Goal: Task Accomplishment & Management: Manage account settings

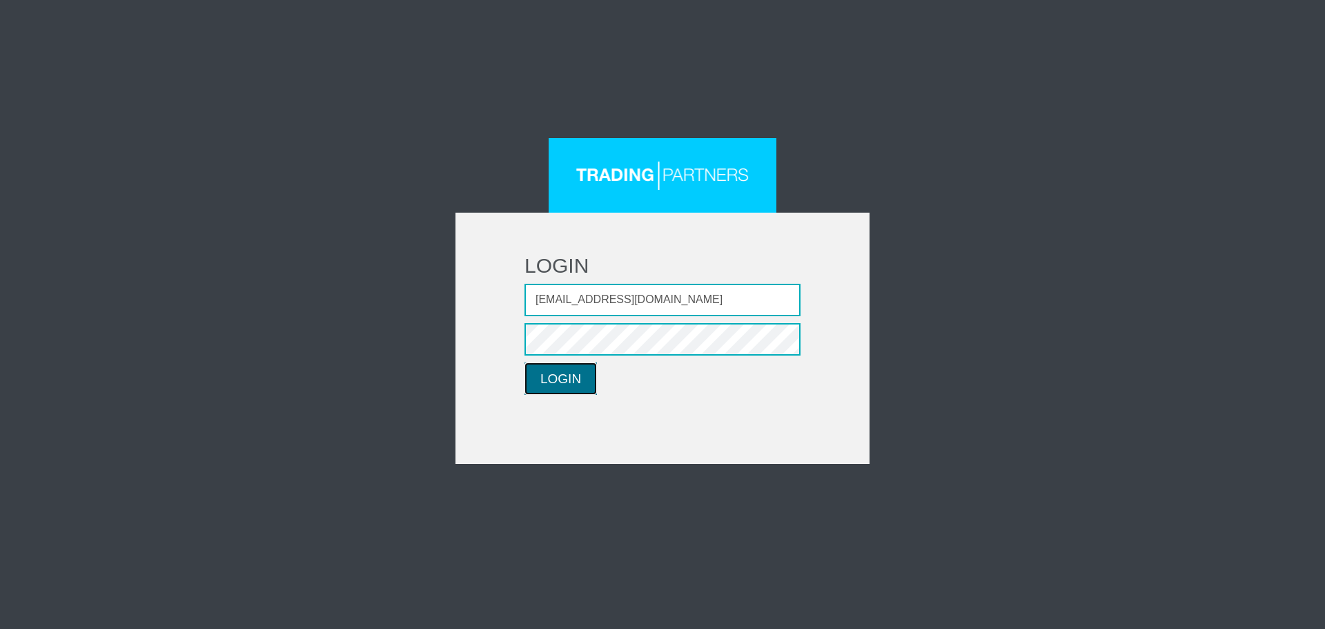
click at [571, 380] on button "LOGIN" at bounding box center [560, 378] width 72 height 32
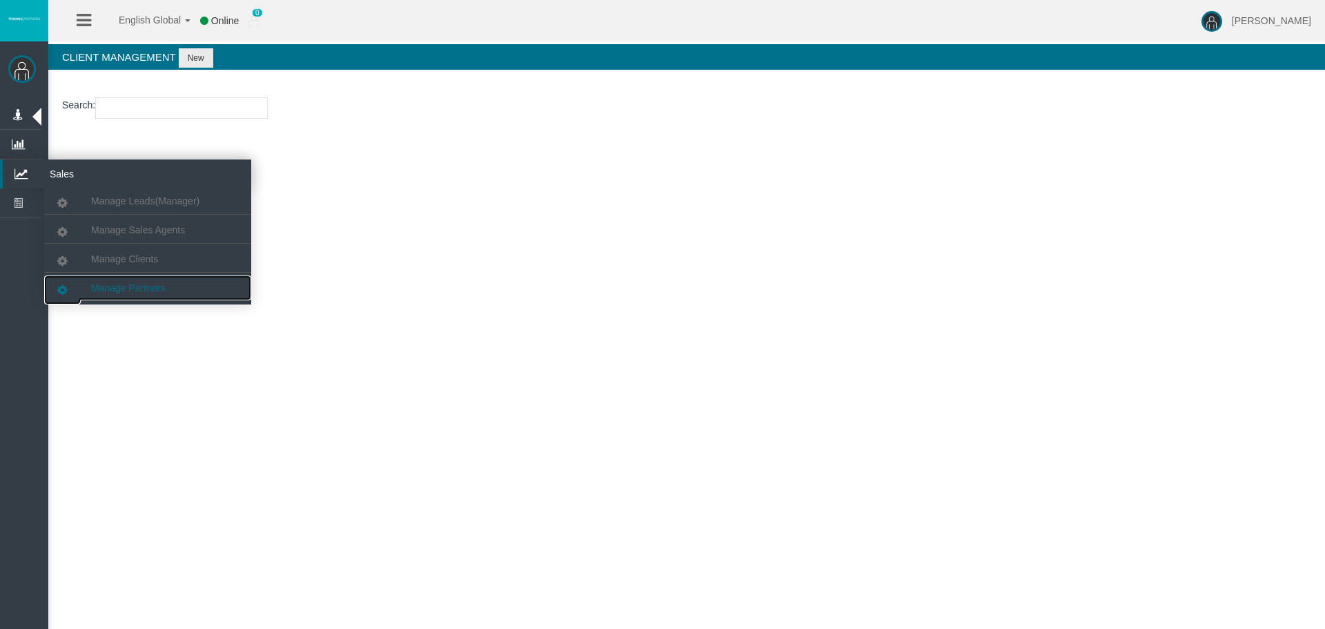
click at [166, 288] on link "Manage Partners" at bounding box center [147, 287] width 207 height 25
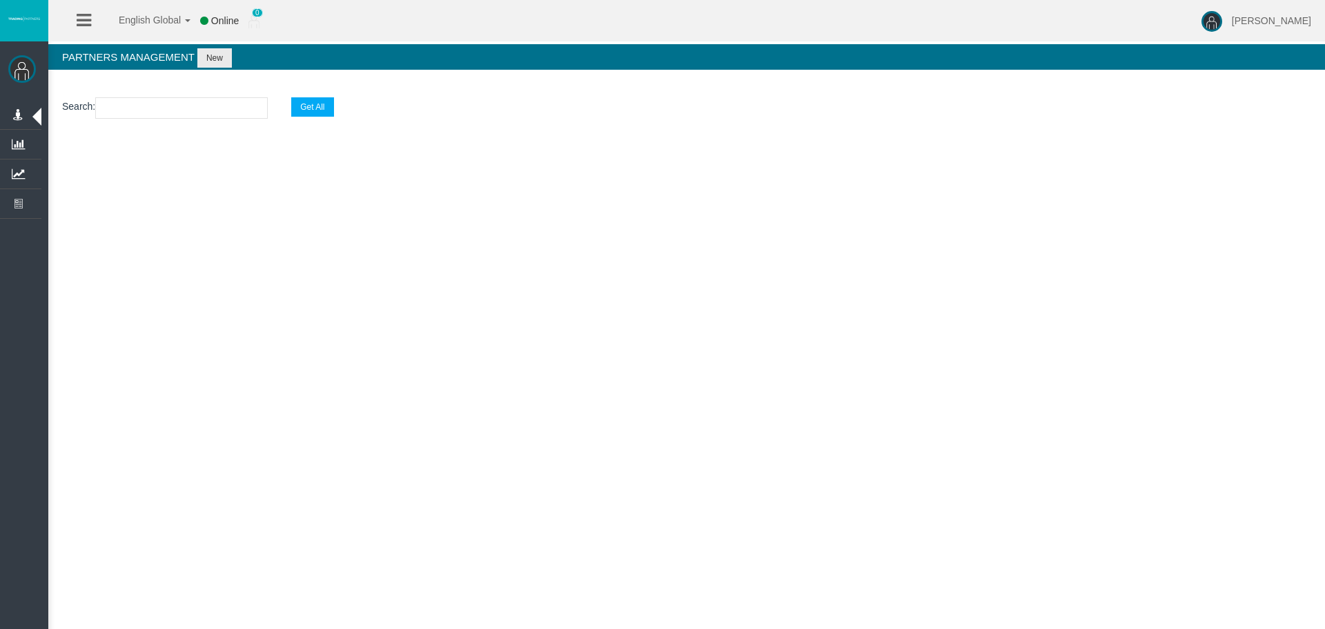
click at [198, 105] on input "text" at bounding box center [181, 107] width 173 height 21
paste input "IB1mavl"
type input "IB1mavl"
select select "25"
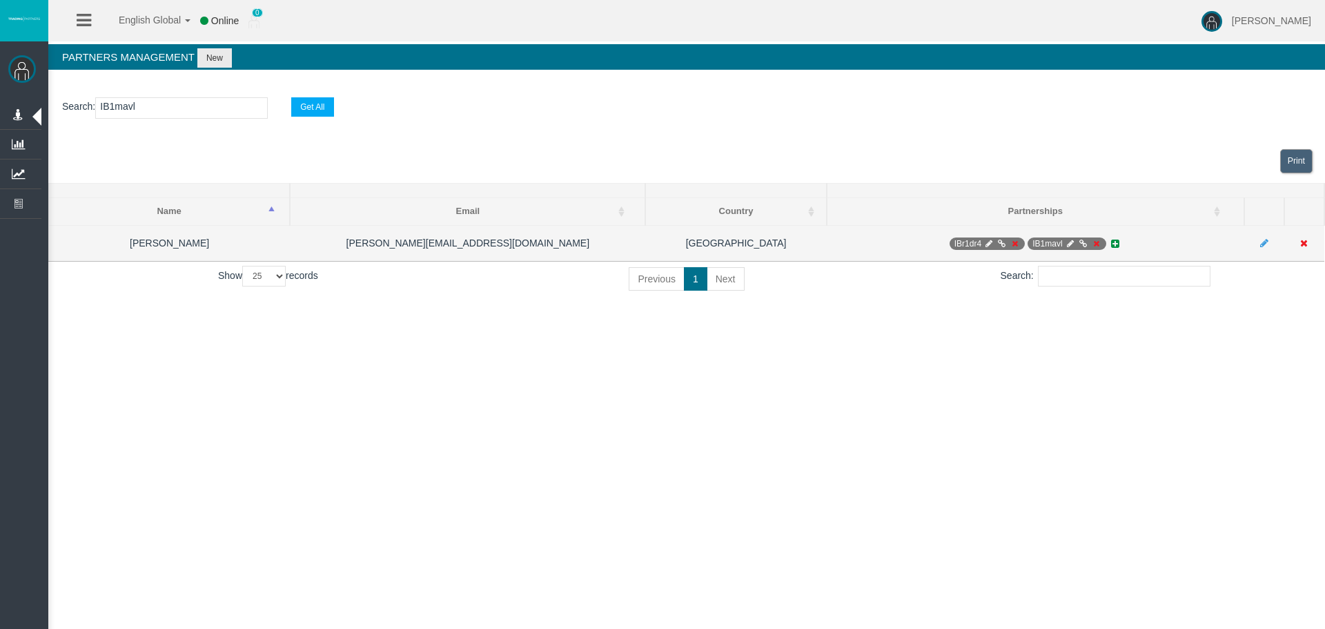
type input "IB1mavl"
click at [1065, 243] on icon at bounding box center [1070, 243] width 10 height 8
select select "0"
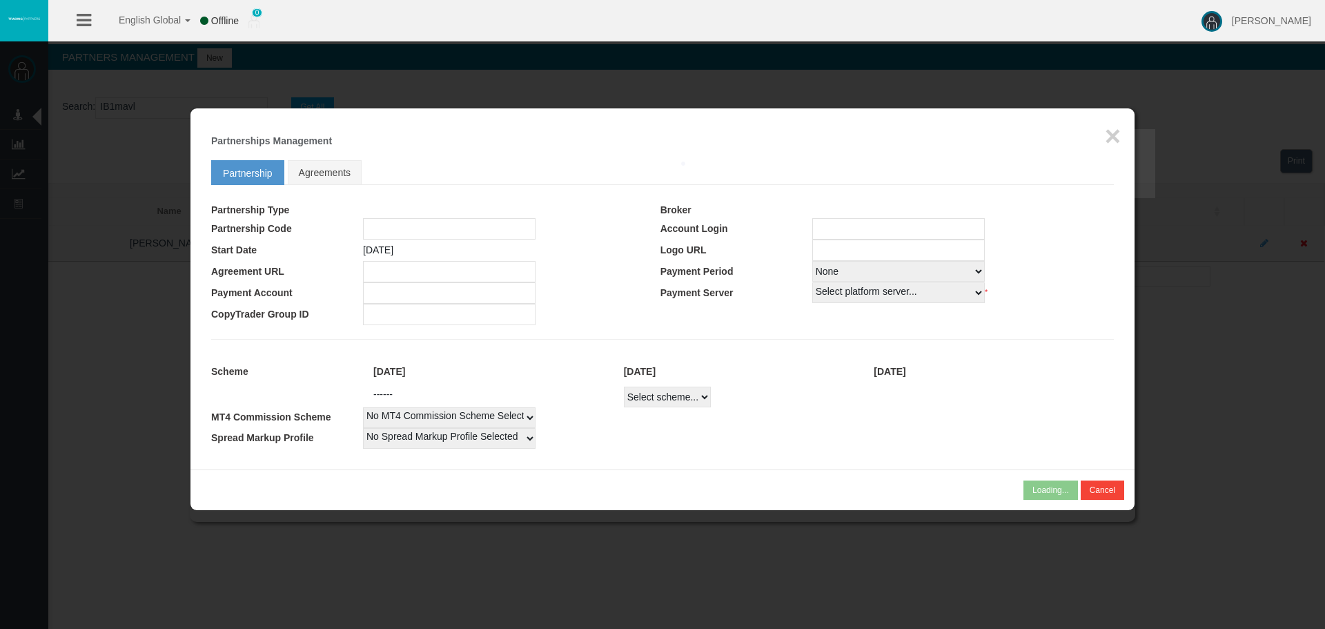
type input "IB1mavl"
type input "19267611"
select select "1"
type input "19267611"
select select "1"
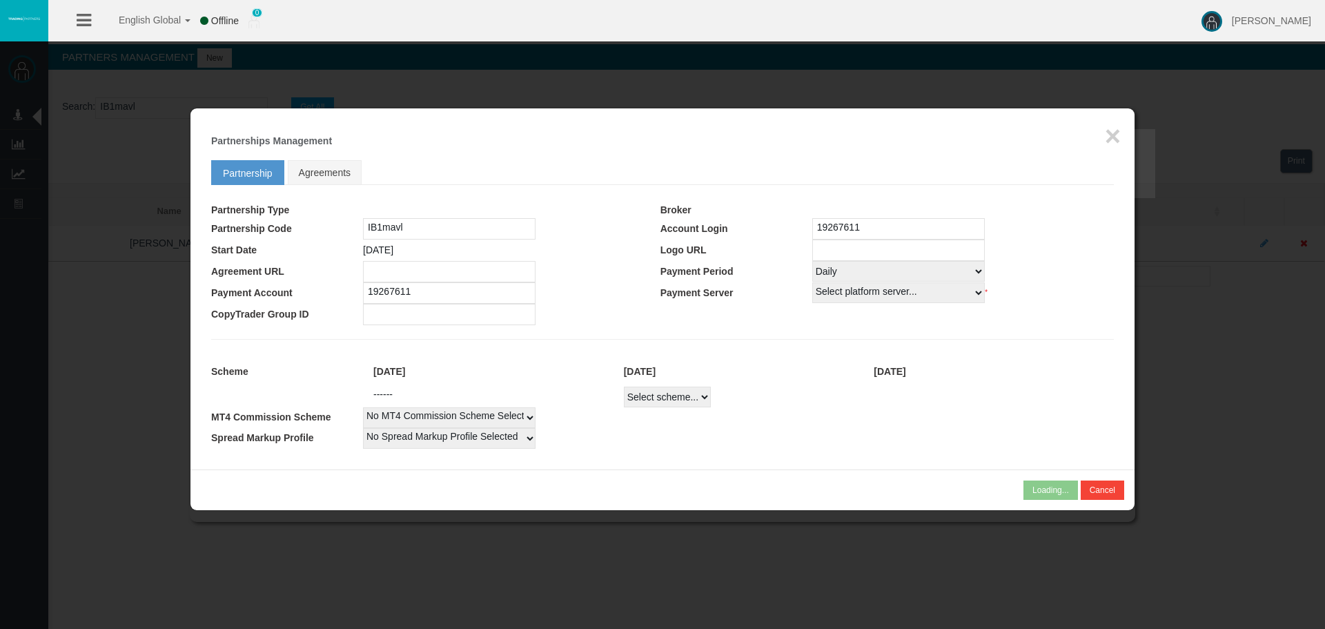
select select
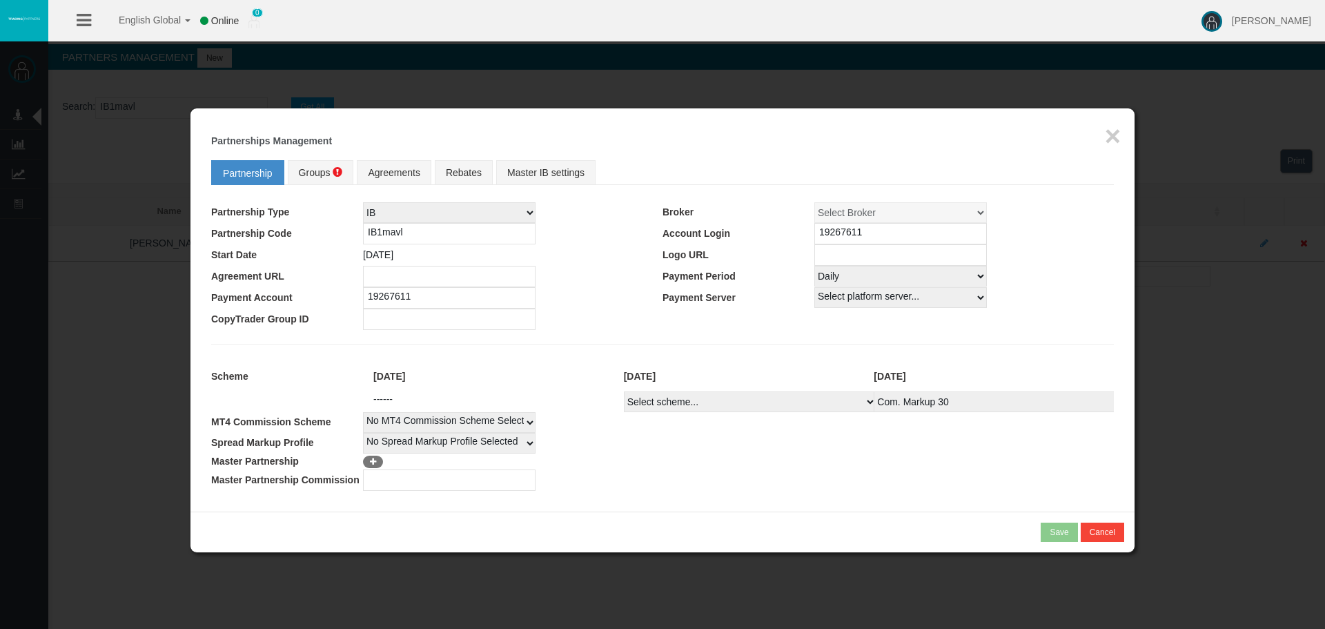
click at [782, 405] on select "Select scheme... Com. Markup 30 Master 18.20% Master Standard Spread (T4Trade) …" at bounding box center [750, 401] width 253 height 21
click at [794, 442] on td "No Spread Markup Profile Selected 1" at bounding box center [738, 443] width 751 height 21
click at [786, 405] on select "Select scheme... Com. Markup 30 Master 18.20% Master Standard Spread (T4Trade) …" at bounding box center [750, 401] width 253 height 21
select select
click at [624, 391] on select "Select scheme... Com. Markup 30 Master 18.20% Master Standard Spread (T4Trade) …" at bounding box center [750, 401] width 253 height 21
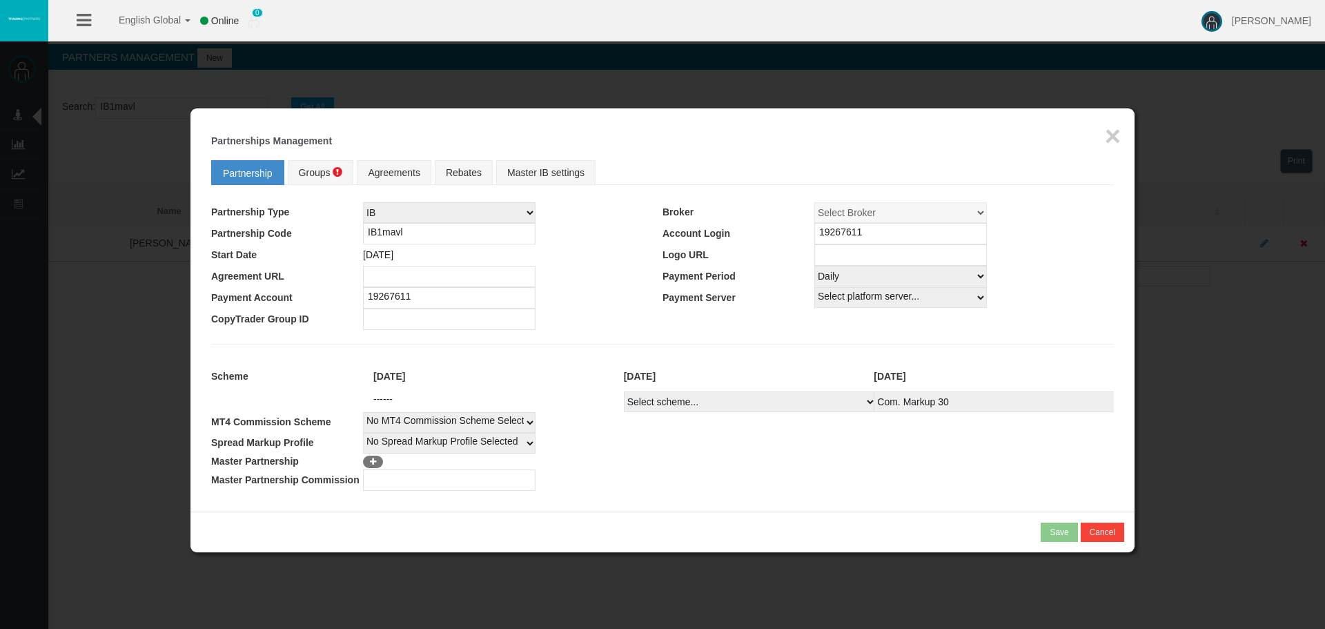
select select
click at [843, 448] on td "No Spread Markup Profile Selected 1" at bounding box center [738, 443] width 751 height 21
drag, startPoint x: 852, startPoint y: 274, endPoint x: 854, endPoint y: 284, distance: 9.8
click at [852, 274] on select "Select Payment Period... None Daily Weekly Mid-Month Monthly" at bounding box center [900, 276] width 173 height 21
select select "0"
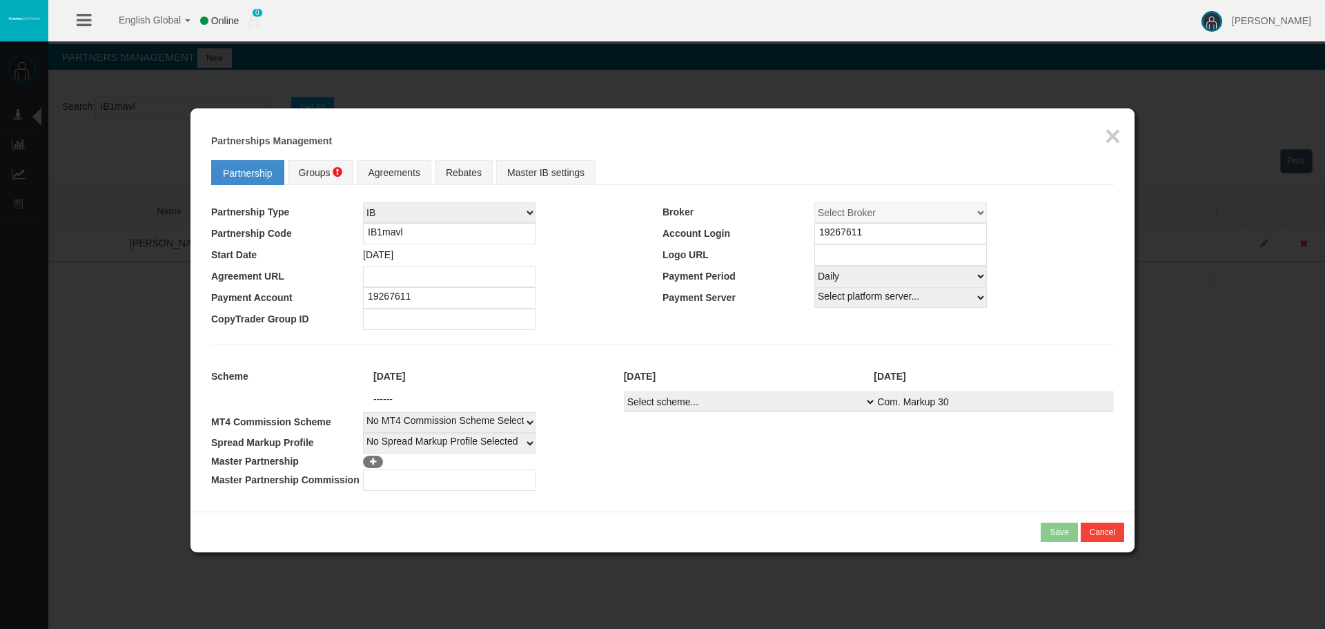
click at [814, 266] on select "Select Payment Period... None Daily Weekly Mid-Month Monthly" at bounding box center [900, 276] width 173 height 21
click at [849, 323] on td at bounding box center [887, 318] width 451 height 21
click at [324, 179] on link "Groups" at bounding box center [321, 172] width 66 height 25
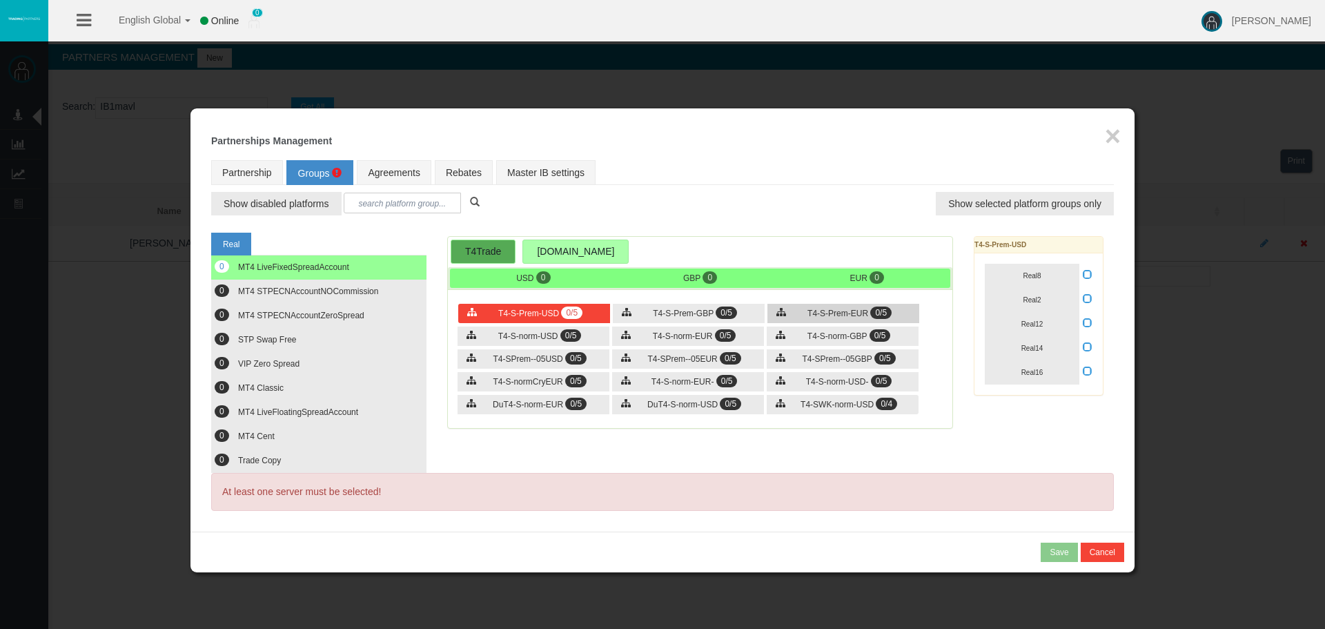
click at [867, 313] on span "T4-S-Prem-EUR" at bounding box center [837, 313] width 61 height 10
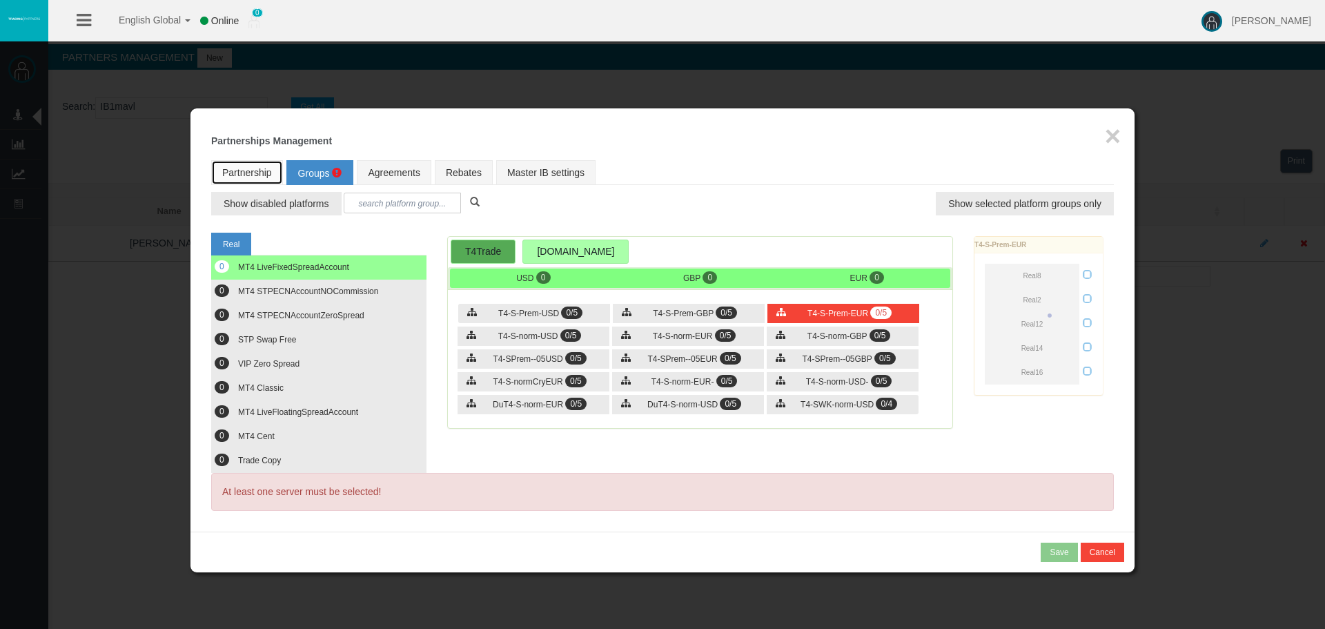
click at [259, 168] on link "Partnership" at bounding box center [247, 172] width 72 height 25
select select "0"
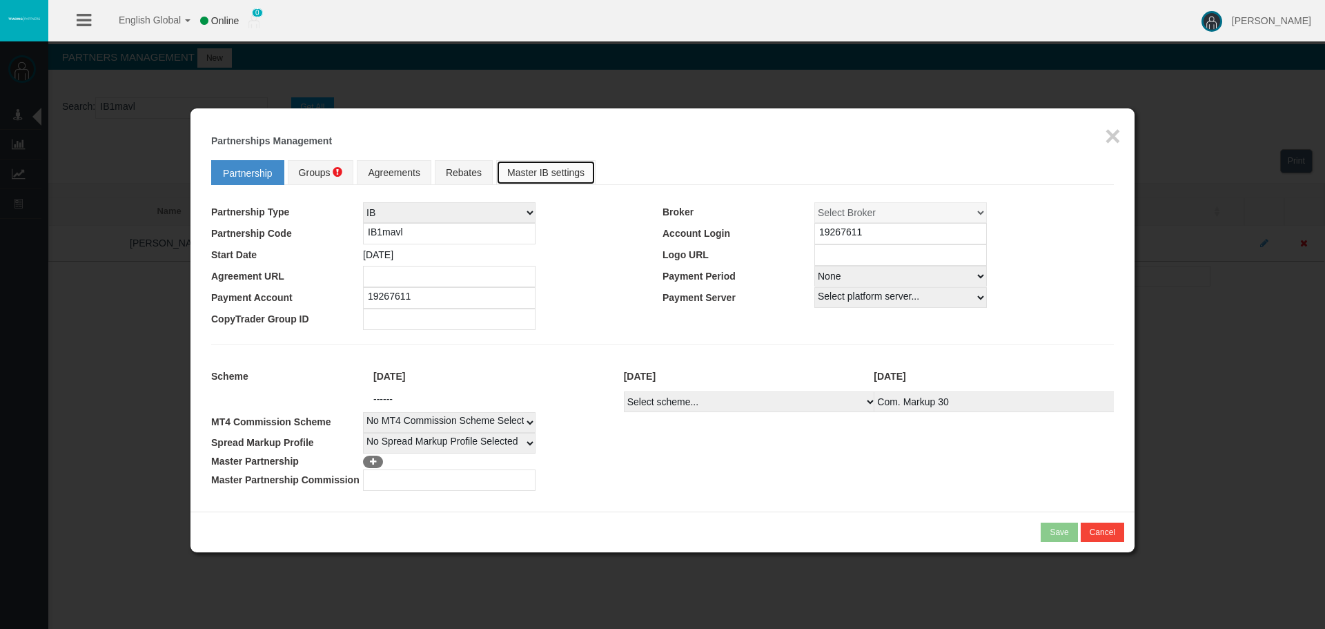
click at [578, 171] on link "Master IB settings" at bounding box center [545, 172] width 99 height 25
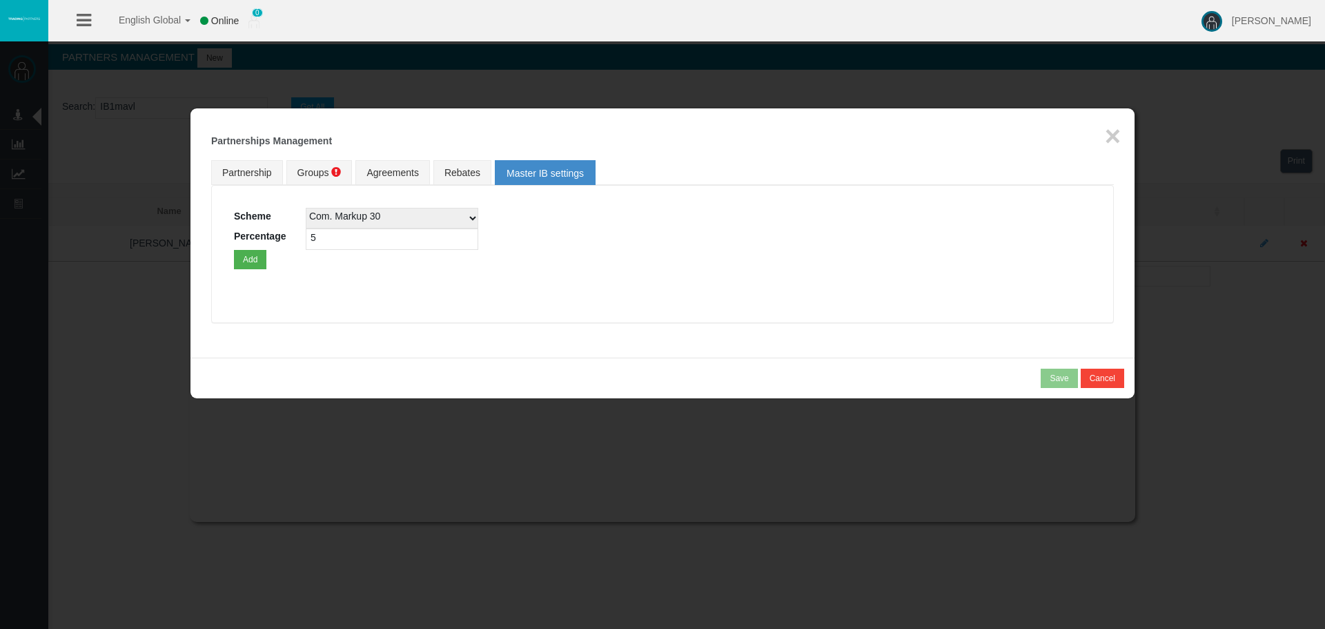
click at [373, 214] on select "Com. Markup 30 Master 18.20% Master Standard Spread (T4Trade) Pro Spread (T4Tra…" at bounding box center [392, 218] width 173 height 21
select select
click at [756, 283] on div "Loading... Scheme Com. Markup 30 Master 18.20% Master Standard Spread (T4Trade)…" at bounding box center [662, 254] width 903 height 138
click at [292, 169] on link "Groups" at bounding box center [319, 172] width 66 height 25
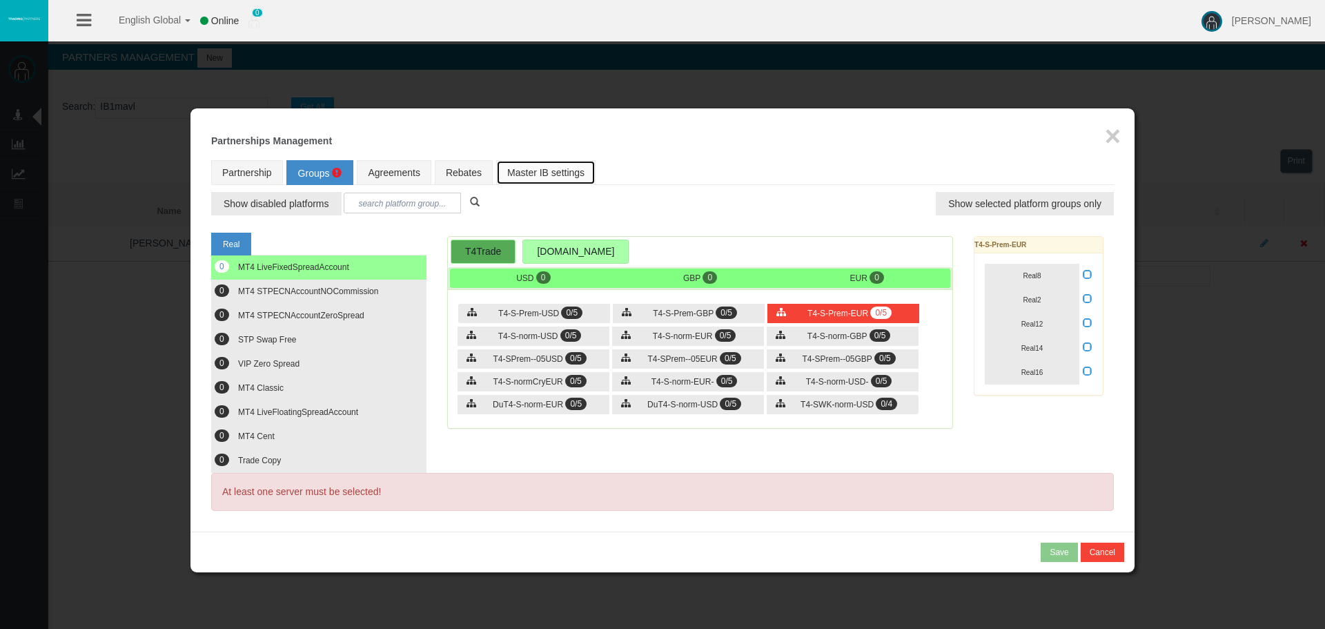
click at [538, 173] on link "Master IB settings" at bounding box center [545, 172] width 99 height 25
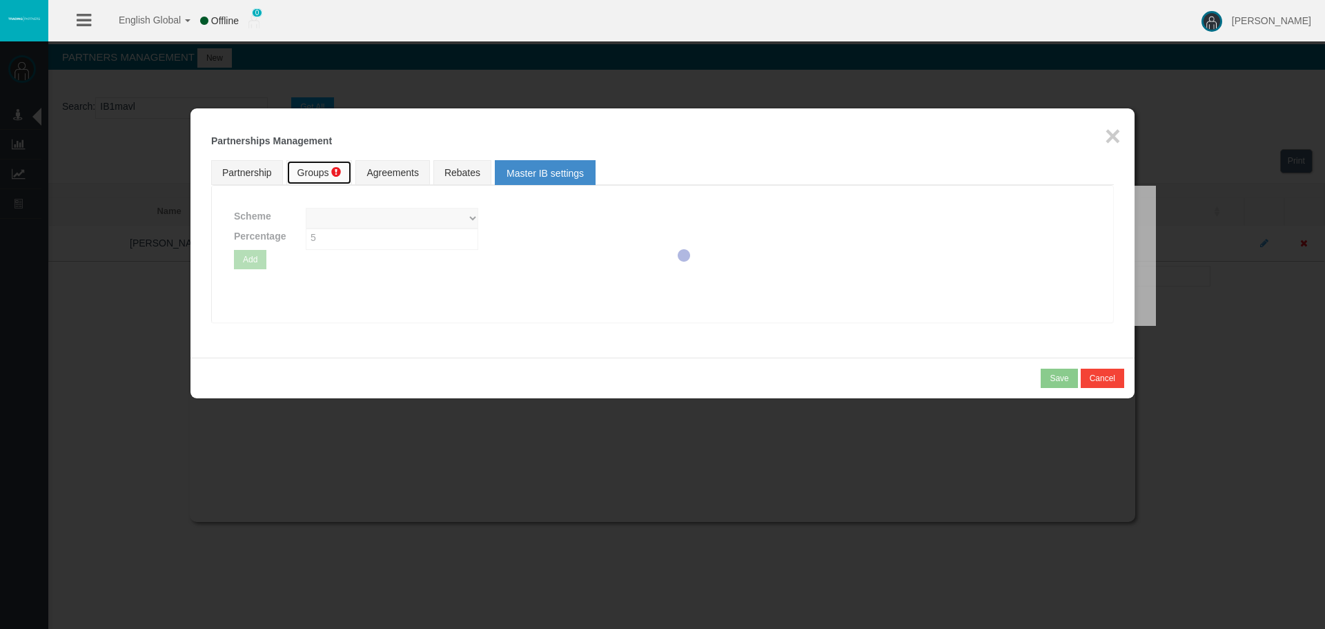
click at [313, 169] on span "Groups" at bounding box center [313, 172] width 32 height 11
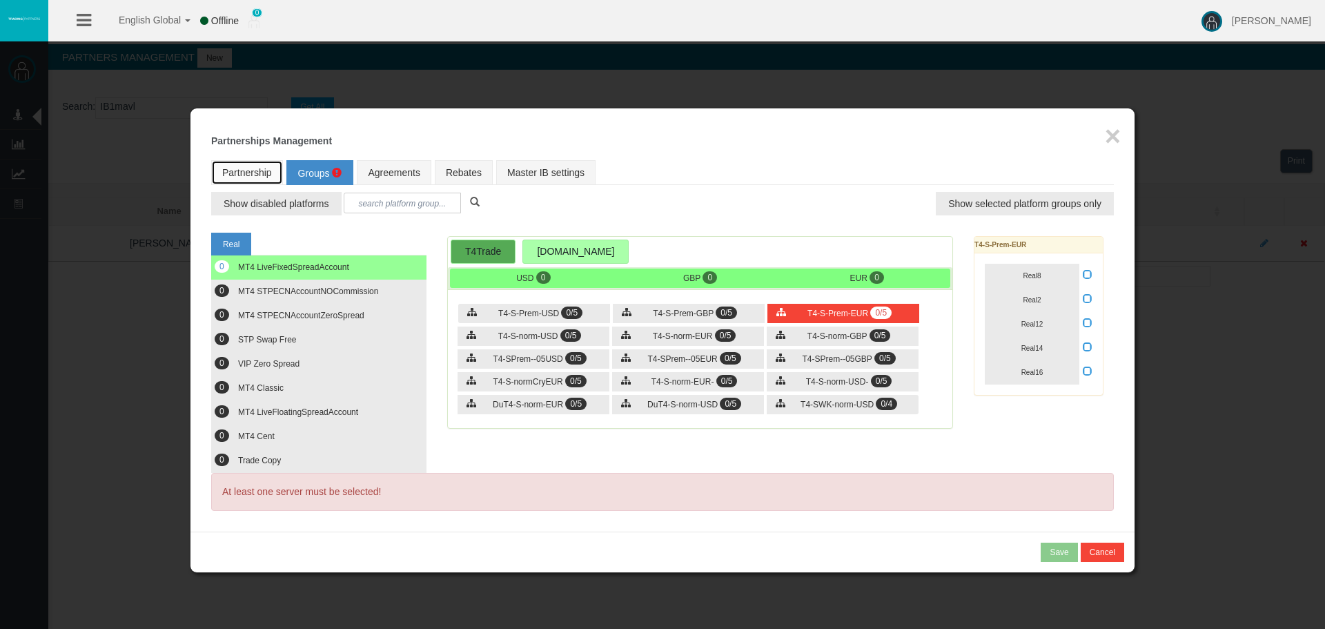
click at [264, 169] on link "Partnership" at bounding box center [247, 172] width 72 height 25
select select "0"
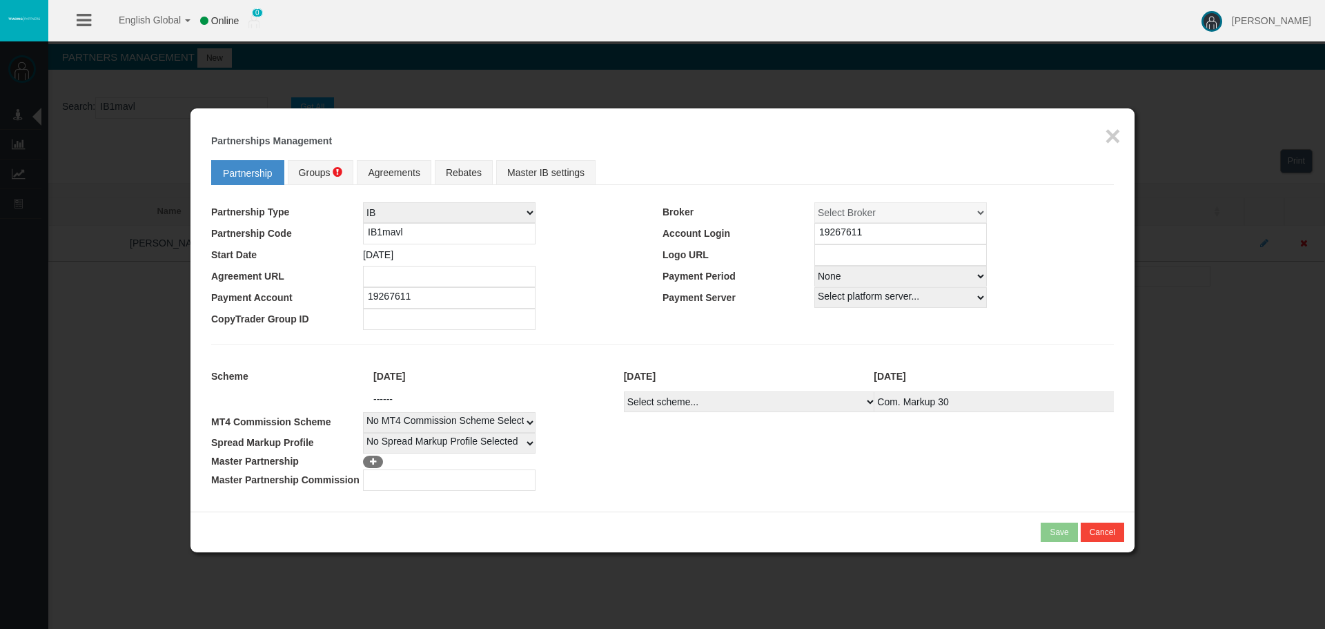
click at [1052, 531] on section "Save" at bounding box center [1060, 531] width 39 height 11
click at [328, 173] on span "Groups" at bounding box center [315, 172] width 32 height 11
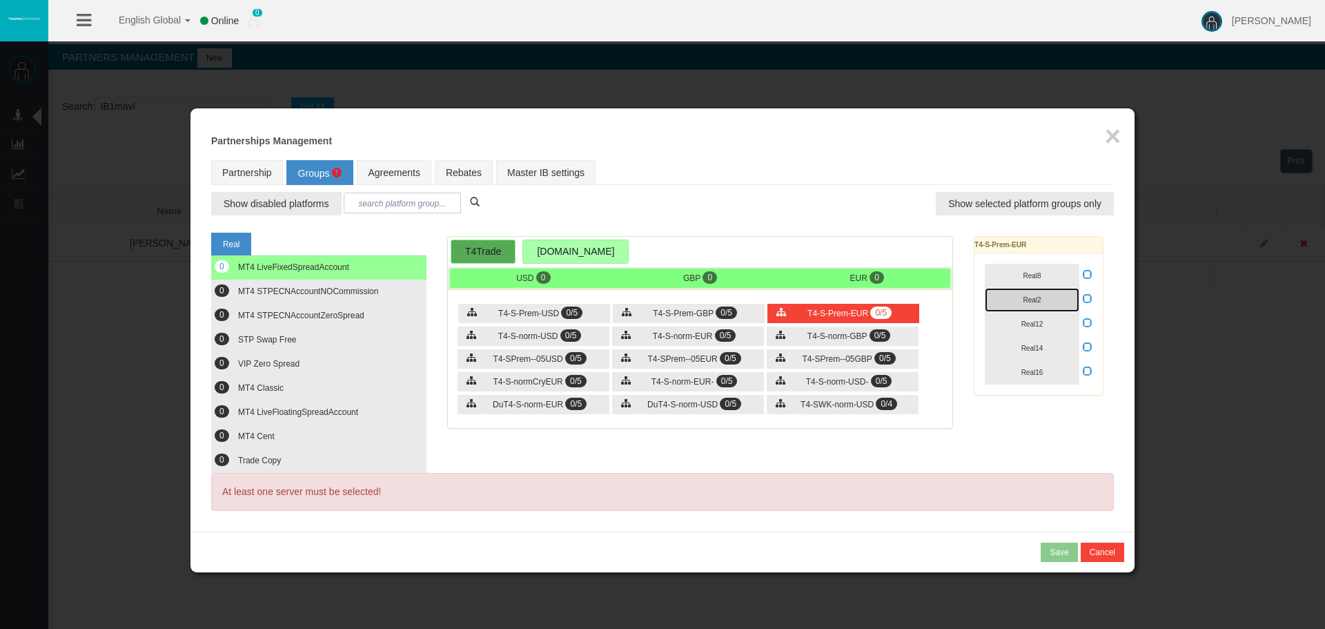
click at [1010, 288] on button "Real2" at bounding box center [1032, 300] width 95 height 24
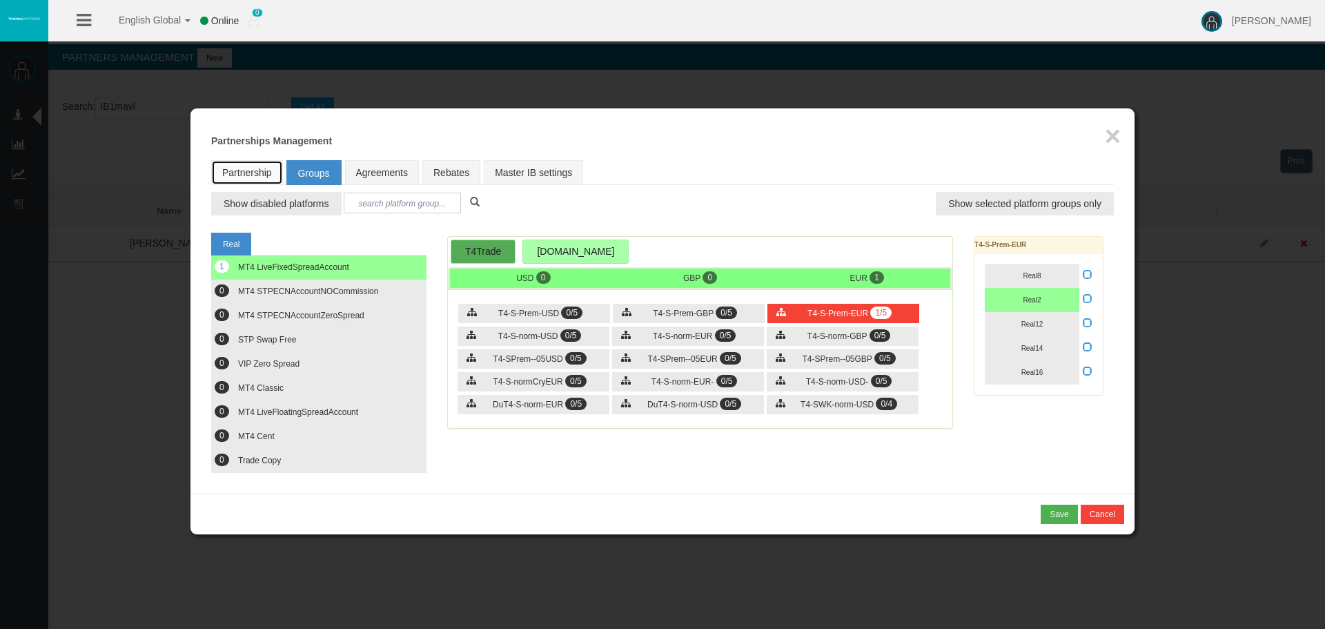
click at [248, 175] on link "Partnership" at bounding box center [247, 172] width 72 height 25
select select "0"
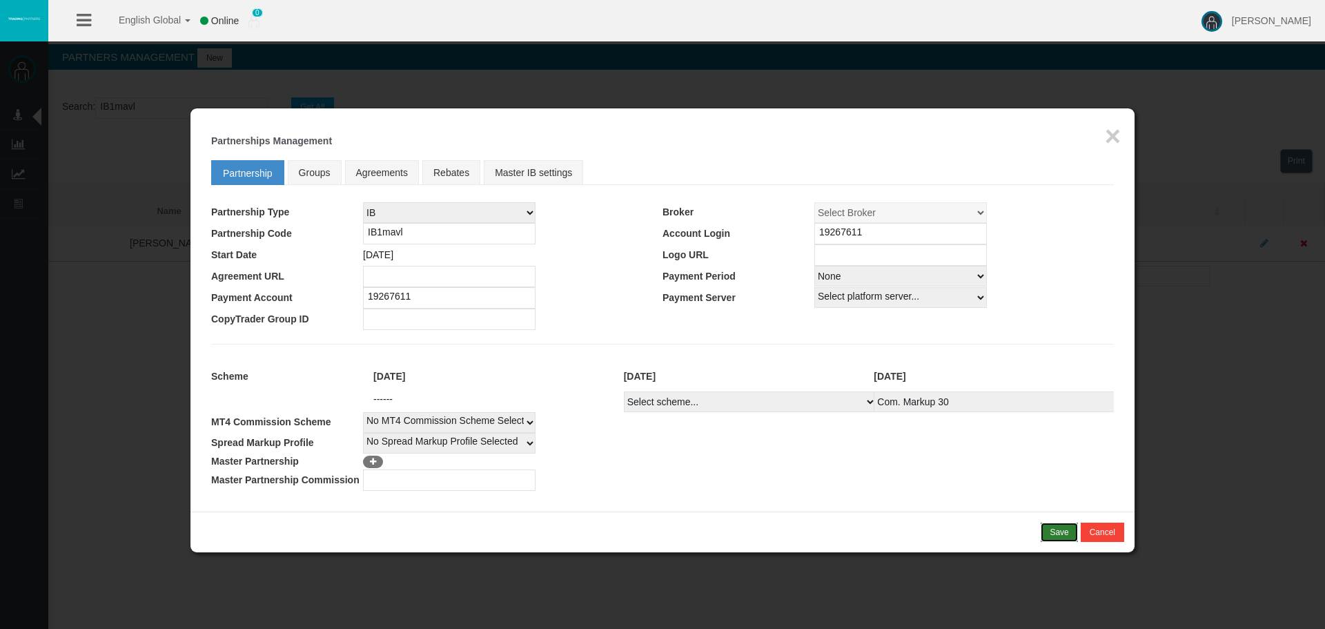
click at [1065, 534] on div "Save" at bounding box center [1059, 532] width 19 height 12
click at [1117, 141] on button "×" at bounding box center [1113, 136] width 16 height 28
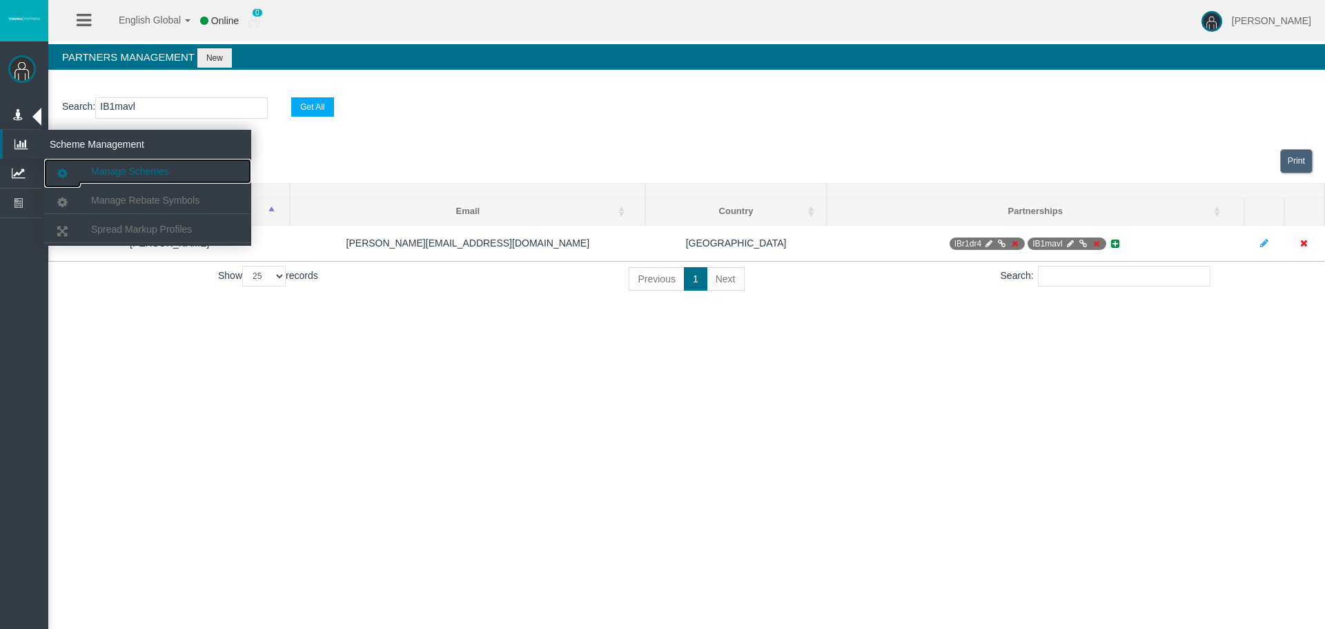
click at [82, 161] on link "Manage Schemes" at bounding box center [147, 171] width 207 height 25
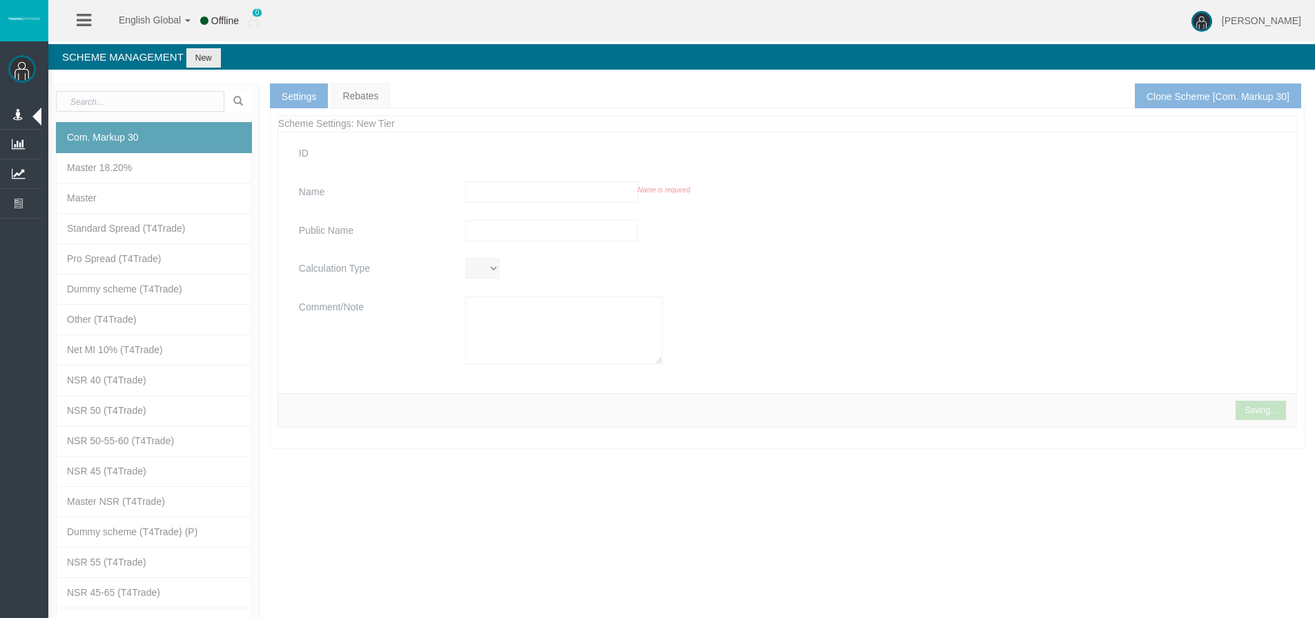
type input "Com. Markup 30"
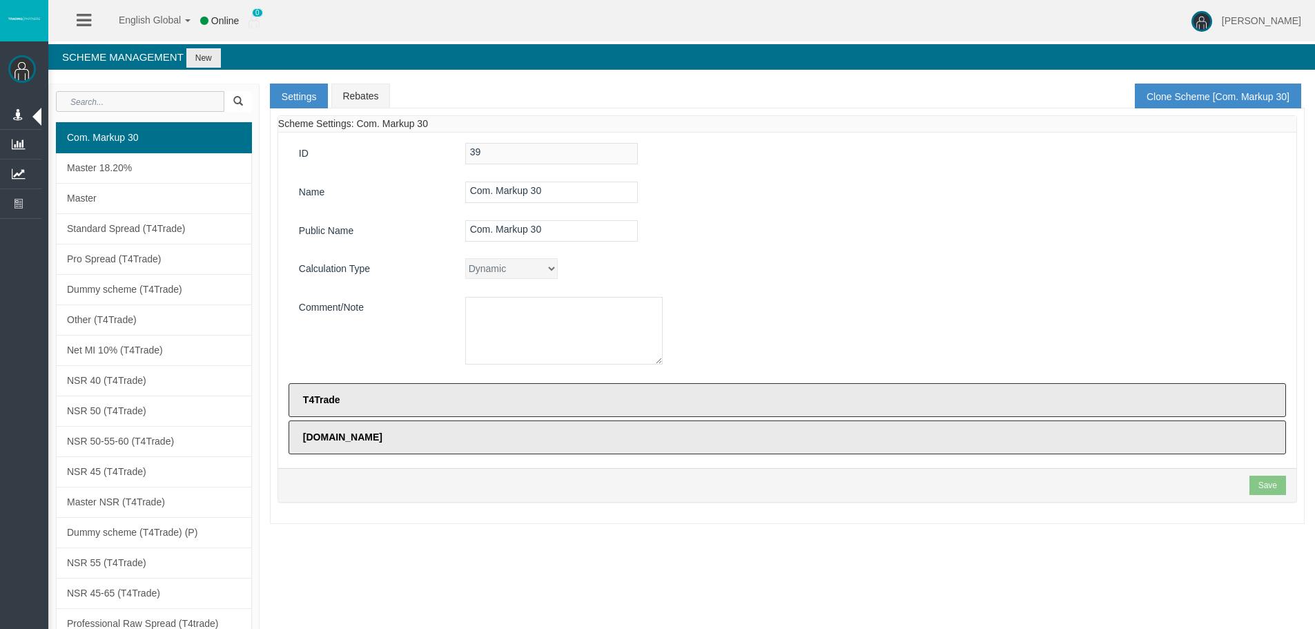
click at [170, 91] on input "text" at bounding box center [140, 101] width 168 height 21
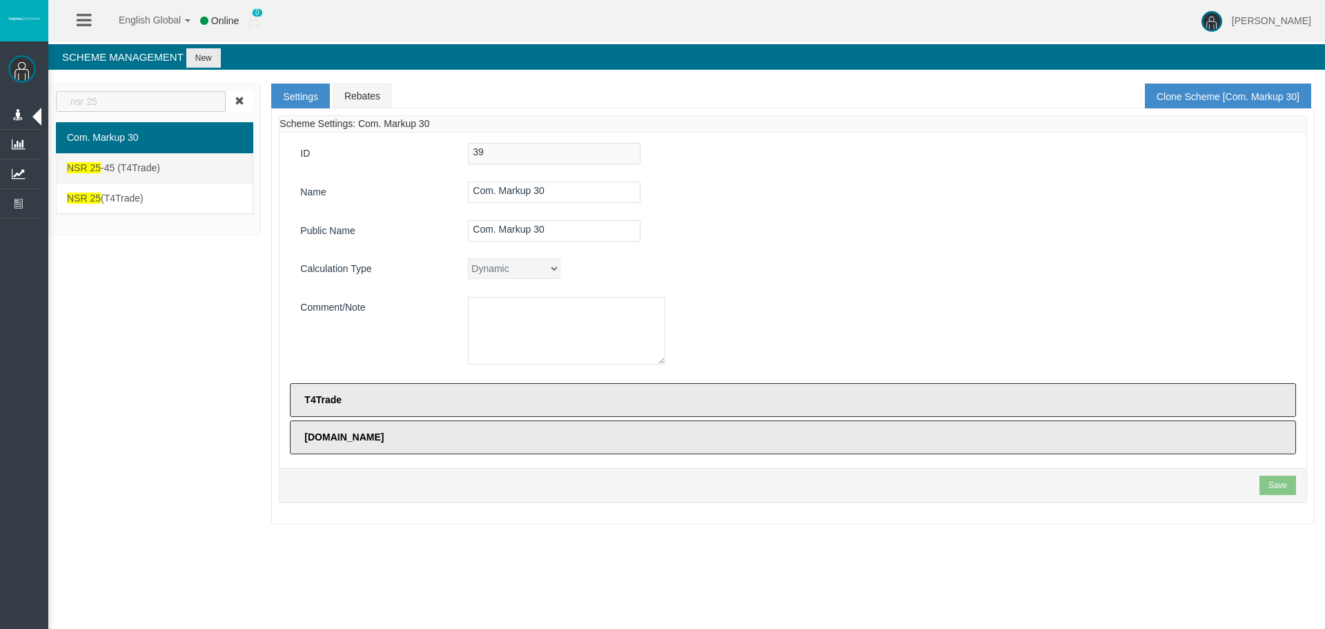
type input "nsr 25"
click at [180, 164] on link "NSR 25 -45 (T4Trade)" at bounding box center [154, 167] width 197 height 31
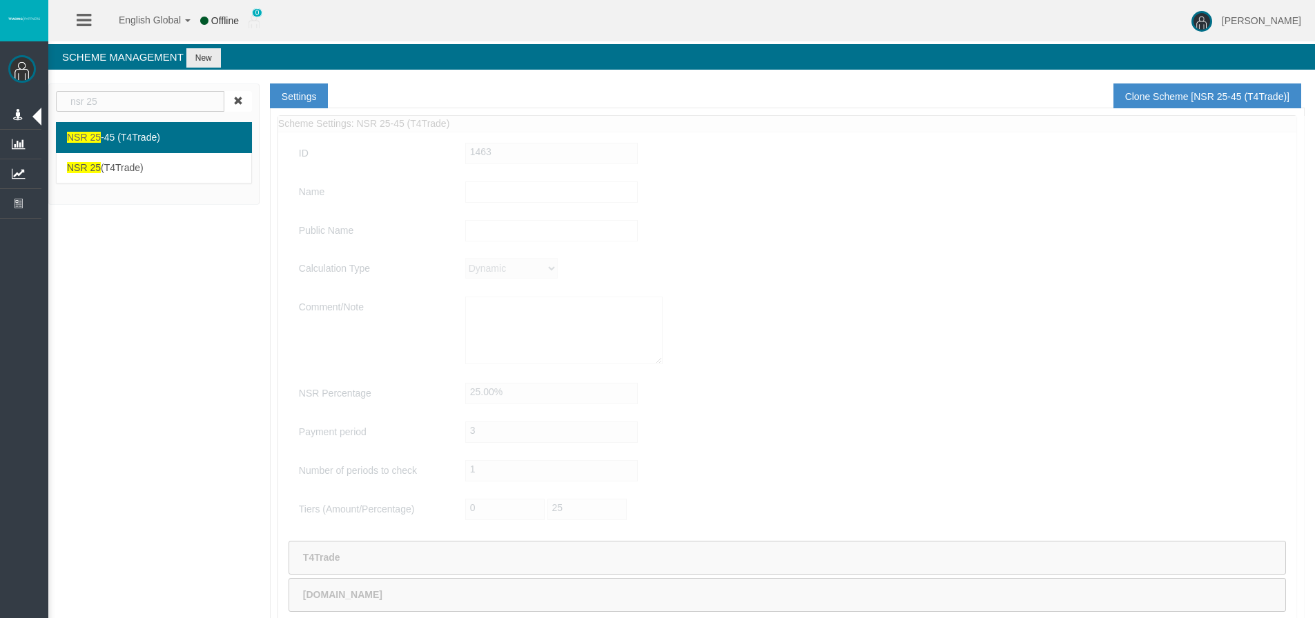
type input "NSR 25-45 (T4Trade)"
select select
type textarea "NSR 25-45 (T4Trade)"
select select
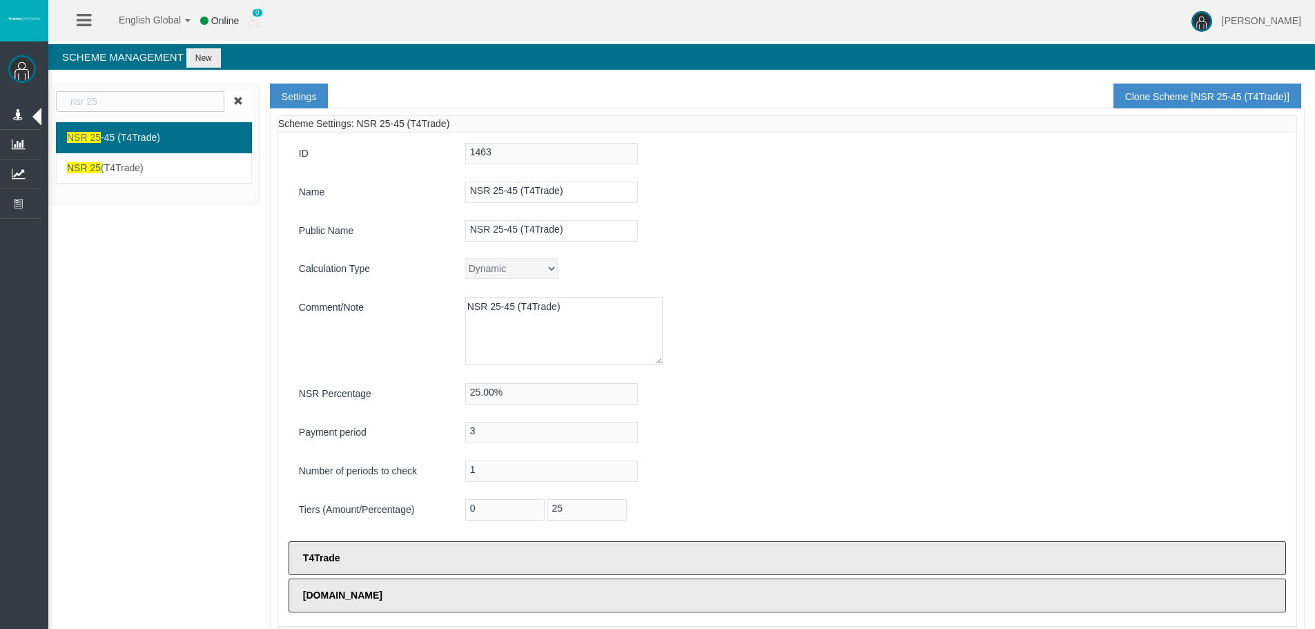
click at [488, 205] on div "Name NSR 25-45 (T4Trade)" at bounding box center [786, 193] width 997 height 25
click at [491, 190] on input "NSR 25-45 (T4Trade)" at bounding box center [551, 191] width 173 height 21
drag, startPoint x: 391, startPoint y: 558, endPoint x: 408, endPoint y: 512, distance: 49.1
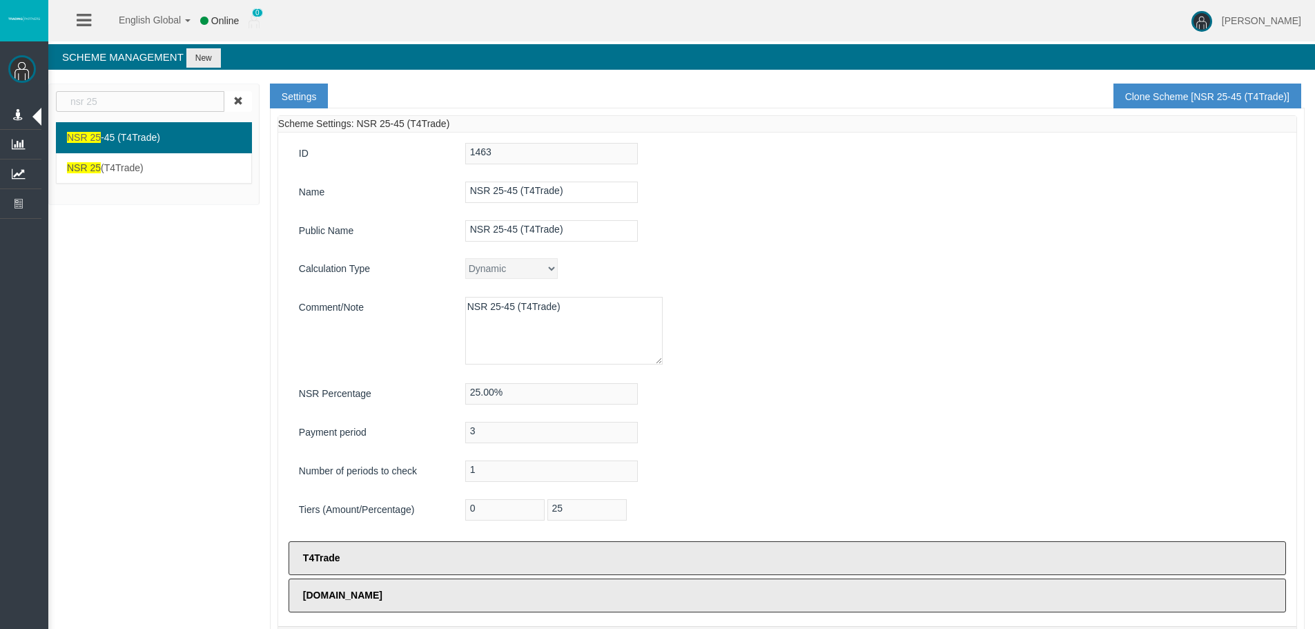
click at [392, 559] on label "T4Trade" at bounding box center [786, 558] width 997 height 34
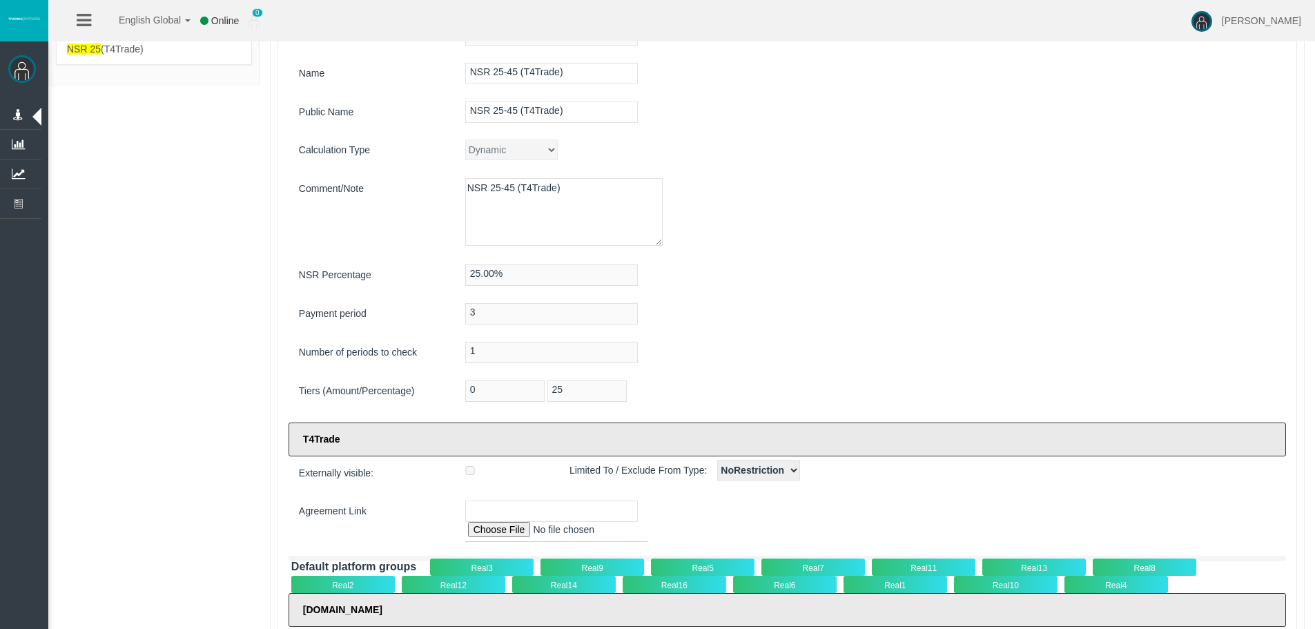
scroll to position [194, 0]
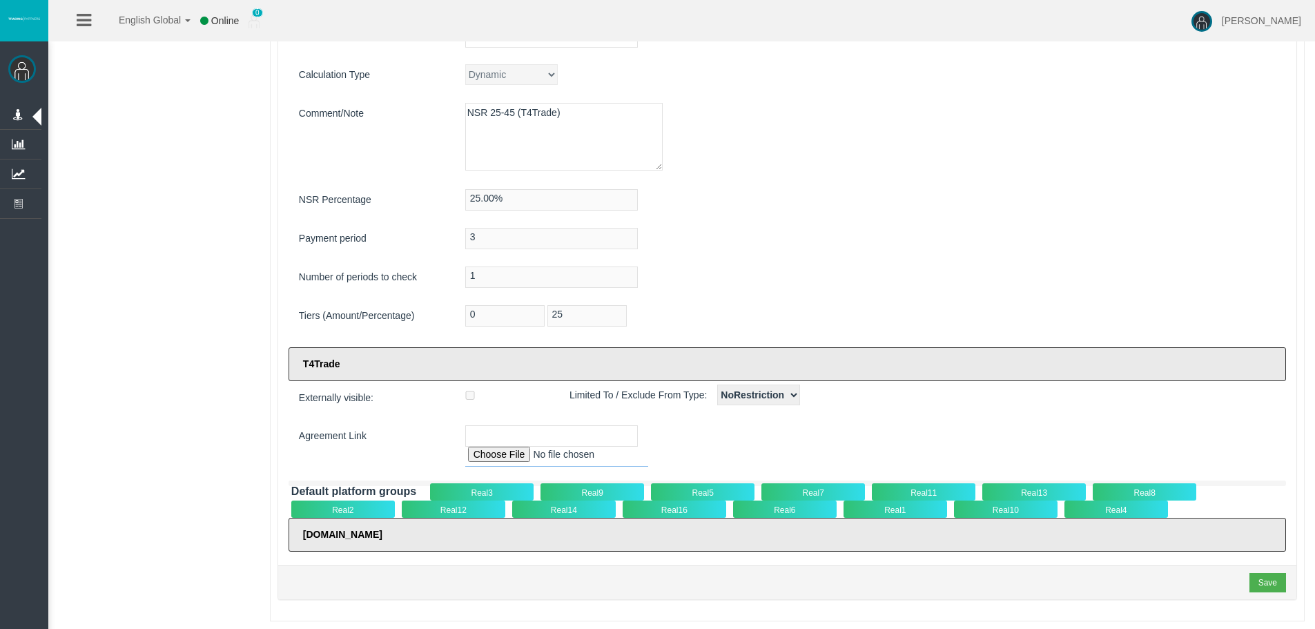
click at [480, 460] on input "file" at bounding box center [556, 456] width 183 height 20
type input "C:\fakepath\T4Trade_Intermediatery Agreement_NSR__v.2025-001-clean.pdf"
type input "[URL][DOMAIN_NAME] Agreement_NSR__v.2025-001-clean.pdf"
click at [1271, 580] on div "Save" at bounding box center [1267, 582] width 19 height 12
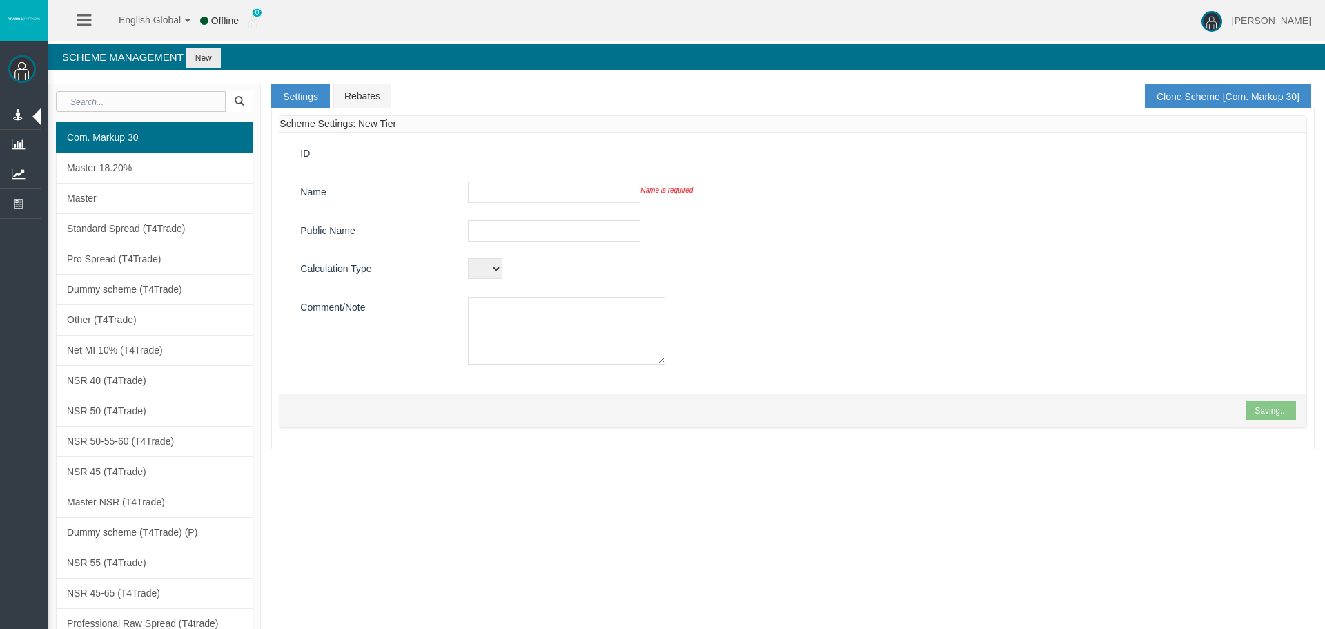
type input "Com. Markup 30"
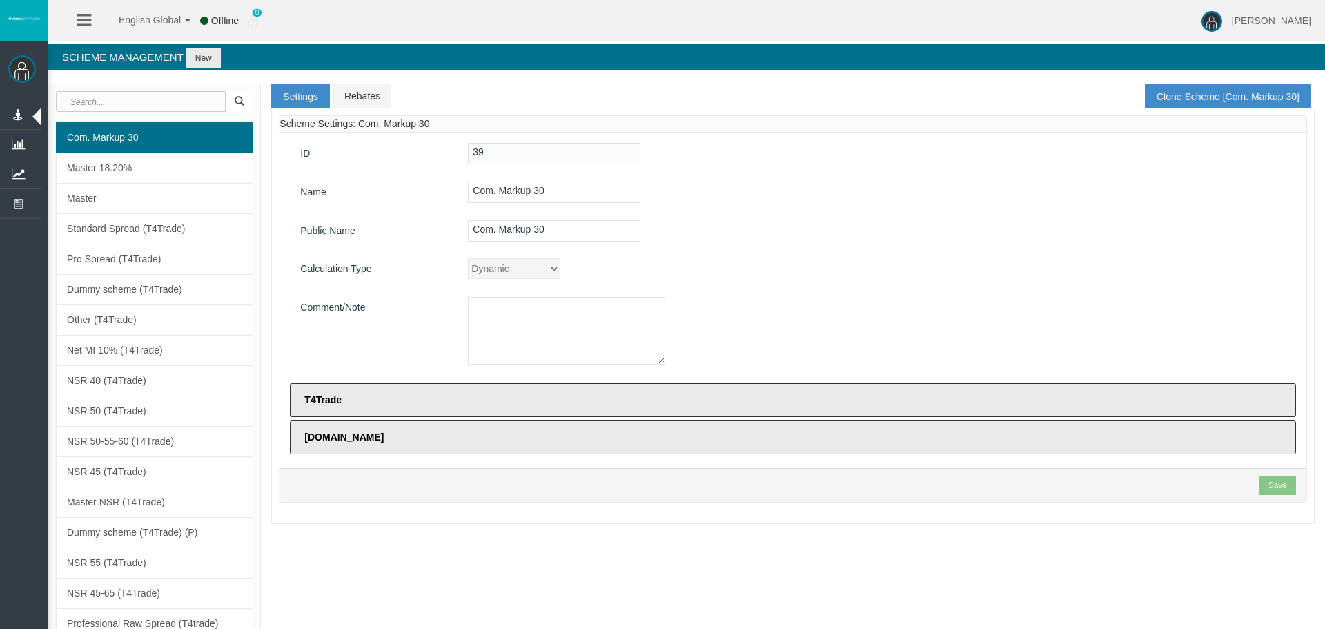
type input "Com. Markup 30"
drag, startPoint x: 217, startPoint y: 53, endPoint x: 326, endPoint y: 83, distance: 112.5
click at [216, 55] on button "New" at bounding box center [203, 57] width 35 height 19
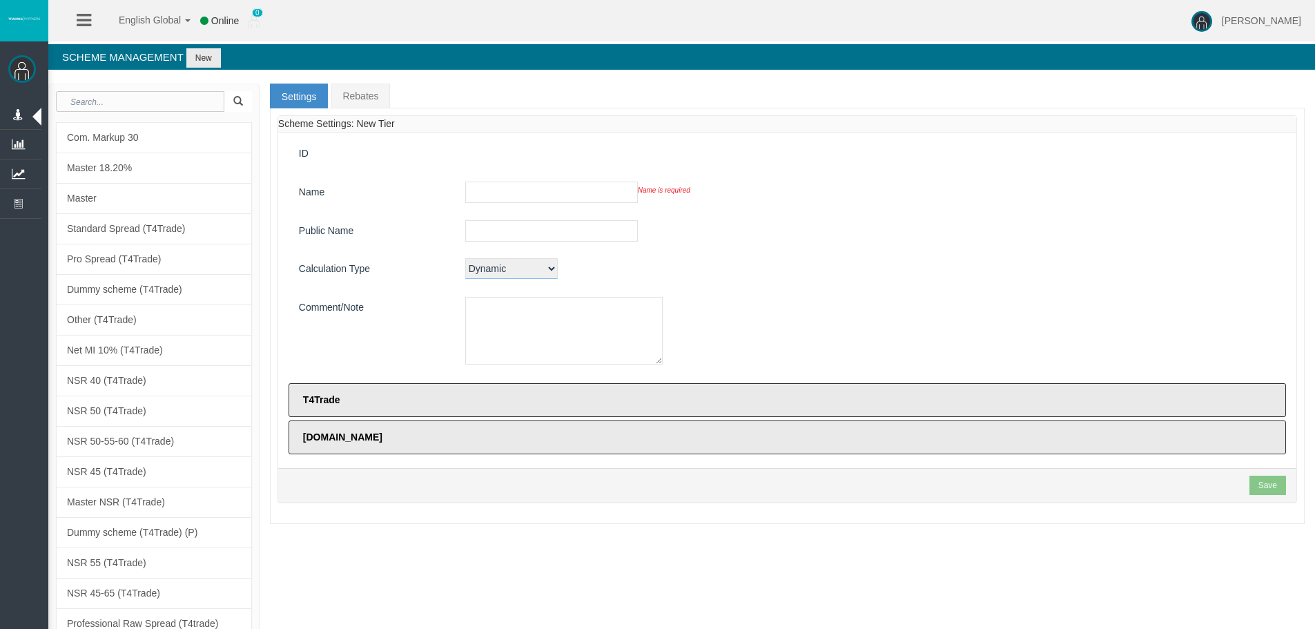
click at [480, 262] on select "Dynamic CPARevenue CPARevenuePlus CPADeposit NSR" at bounding box center [511, 268] width 92 height 21
select select
click at [465, 258] on select "Dynamic CPARevenue CPARevenuePlus CPADeposit NSR" at bounding box center [511, 268] width 92 height 21
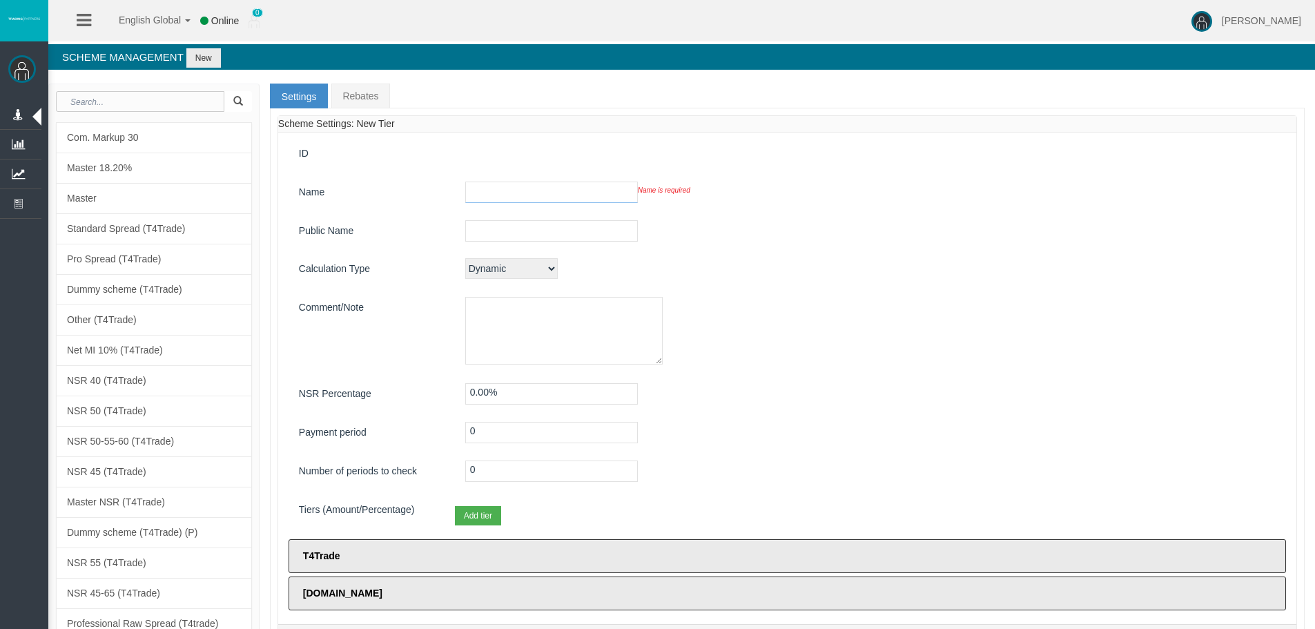
click at [529, 197] on input "text" at bounding box center [551, 191] width 173 height 21
paste input "NSR 25-45 (T4Trade)"
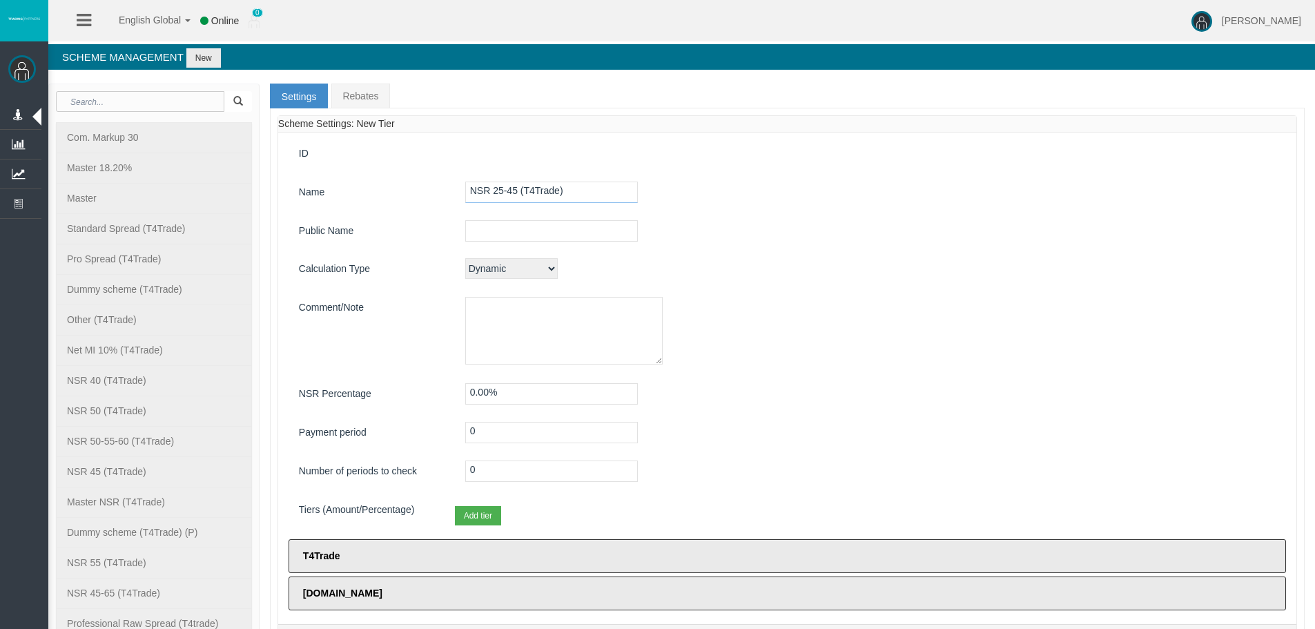
click at [511, 191] on input "NSR 25-45 (T4Trade)" at bounding box center [551, 191] width 173 height 21
drag, startPoint x: 578, startPoint y: 190, endPoint x: 431, endPoint y: 197, distance: 147.8
click at [435, 196] on div "Name NSR 25-35 (T4Trade)" at bounding box center [786, 193] width 997 height 25
type input "NSR 25-35 (T4Trade)"
click at [496, 234] on input "text" at bounding box center [551, 230] width 173 height 21
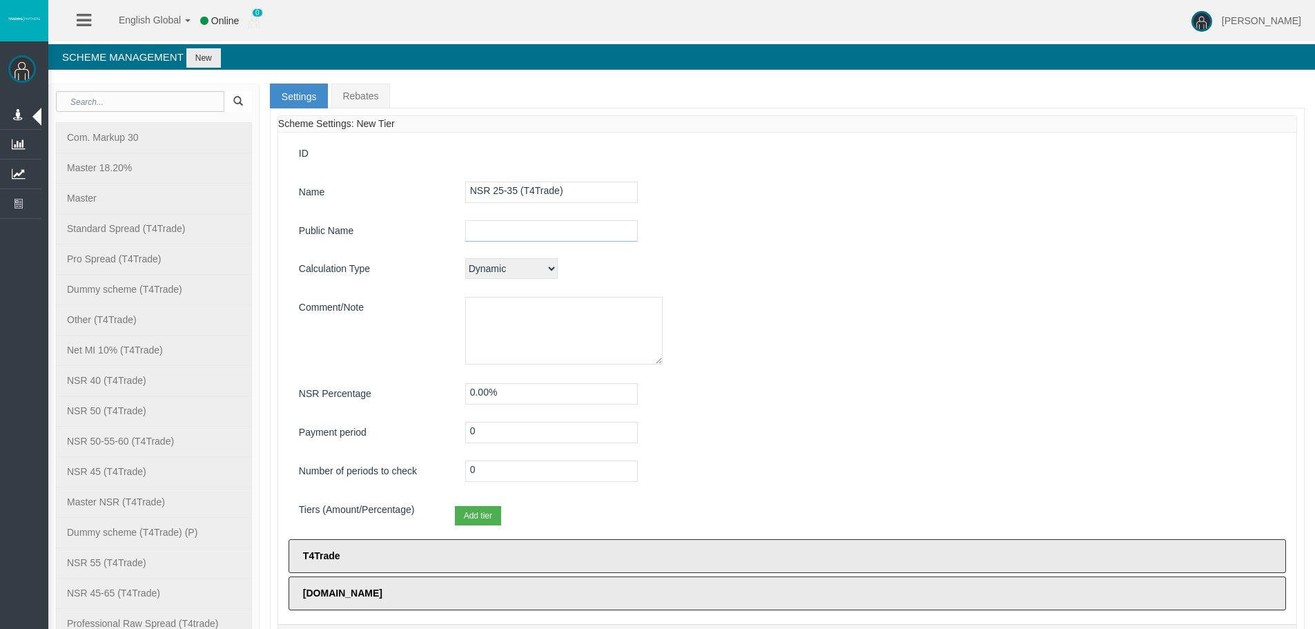
paste input "NSR 25-35 (T4Trade)"
type input "NSR 25-35 (T4Trade)"
click at [560, 321] on textarea at bounding box center [563, 331] width 197 height 68
paste textarea "NSR 25-35 (T4Trade)"
type textarea "NSR 25-35 (T4Trade)"
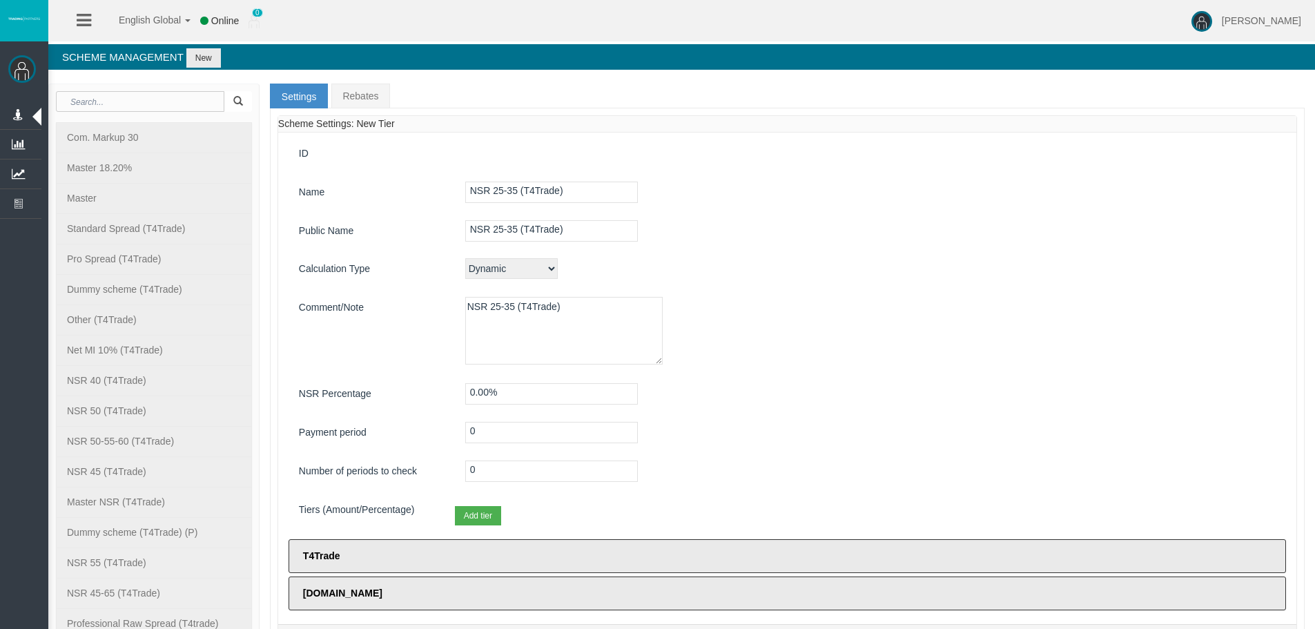
click at [720, 332] on div "NSR 25-35 (T4Trade)" at bounding box center [870, 333] width 831 height 72
click at [473, 393] on input "0.00%" at bounding box center [551, 393] width 173 height 21
type input "25.00%"
drag, startPoint x: 484, startPoint y: 433, endPoint x: 348, endPoint y: 414, distance: 137.9
click at [348, 414] on div "ID Name NSR 25-35 (T4Trade) Public Name NSR 25-35 (T4Trade) Calculation Type Dy…" at bounding box center [787, 377] width 1018 height 491
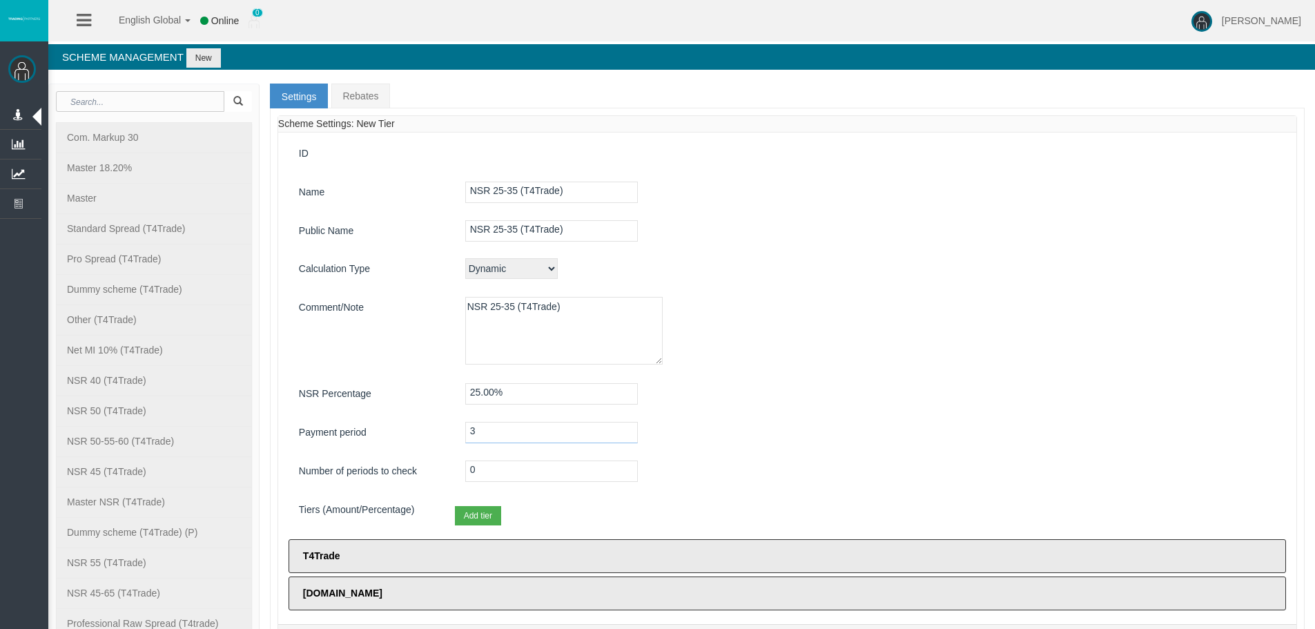
type input "3"
drag, startPoint x: 486, startPoint y: 462, endPoint x: 393, endPoint y: 453, distance: 92.8
click at [394, 454] on div "ID Name NSR 25-35 (T4Trade) Public Name NSR 25-35 (T4Trade) Calculation Type Dy…" at bounding box center [787, 377] width 1018 height 491
type input "1"
click at [489, 515] on button "Add tier" at bounding box center [478, 515] width 46 height 19
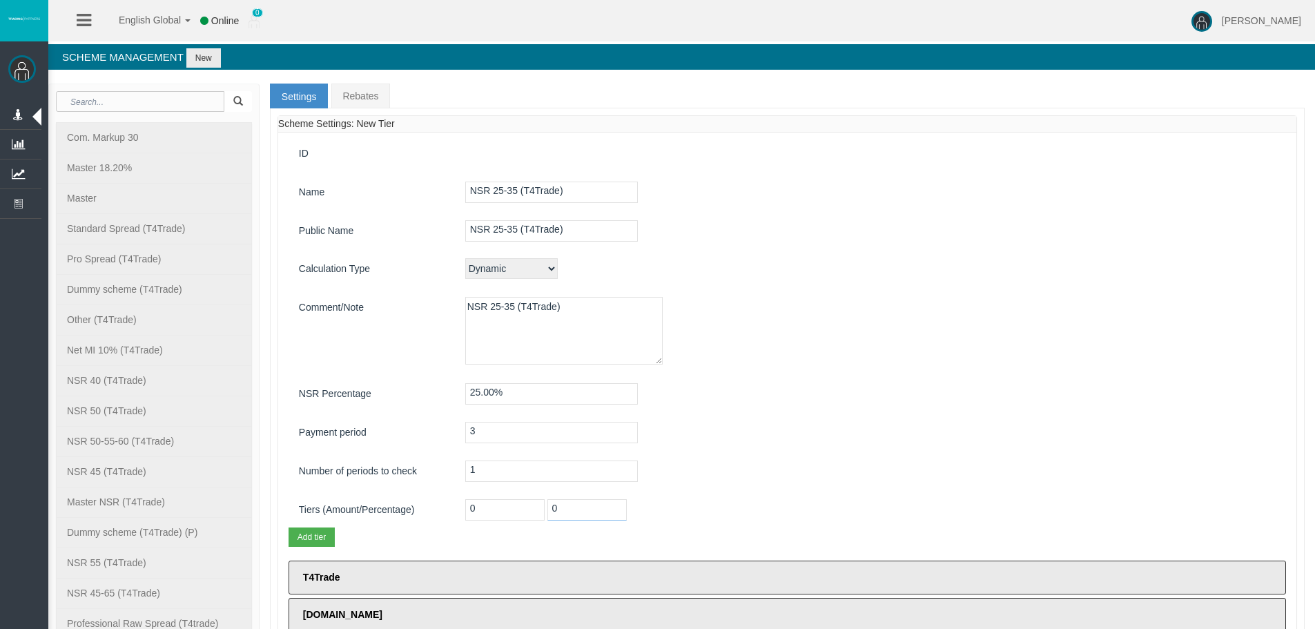
drag, startPoint x: 583, startPoint y: 514, endPoint x: 457, endPoint y: 509, distance: 126.4
click at [460, 510] on div "0 0" at bounding box center [870, 513] width 831 height 28
type input "25"
click at [846, 413] on div "ID Name NSR 25-35 (T4Trade) Public Name NSR 25-35 (T4Trade) Calculation Type Dy…" at bounding box center [787, 388] width 1018 height 513
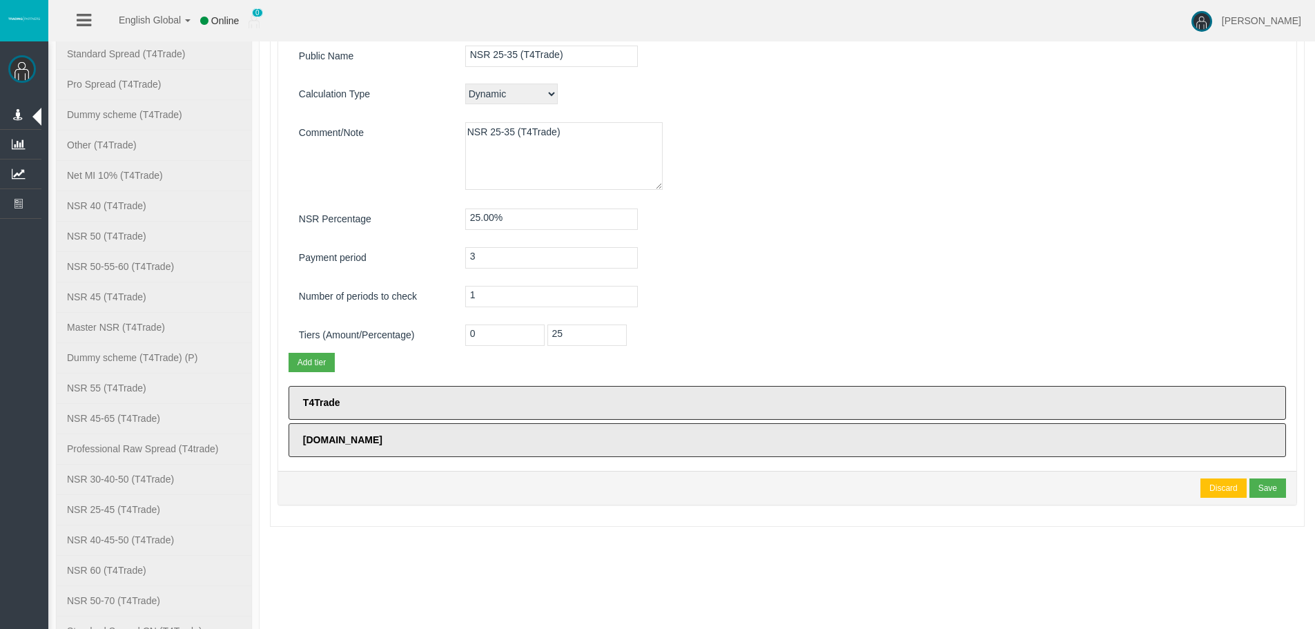
scroll to position [345, 0]
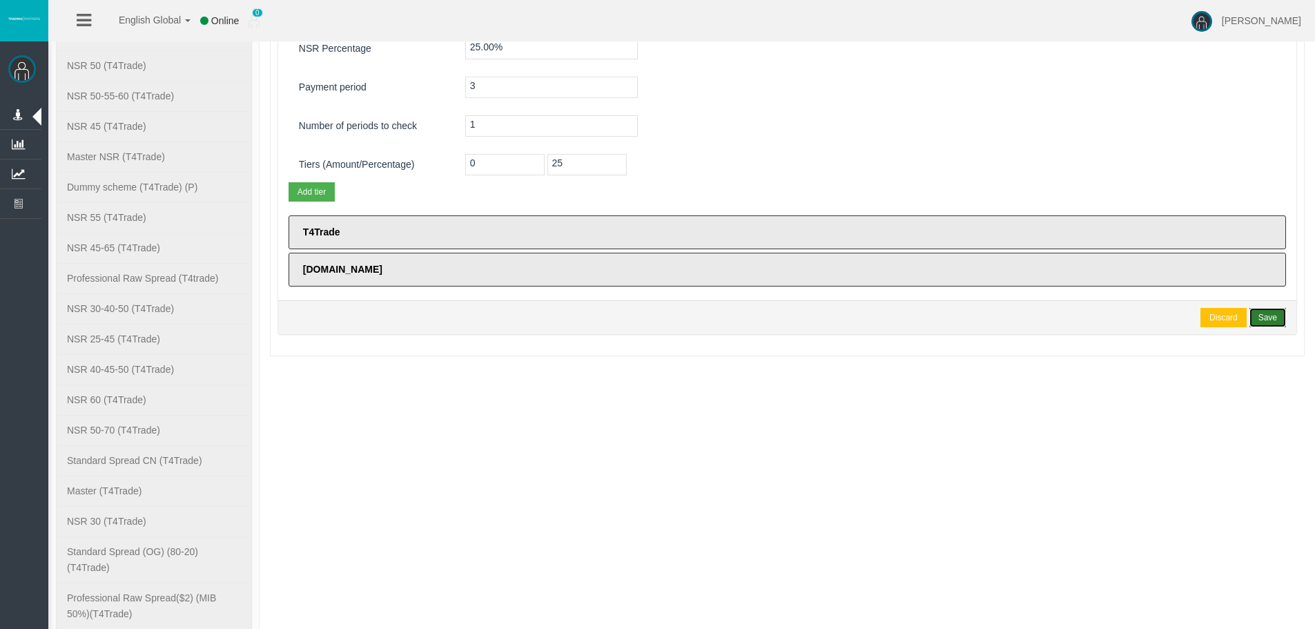
click at [1266, 316] on div "Save" at bounding box center [1267, 317] width 19 height 12
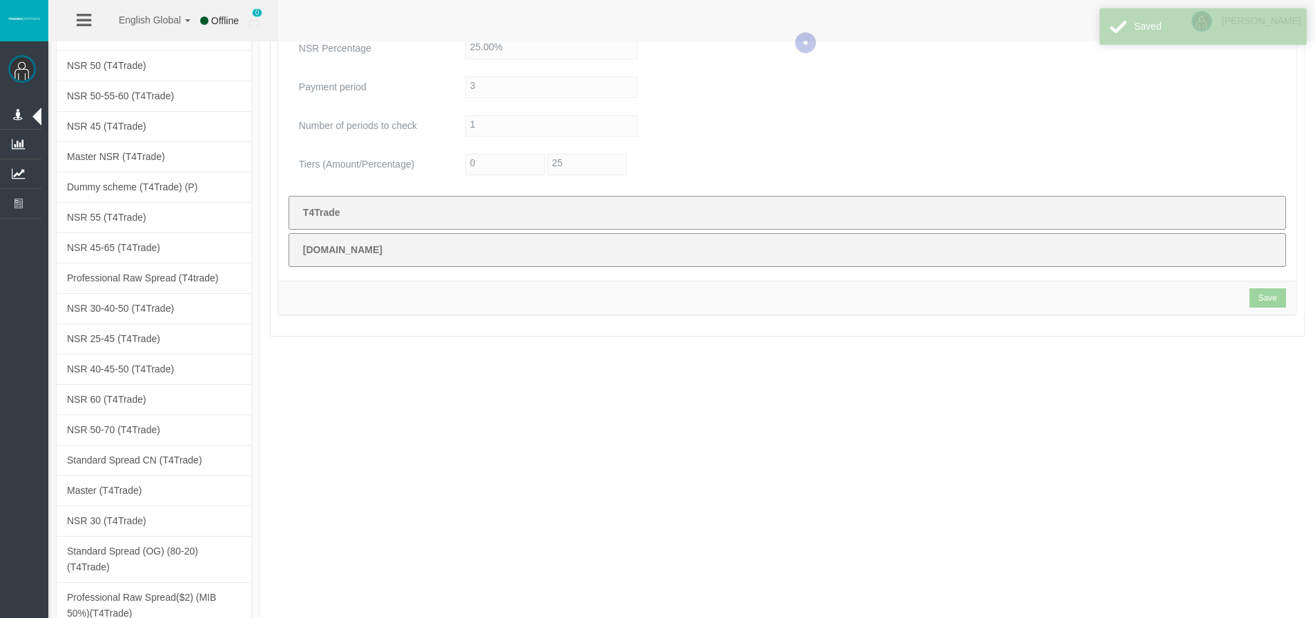
type input "NSR 25-35 (T4Trade)"
select select
type textarea "NSR 25-35 (T4Trade)"
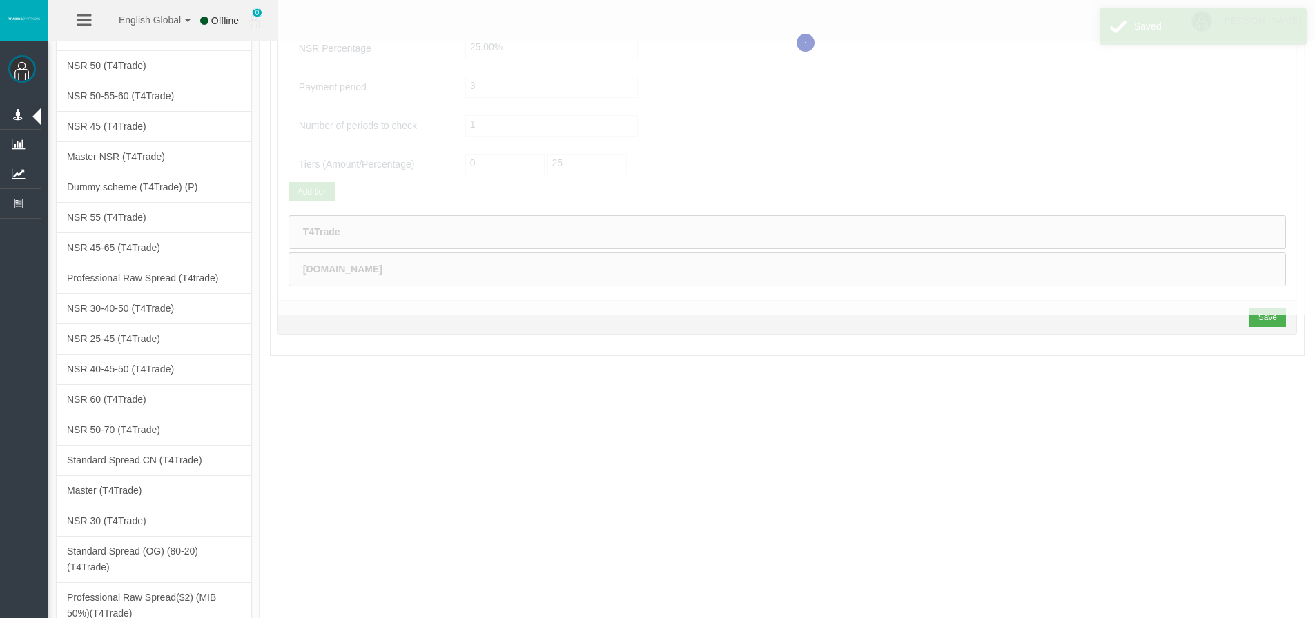
select select
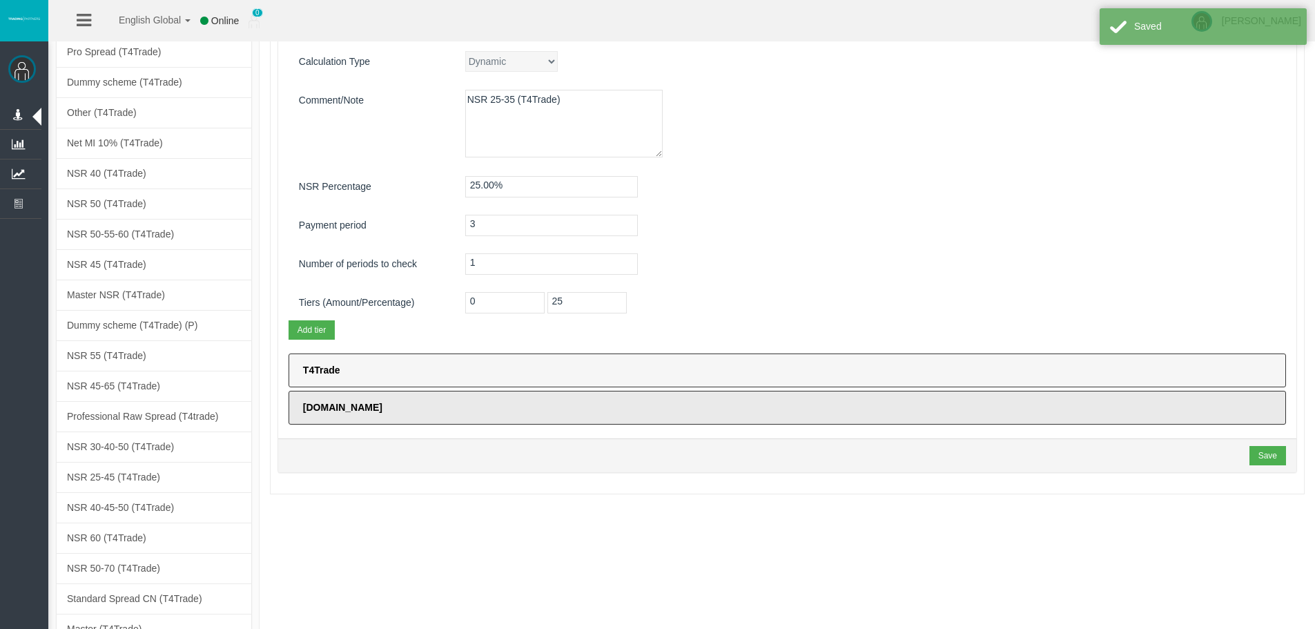
click at [720, 368] on label "T4Trade" at bounding box center [786, 370] width 997 height 34
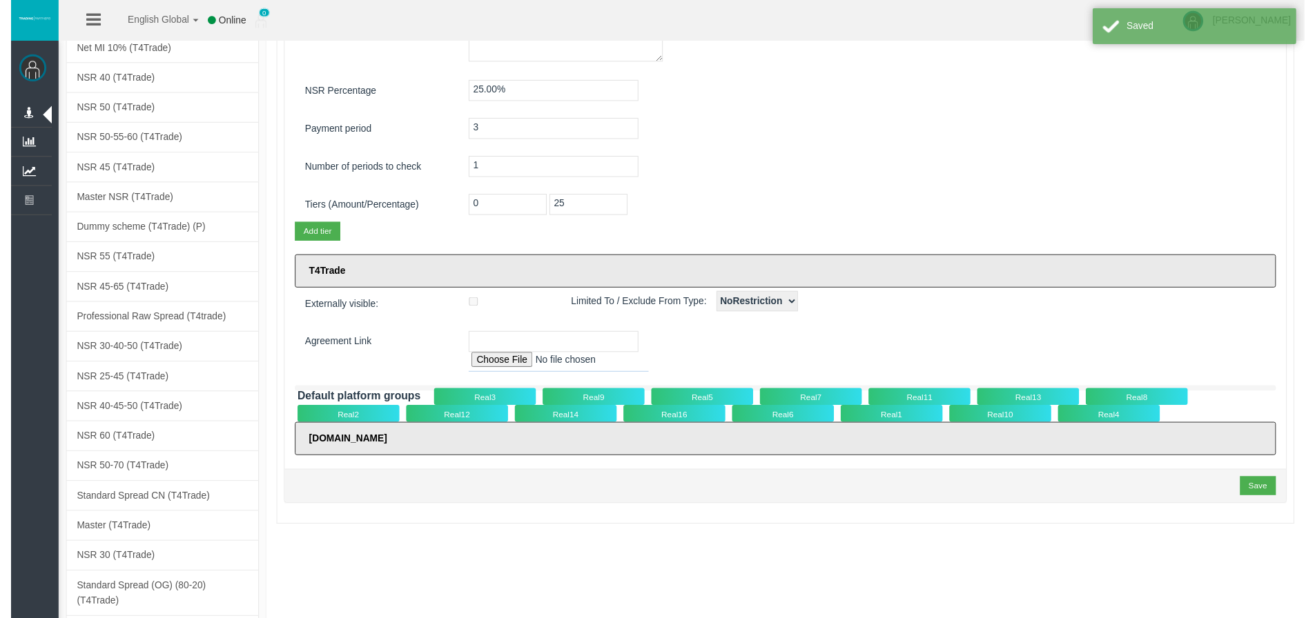
scroll to position [414, 0]
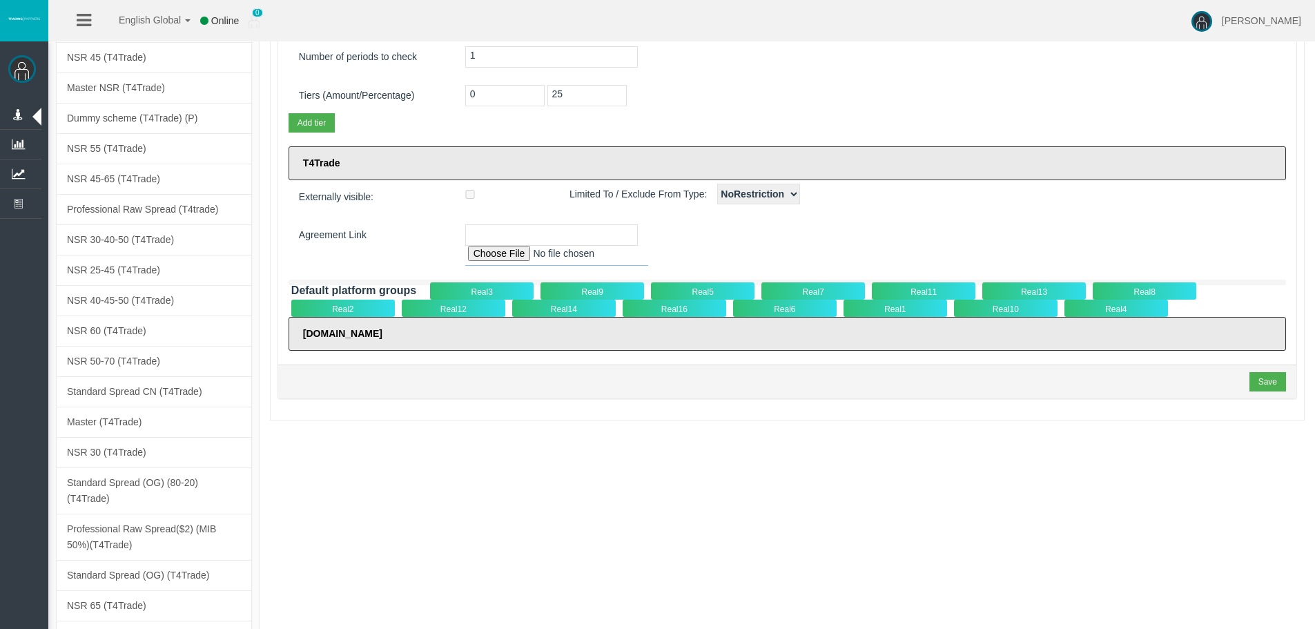
click at [511, 257] on input "file" at bounding box center [556, 256] width 183 height 20
type input "C:\fakepath\T4Trade_Intermediatery Agreement_NSR__v.2025-001-clean.pdf"
type input "[URL][DOMAIN_NAME] Agreement_NSR__v.2025-001-clean.pdf"
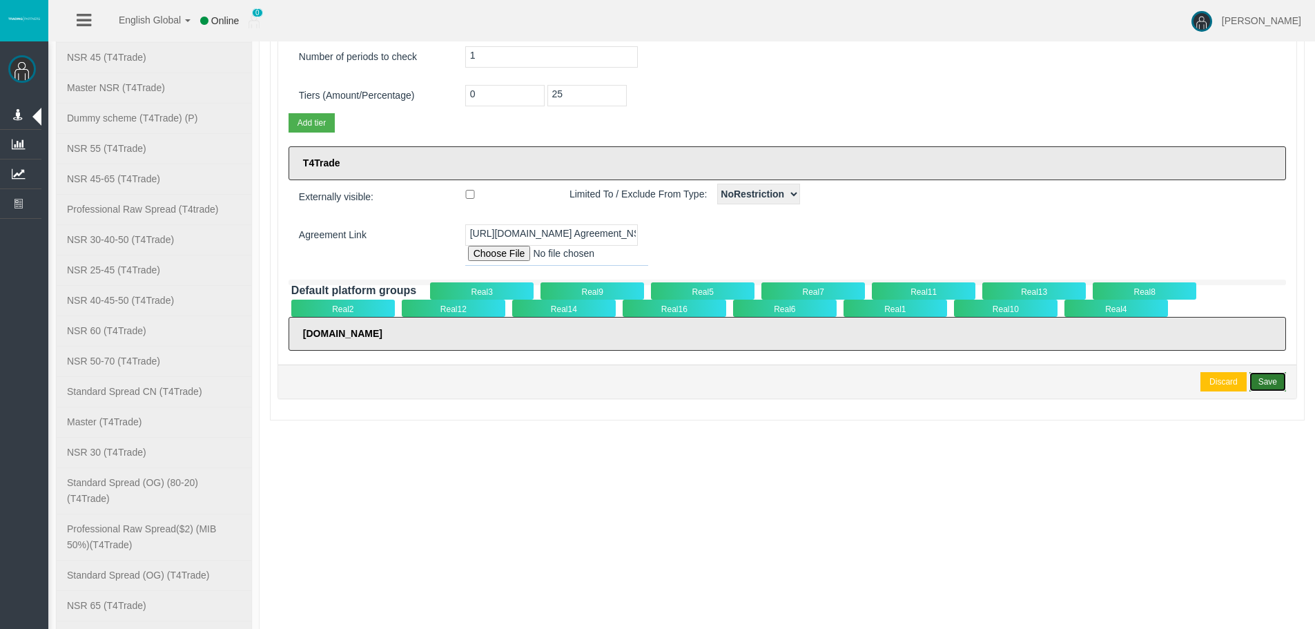
click at [1275, 382] on div "Save" at bounding box center [1267, 381] width 19 height 12
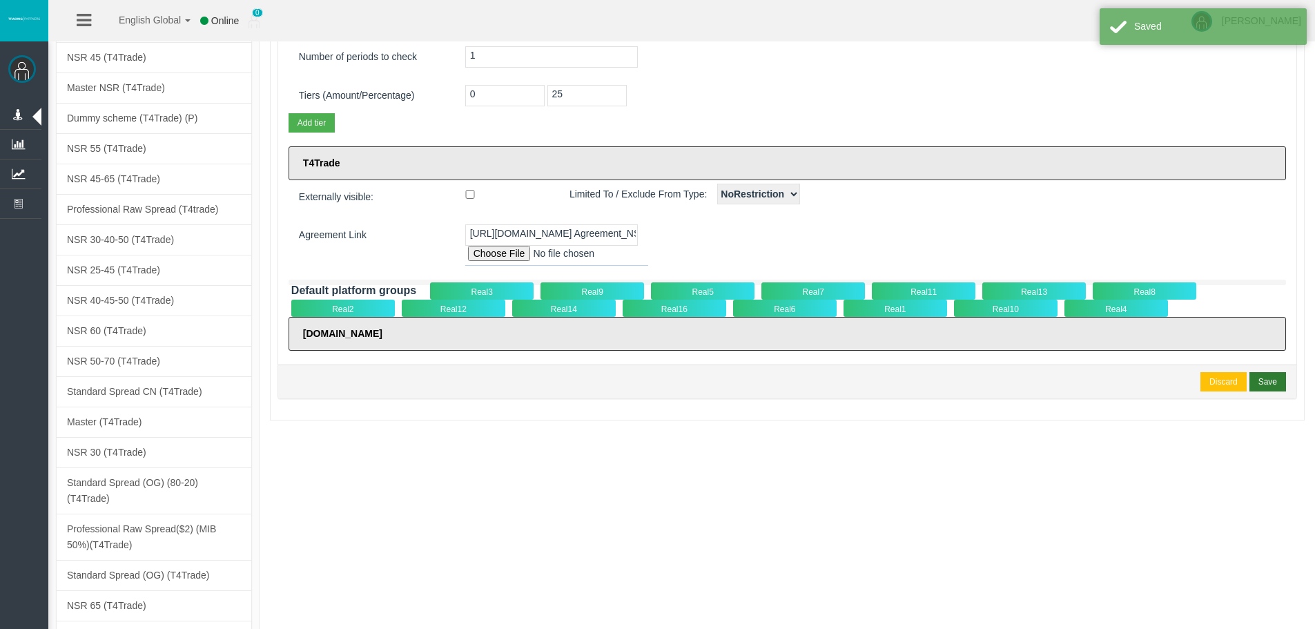
click at [739, 291] on div "Real5" at bounding box center [703, 290] width 104 height 17
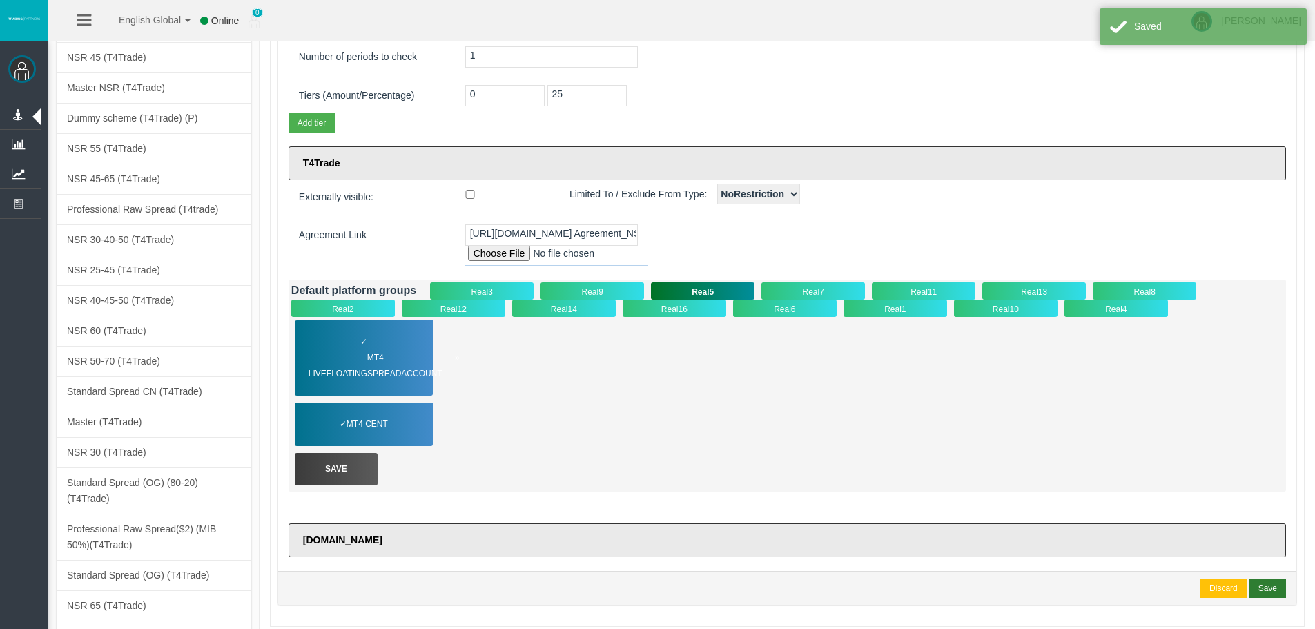
click at [388, 353] on span "MT4 LiveFloatingSpreadAccount" at bounding box center [383, 366] width 151 height 32
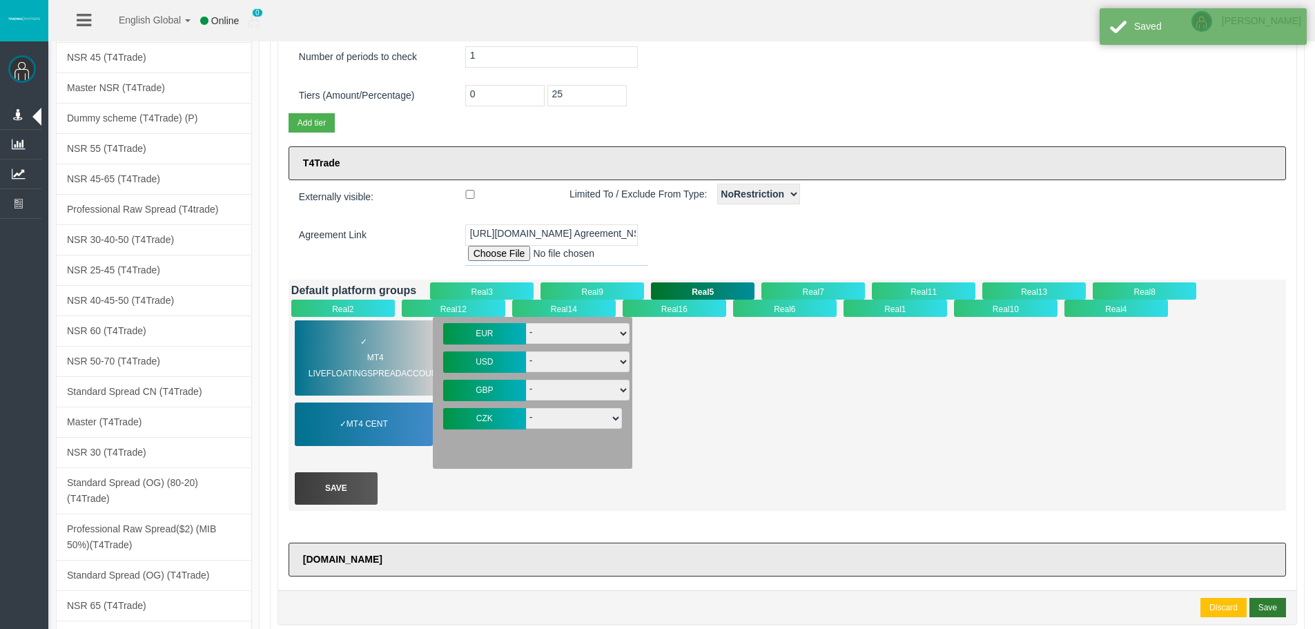
drag, startPoint x: 607, startPoint y: 329, endPoint x: 605, endPoint y: 339, distance: 9.8
click at [607, 329] on select "- T4-S-norm-EUR T4-S-Prem-EUR T4-SPrem--05EUR T4-S-VIP-EUR T4-S-norm-EUR- T4-Lu…" at bounding box center [578, 333] width 104 height 21
select select "3295"
click at [526, 323] on select "- T4-S-norm-EUR T4-S-Prem-EUR T4-SPrem--05EUR T4-S-VIP-EUR T4-S-norm-EUR- T4-Lu…" at bounding box center [578, 333] width 104 height 21
click at [596, 363] on select "- T4-S-norm-USD T4-S-Prem-USD T4-SPrem--05USD T4-SnormOiGdUSD T4-S-norm-USD- T4…" at bounding box center [578, 361] width 104 height 21
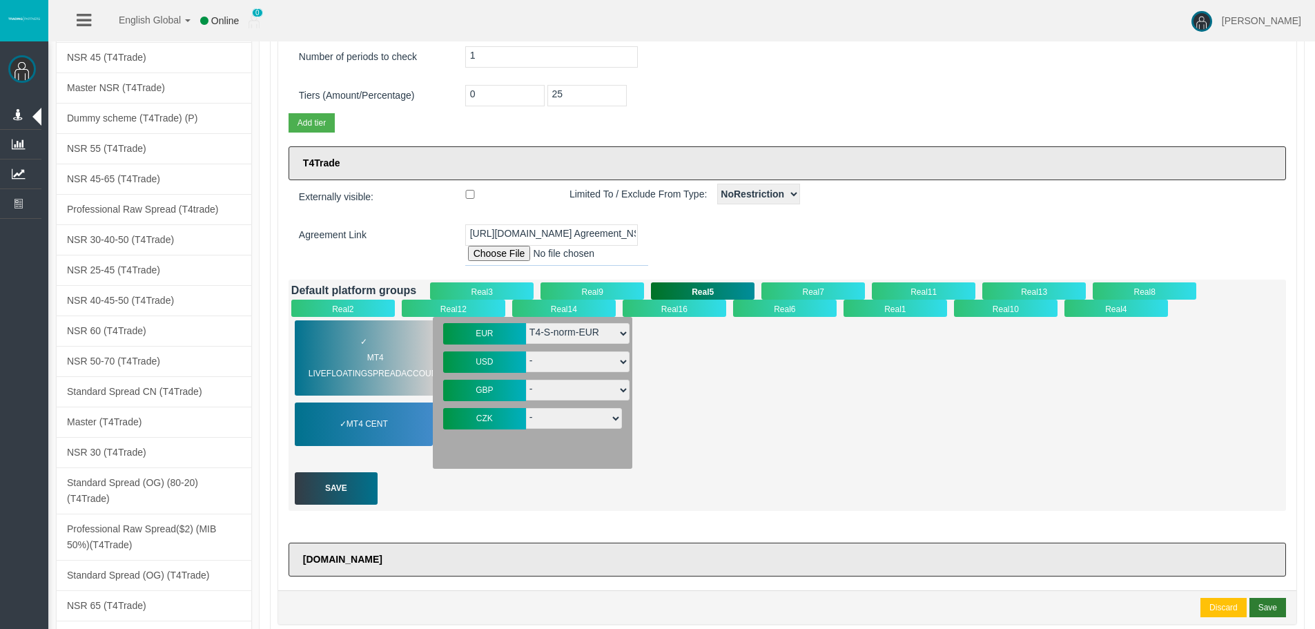
select select "3294"
click at [526, 351] on select "- T4-S-norm-USD T4-S-Prem-USD T4-SPrem--05USD T4-SnormOiGdUSD T4-S-norm-USD- T4…" at bounding box center [578, 361] width 104 height 21
click at [565, 389] on select "- T4-S-norm-GBP T4-S-Prem-GBP T4-SPrem--05GBP T4-S-VIP-GBP T4-S-Premg25GBP T4-S…" at bounding box center [578, 390] width 104 height 21
select select "3296"
click at [526, 380] on select "- T4-S-norm-GBP T4-S-Prem-GBP T4-SPrem--05GBP T4-S-VIP-GBP T4-S-Premg25GBP T4-S…" at bounding box center [578, 390] width 104 height 21
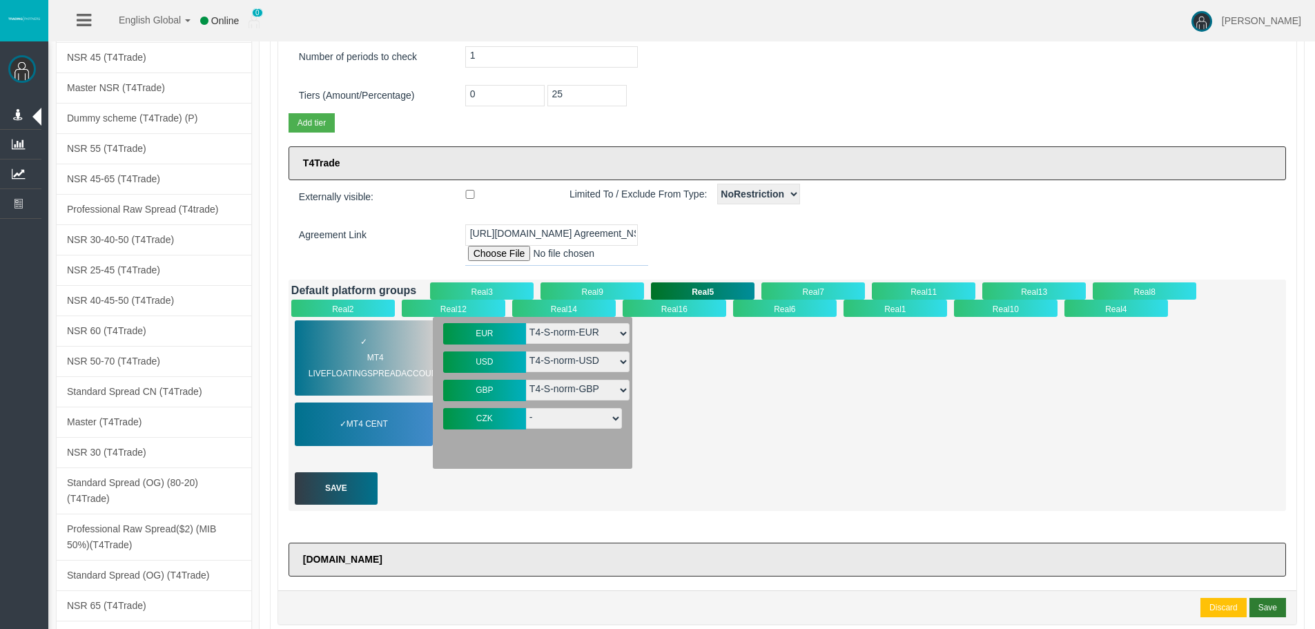
click at [595, 424] on select "- T4-SZV-norm-CZK T4-S-norm-CZK" at bounding box center [574, 418] width 96 height 21
select select "3426"
click at [526, 408] on select "- T4-SZV-norm-CZK T4-S-norm-CZK" at bounding box center [574, 418] width 96 height 21
drag, startPoint x: 832, startPoint y: 471, endPoint x: 512, endPoint y: 472, distance: 320.2
click at [830, 471] on div "Default platform groups Real3 Real9 Real5 Real7 Real11 Real13 Real8 Real2 Real1…" at bounding box center [786, 394] width 997 height 231
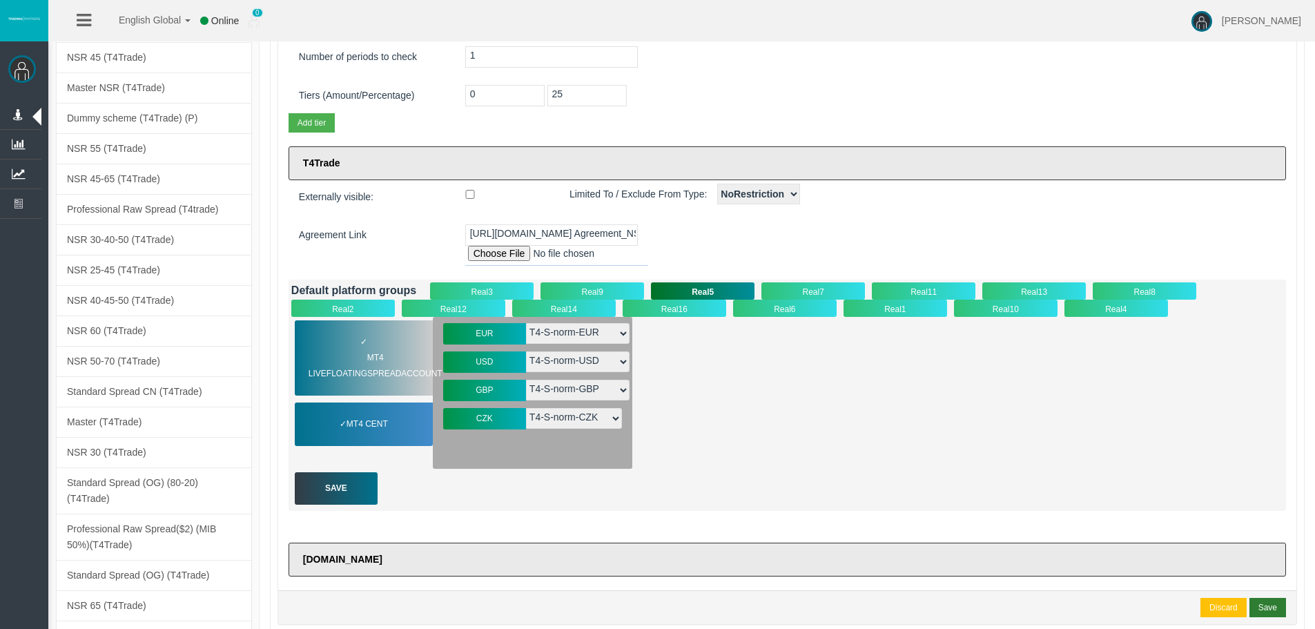
click at [370, 489] on div "Save" at bounding box center [336, 488] width 83 height 32
click at [396, 424] on span "MT4 Cent" at bounding box center [366, 424] width 59 height 16
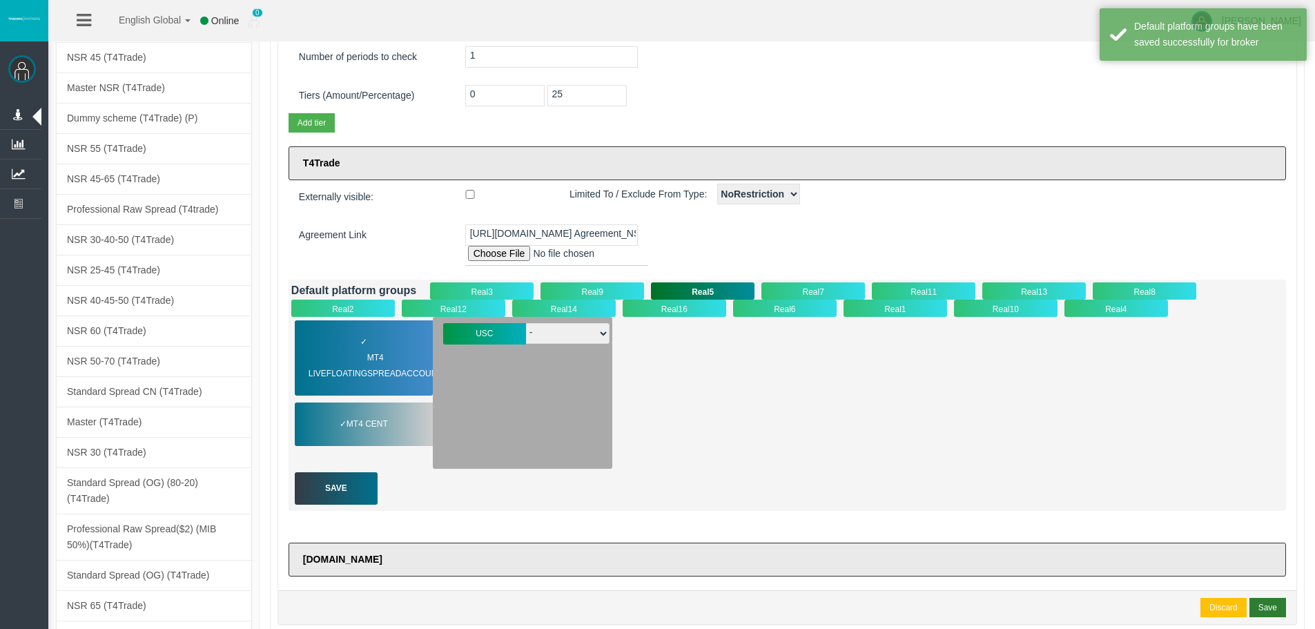
click at [560, 342] on select "- T4-S-Cent-USC" at bounding box center [567, 333] width 83 height 21
select select "3307"
click at [526, 323] on select "- T4-S-Cent-USC" at bounding box center [567, 333] width 83 height 21
click at [353, 475] on div "Save" at bounding box center [336, 488] width 83 height 32
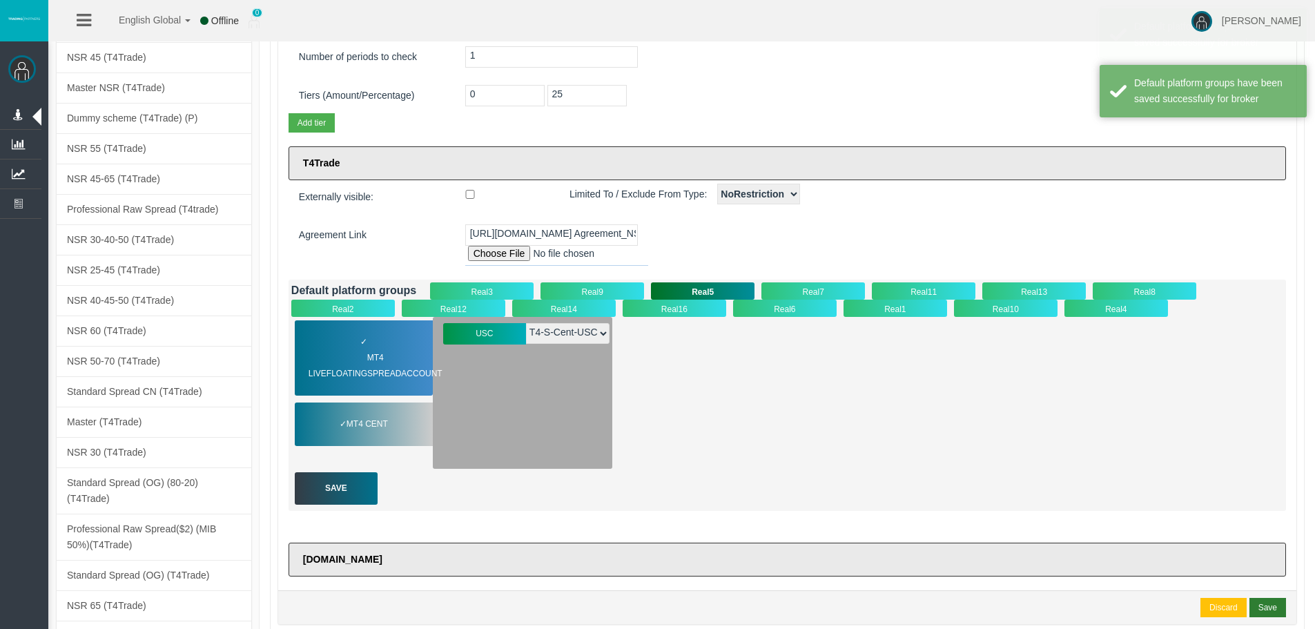
click at [725, 464] on div "✓ MT4 LiveFloatingSpreadAccount MT4 Cent EUR - T4-S-VIP-EUR" at bounding box center [787, 393] width 992 height 152
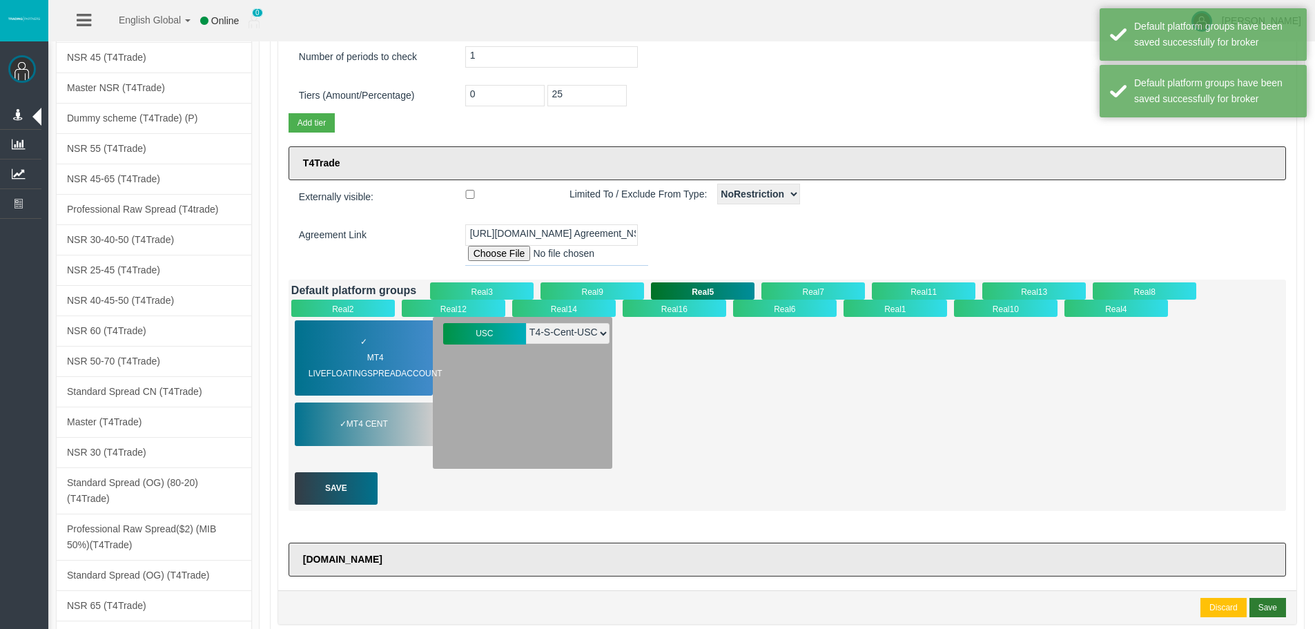
click at [678, 308] on div "Real16" at bounding box center [674, 307] width 104 height 17
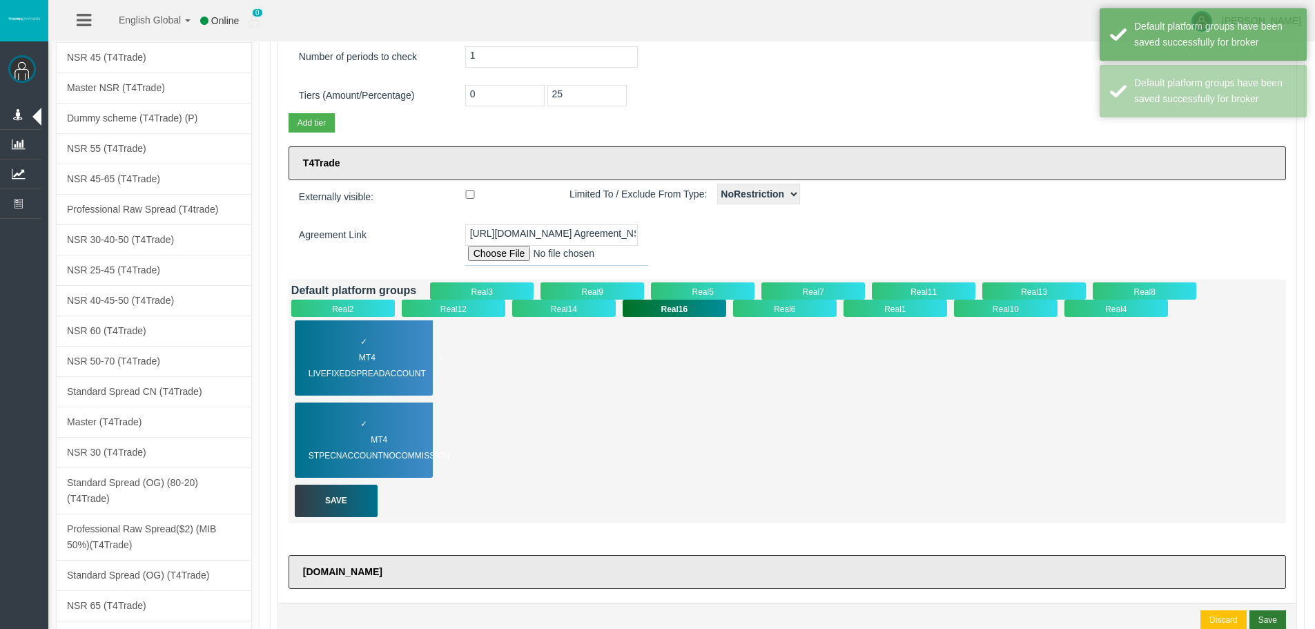
click at [422, 342] on div "✓ MT4 LiveFixedSpreadAccount" at bounding box center [364, 357] width 138 height 75
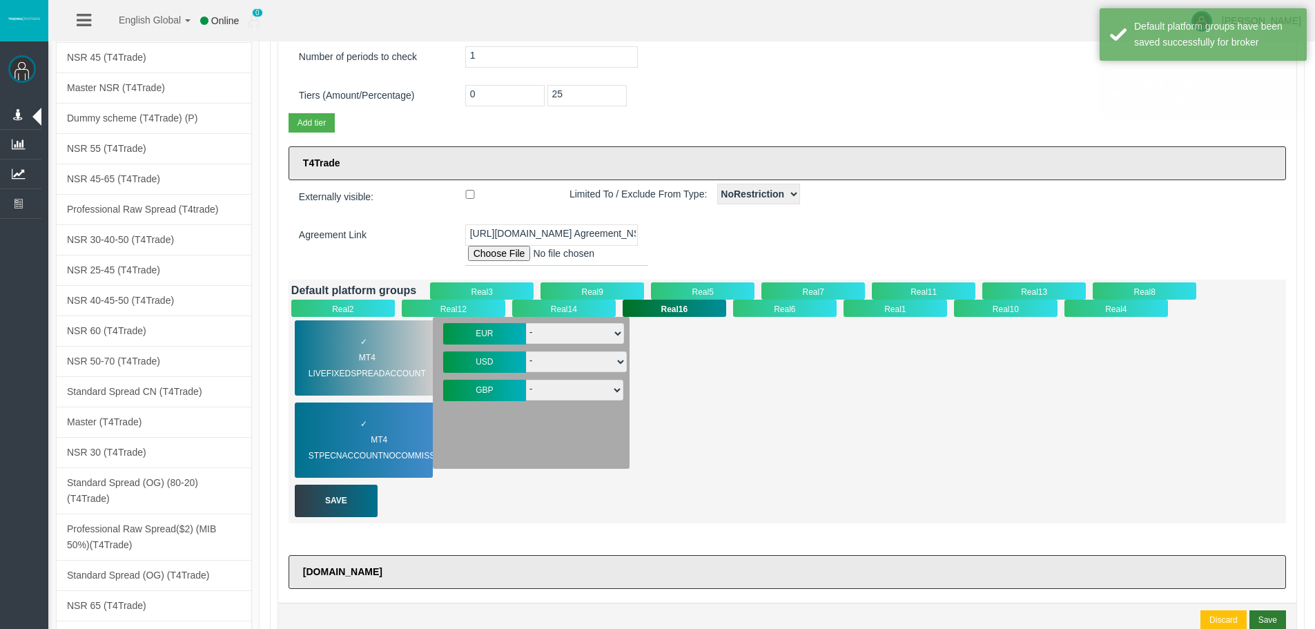
click at [613, 344] on select "- T4-S-Prem-EUR T4-S-norm-EUR T4-SPrem--05EUR T4-S-normCryEUR T4-S-norm-EUR- Du…" at bounding box center [575, 333] width 98 height 21
select select "3305"
click at [526, 323] on select "- T4-S-Prem-EUR T4-S-norm-EUR T4-SPrem--05EUR T4-S-normCryEUR T4-S-norm-EUR- Du…" at bounding box center [575, 333] width 98 height 21
click at [592, 366] on select "- T4-S-Prem-USD T4-S-norm-USD T4-SPrem--05USD T4-S-norm-USD- DuT4-S-norm-USD T4…" at bounding box center [576, 361] width 101 height 21
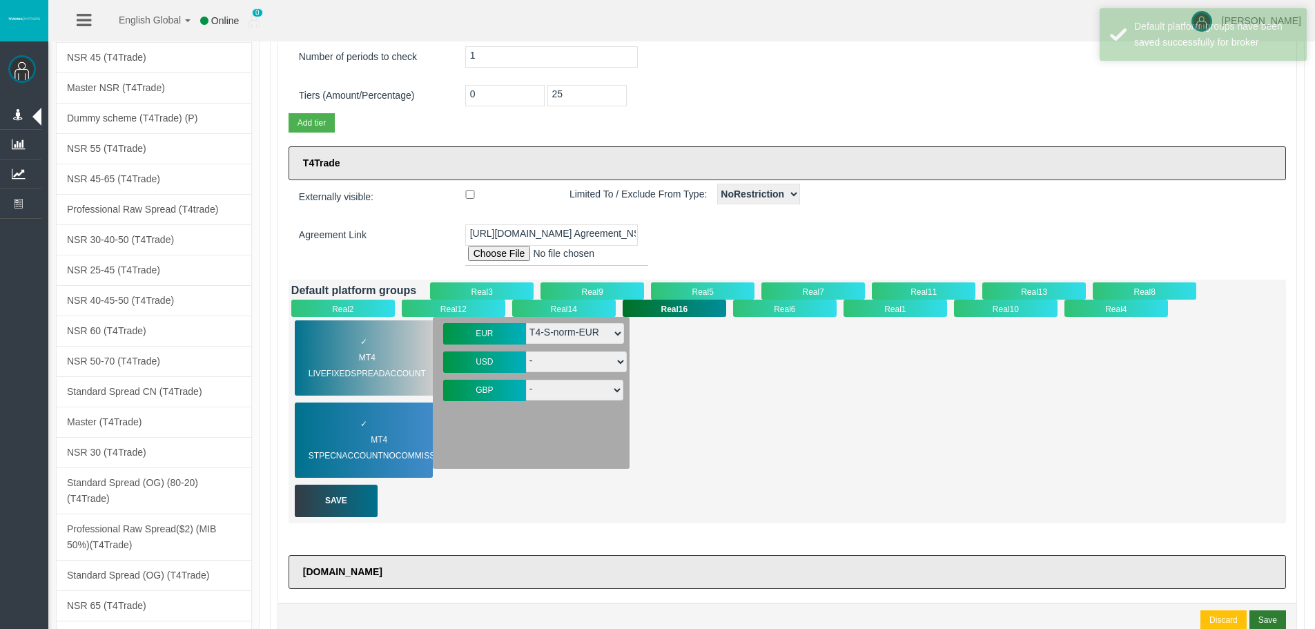
select select "3304"
click at [526, 351] on select "- T4-S-Prem-USD T4-S-norm-USD T4-SPrem--05USD T4-S-norm-USD- DuT4-S-norm-USD T4…" at bounding box center [576, 361] width 101 height 21
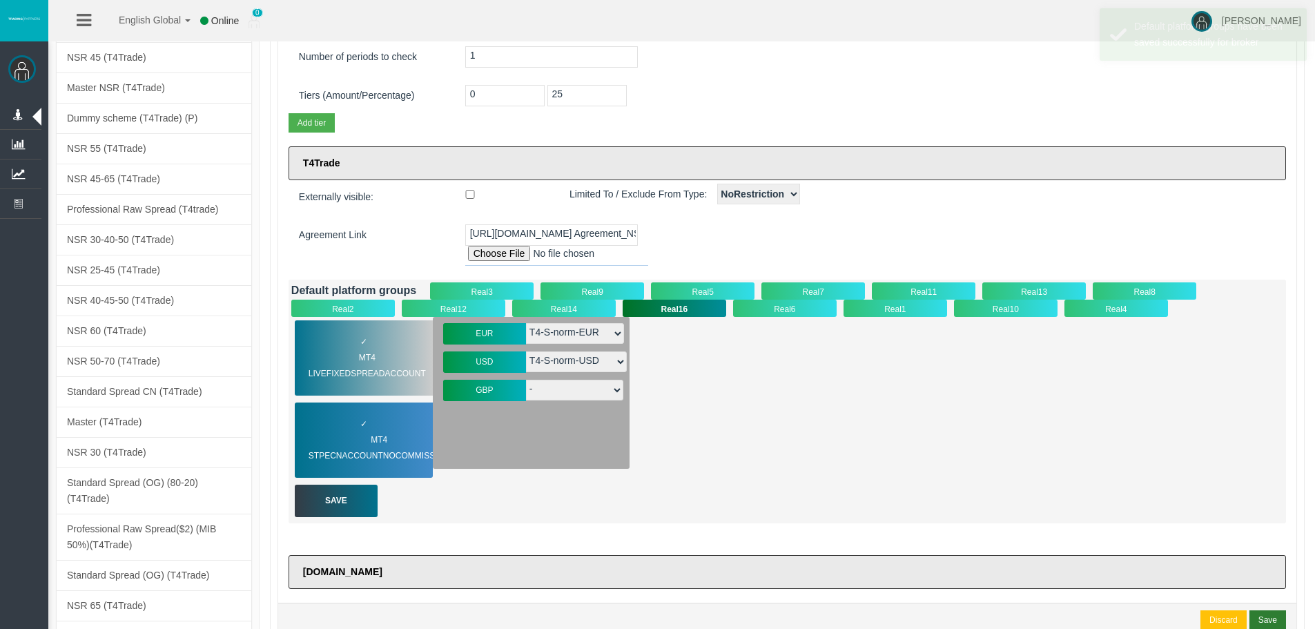
click at [595, 396] on select "- T4-S-Prem-GBP T4-S-norm-GBP T4-SPrem--05GBP" at bounding box center [574, 390] width 97 height 21
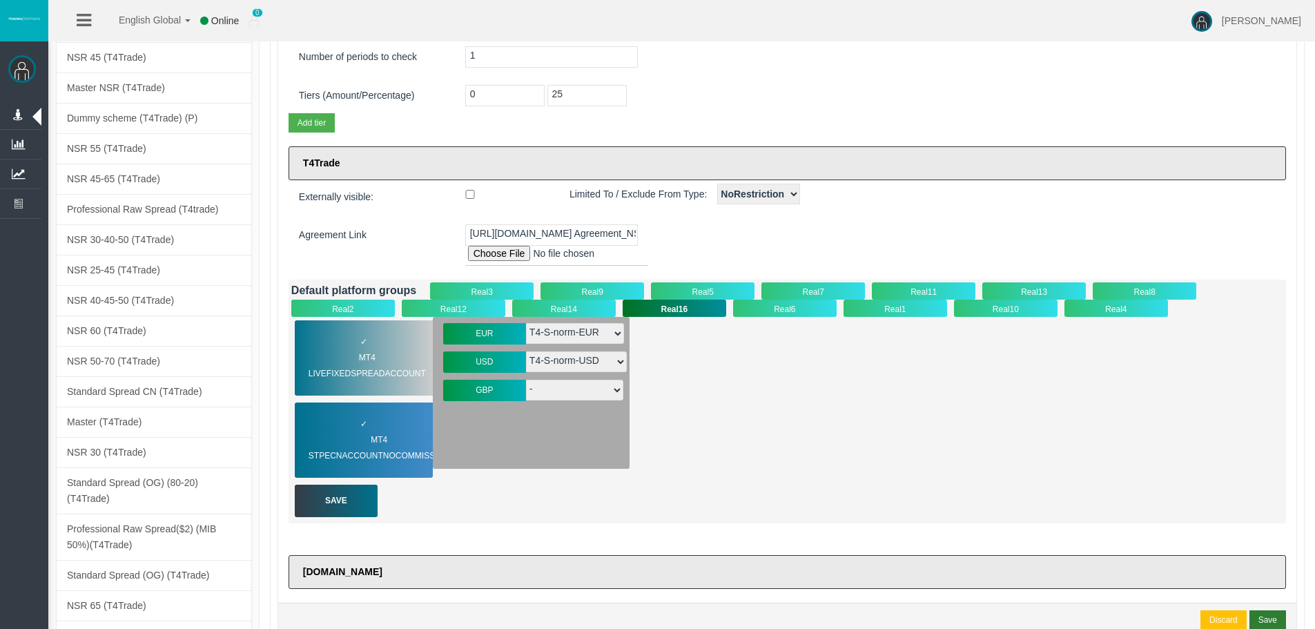
select select "3306"
click at [526, 380] on select "- T4-S-Prem-GBP T4-S-norm-GBP T4-SPrem--05GBP" at bounding box center [574, 390] width 97 height 21
click at [331, 484] on div "Default platform groups Real3 Real9 Real5 Real7 Real11 Real13 Real8 Real2 Real1…" at bounding box center [786, 401] width 997 height 244
click at [375, 511] on div "Save" at bounding box center [336, 500] width 83 height 32
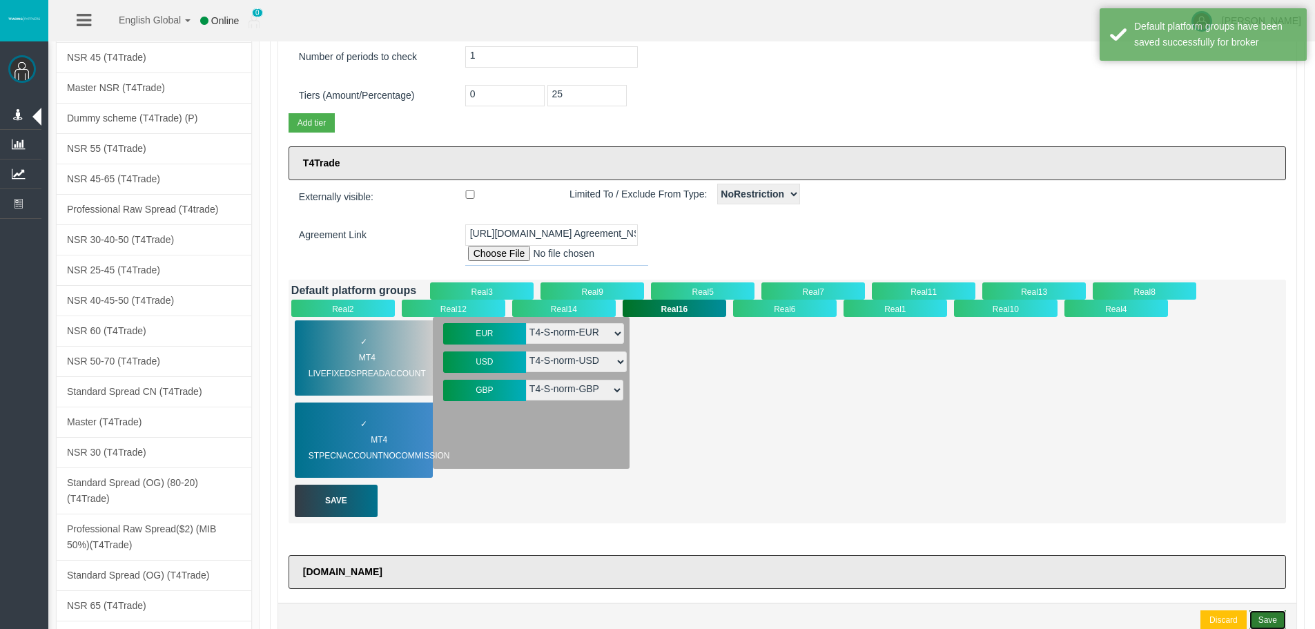
drag, startPoint x: 1269, startPoint y: 623, endPoint x: 1270, endPoint y: 610, distance: 13.2
click at [1270, 624] on div "Save" at bounding box center [1267, 619] width 19 height 12
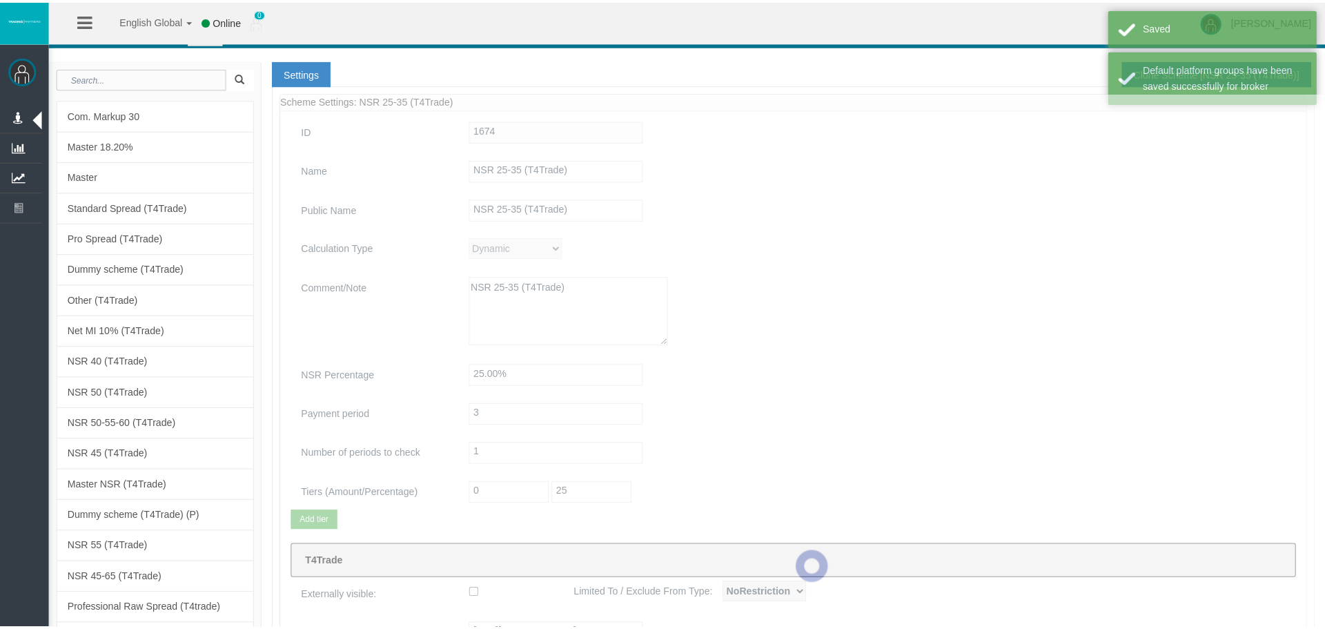
scroll to position [0, 0]
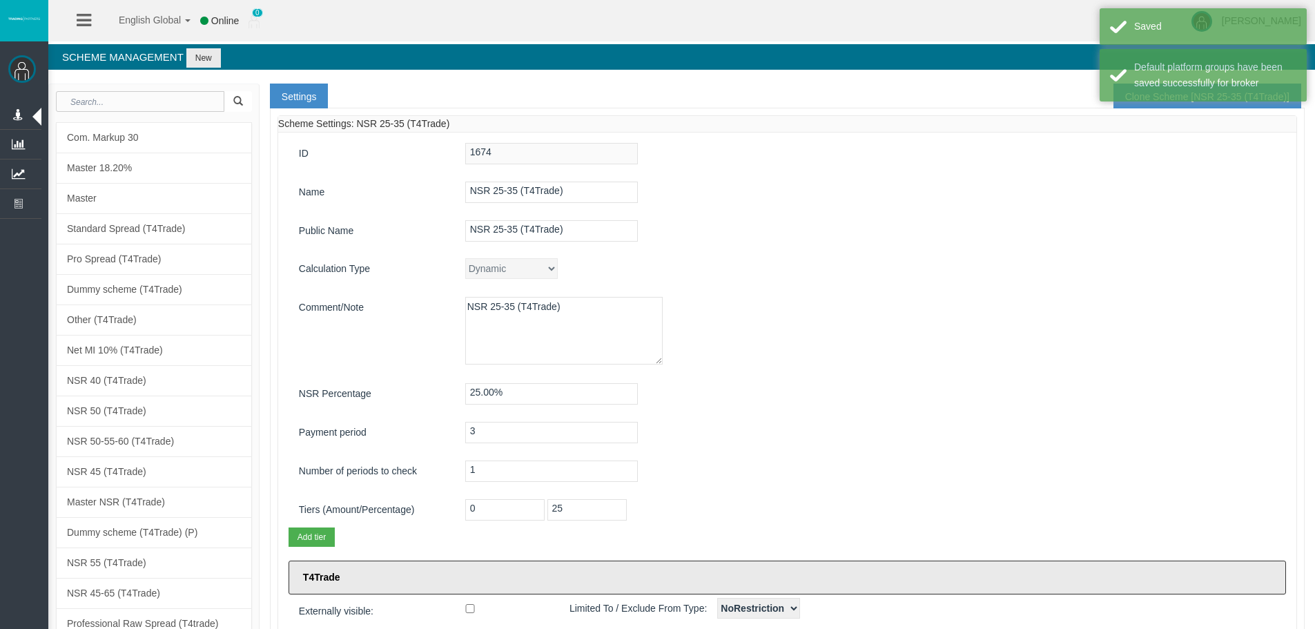
click at [1068, 253] on div "ID 1674 Name NSR 25-35 (T4Trade) Public Name NSR 25-35 (T4Trade) Calculation Ty…" at bounding box center [787, 574] width 1018 height 884
click at [1054, 282] on div "Calculation Type Dynamic CPARevenue CPARevenuePlus CPADeposit NSR" at bounding box center [786, 270] width 997 height 25
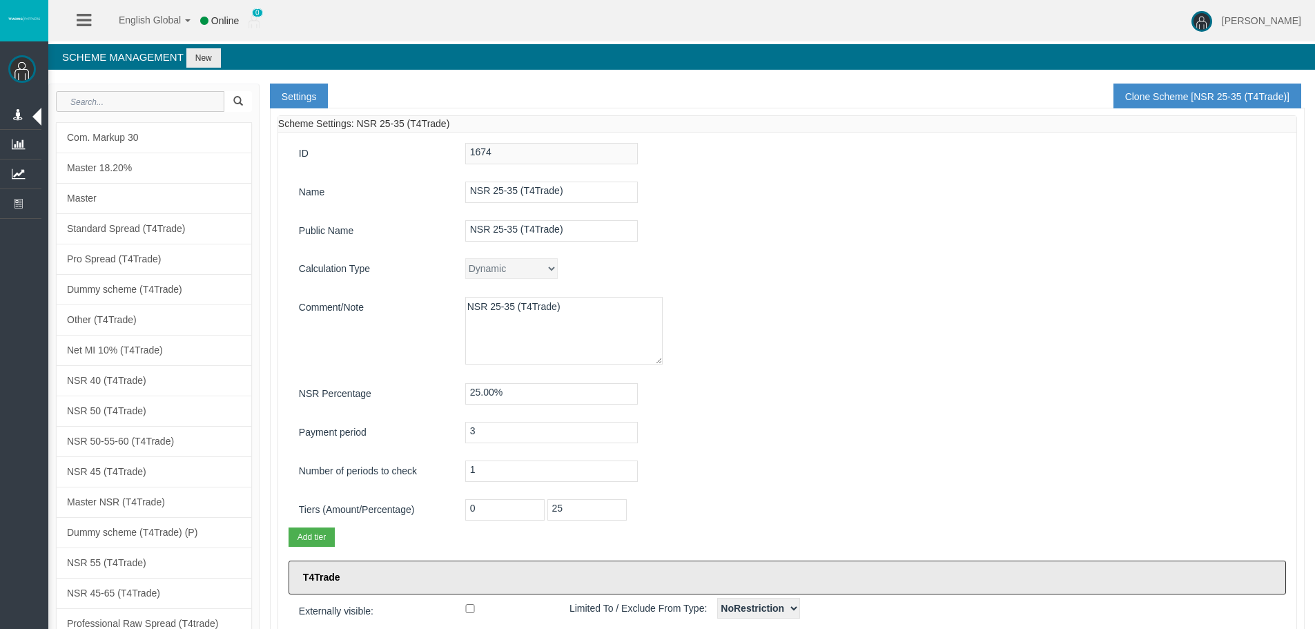
click at [162, 111] on input "text" at bounding box center [140, 101] width 168 height 21
paste input "IB1mavl"
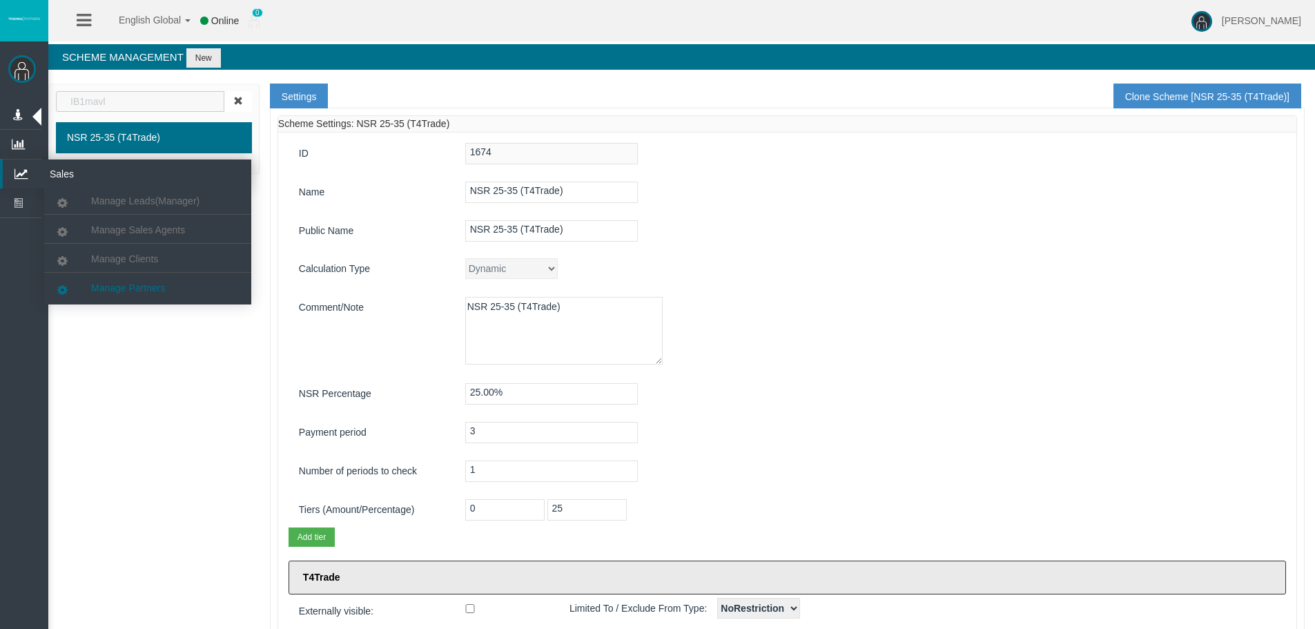
type input "IB1mavl"
click at [187, 290] on link "Manage Partners" at bounding box center [147, 287] width 207 height 25
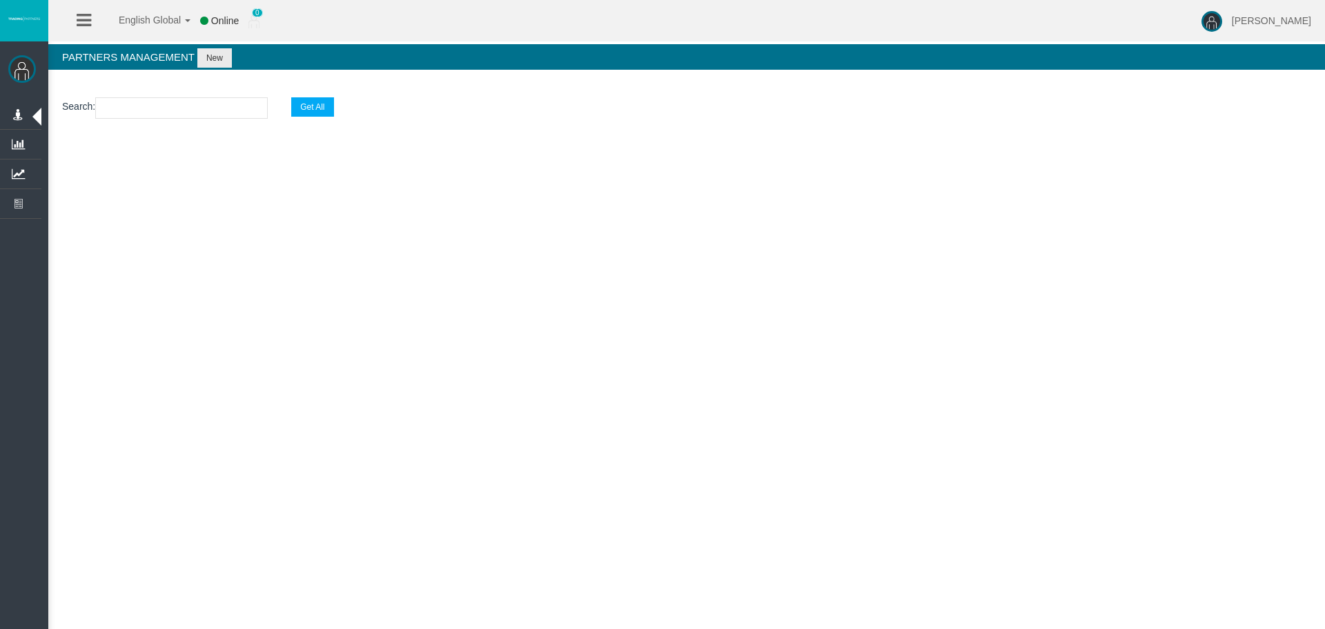
click at [159, 109] on input "text" at bounding box center [181, 107] width 173 height 21
paste input "IB1mavl"
type input "IB1mavl"
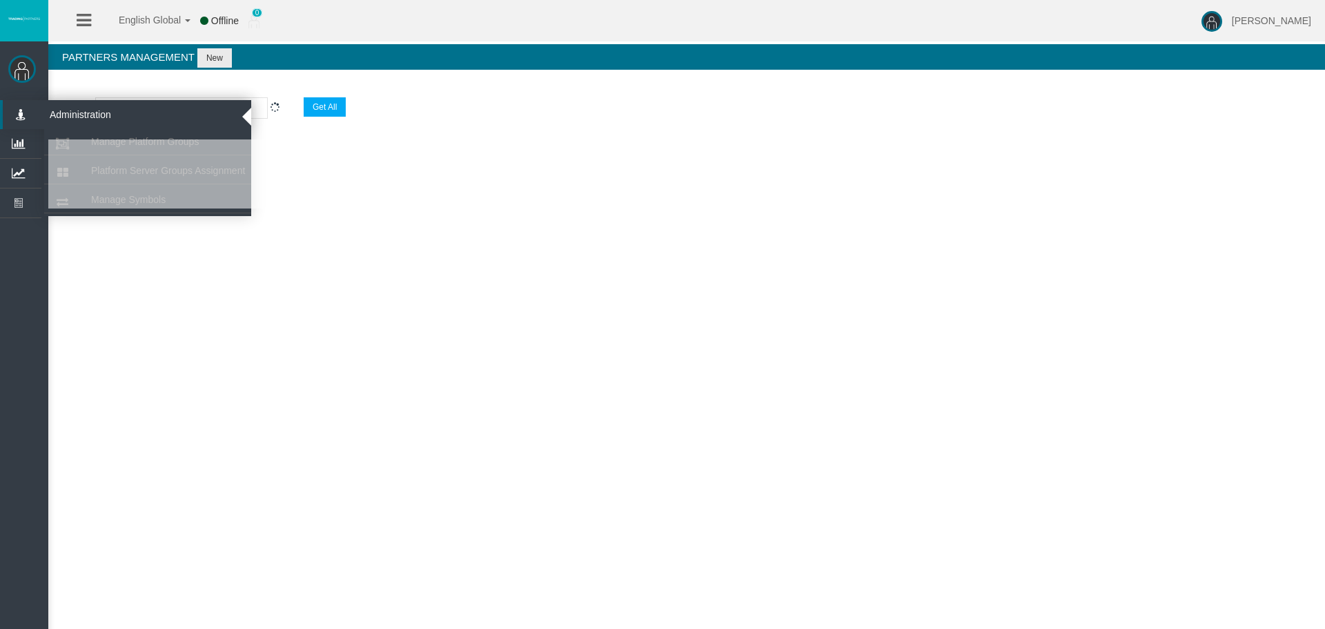
select select "25"
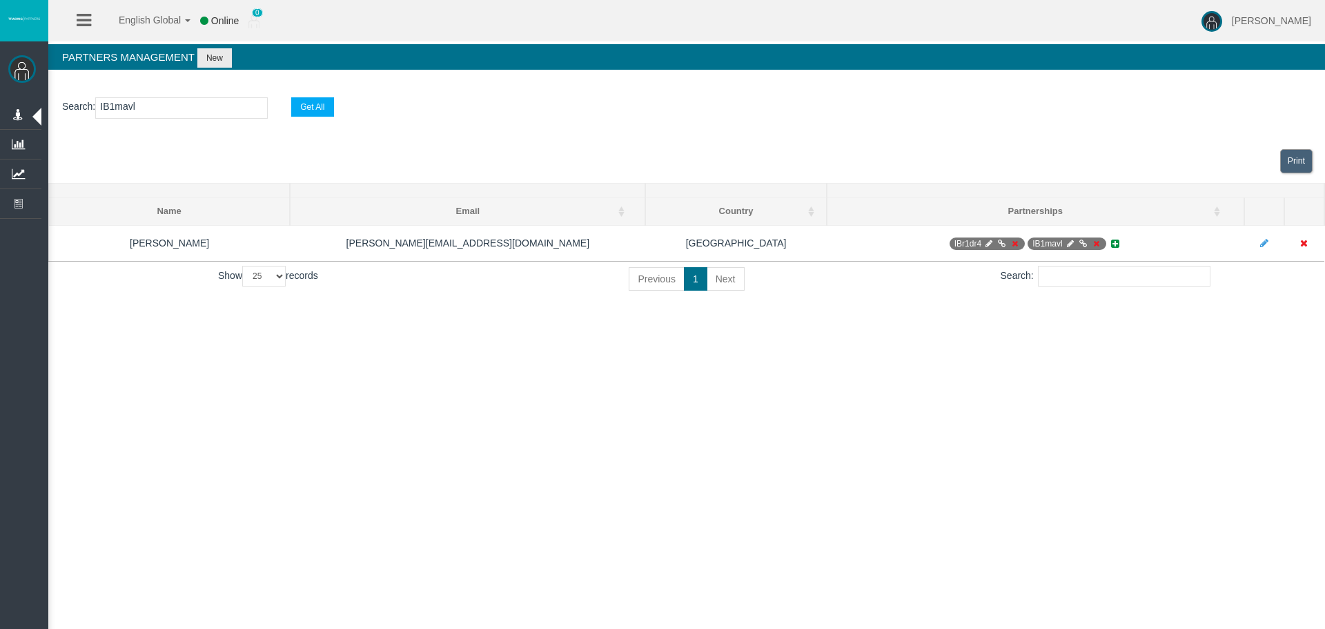
type input "IB1mavl"
click at [563, 334] on div "English Global 简体中文 English Global 日本語 한국어 Online 0 [PERSON_NAME] Help Log Out …" at bounding box center [662, 314] width 1325 height 629
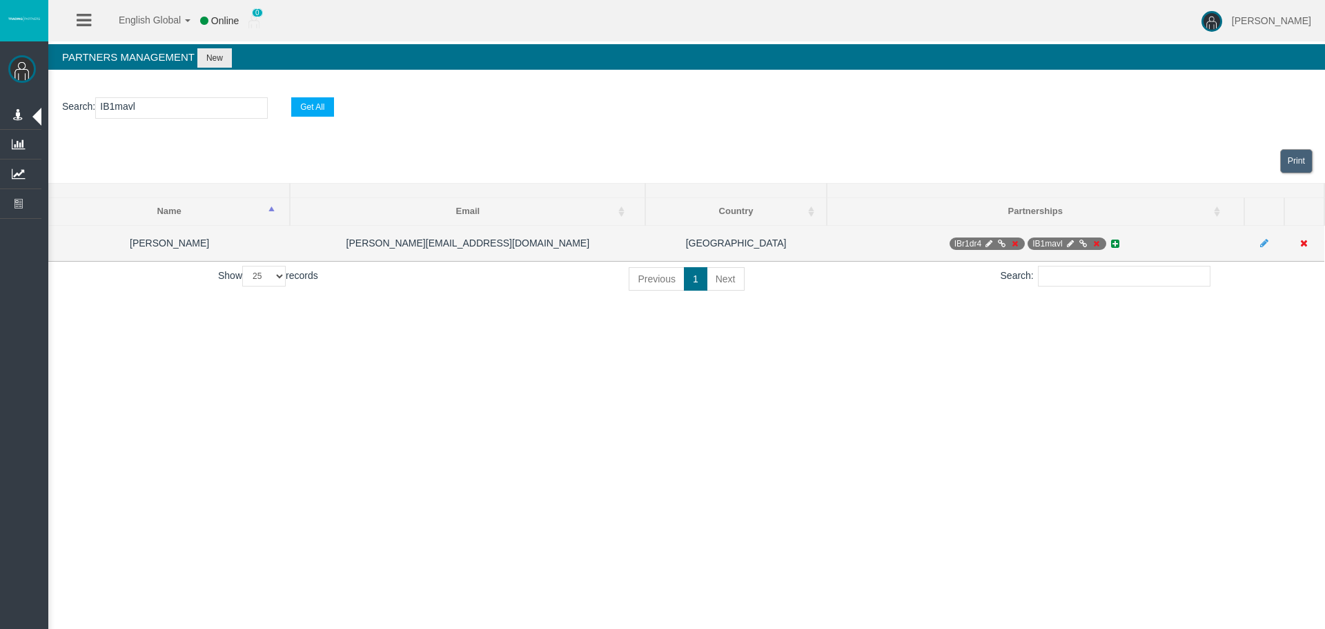
click at [1074, 240] on icon at bounding box center [1070, 243] width 10 height 8
select select "0"
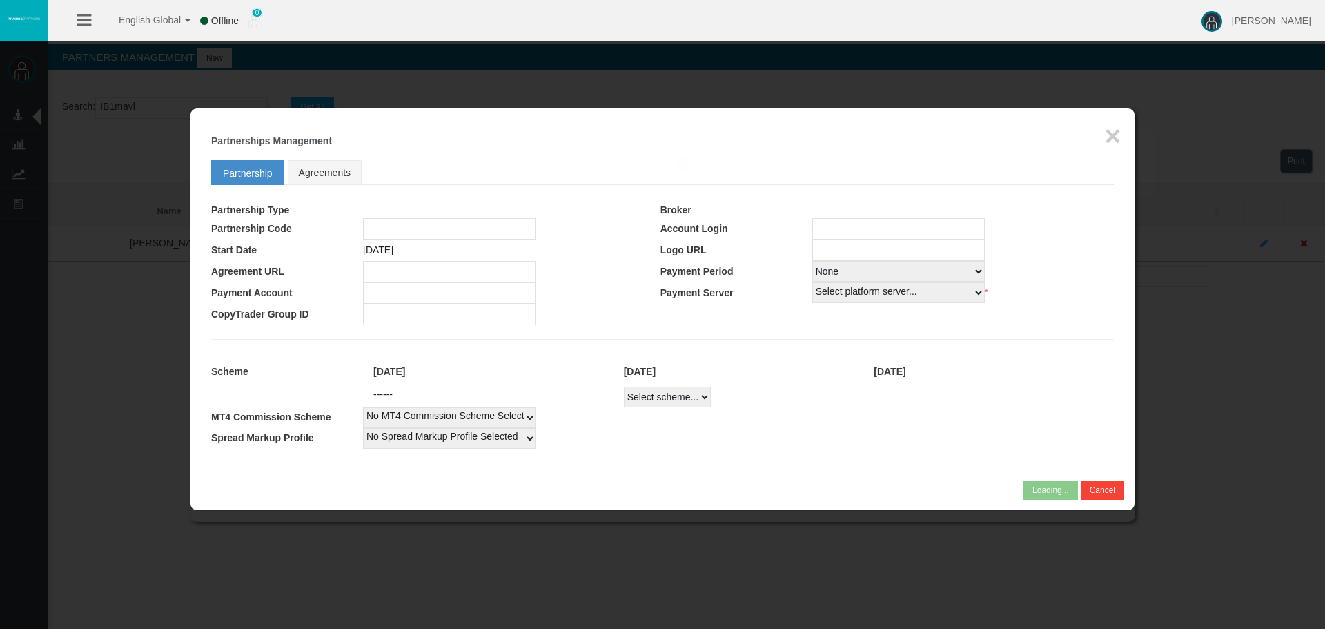
type input "IB1mavl"
type input "19267611"
select select "1"
type input "19267611"
select select "1"
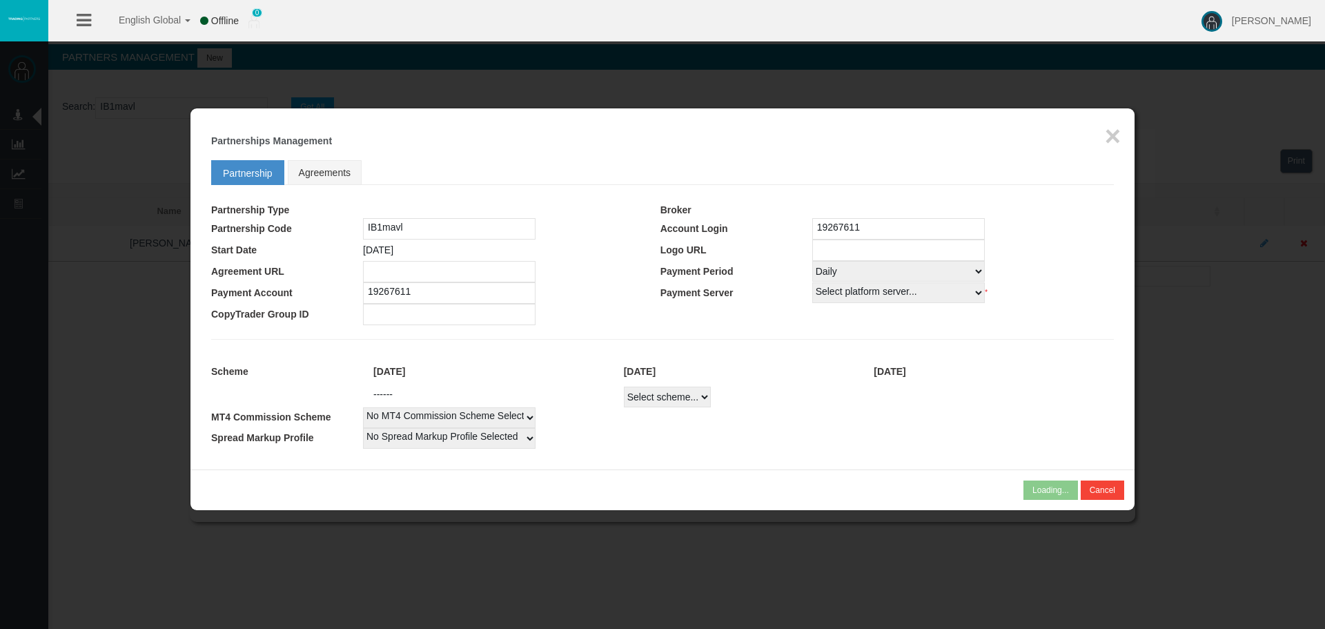
select select
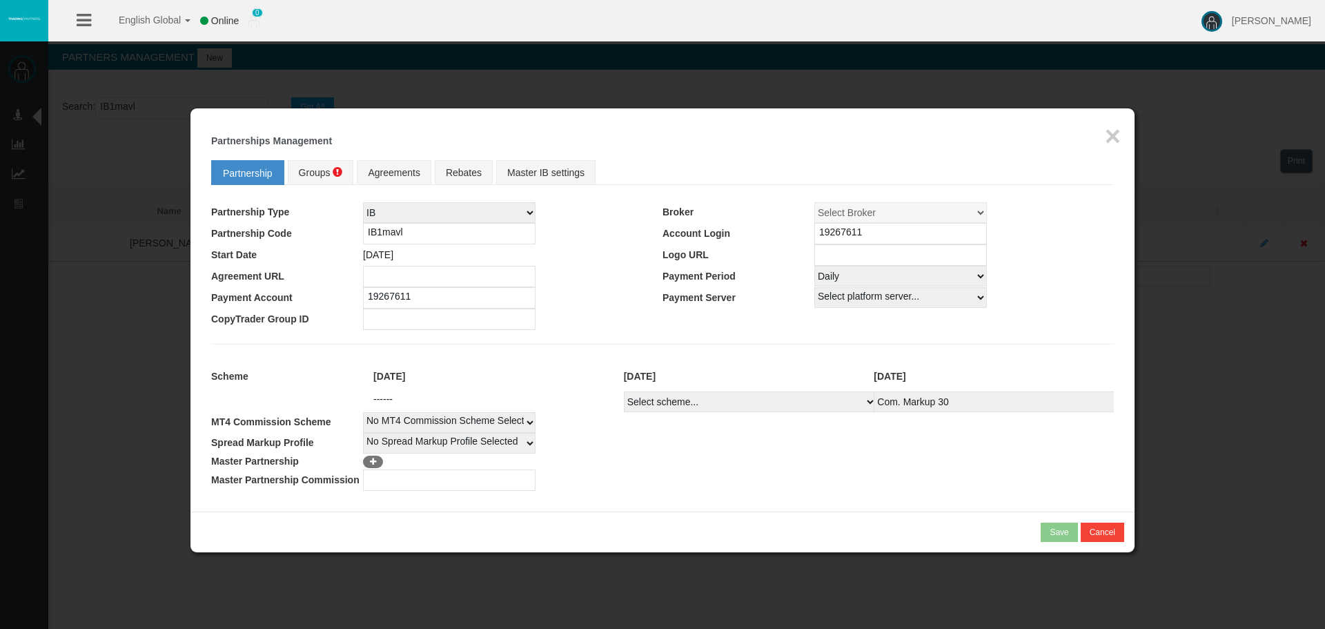
click at [410, 480] on input "number" at bounding box center [449, 479] width 173 height 21
paste input "37"
type input "37"
drag, startPoint x: 416, startPoint y: 480, endPoint x: 162, endPoint y: 452, distance: 255.4
click at [162, 452] on body "English Global 简体中文 English Global 日本語 한국어 Online 0 [PERSON_NAME] Help Log Out …" at bounding box center [662, 314] width 1325 height 629
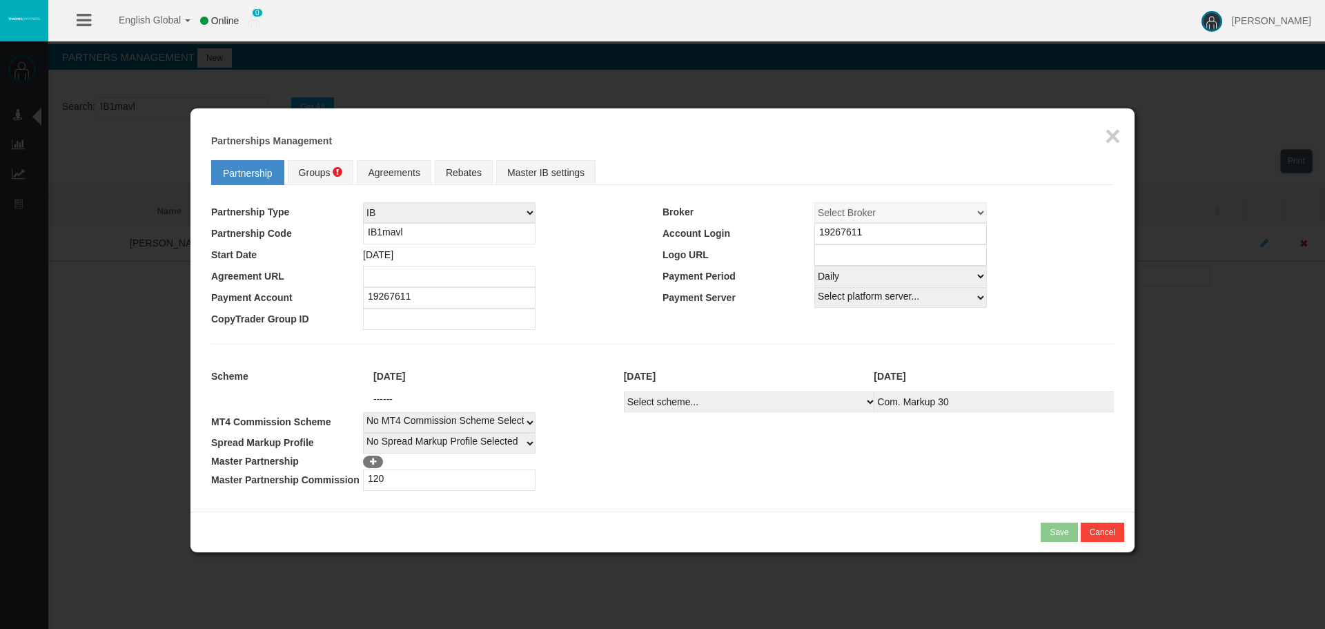
type input "120"
click at [375, 462] on icon at bounding box center [373, 461] width 10 height 8
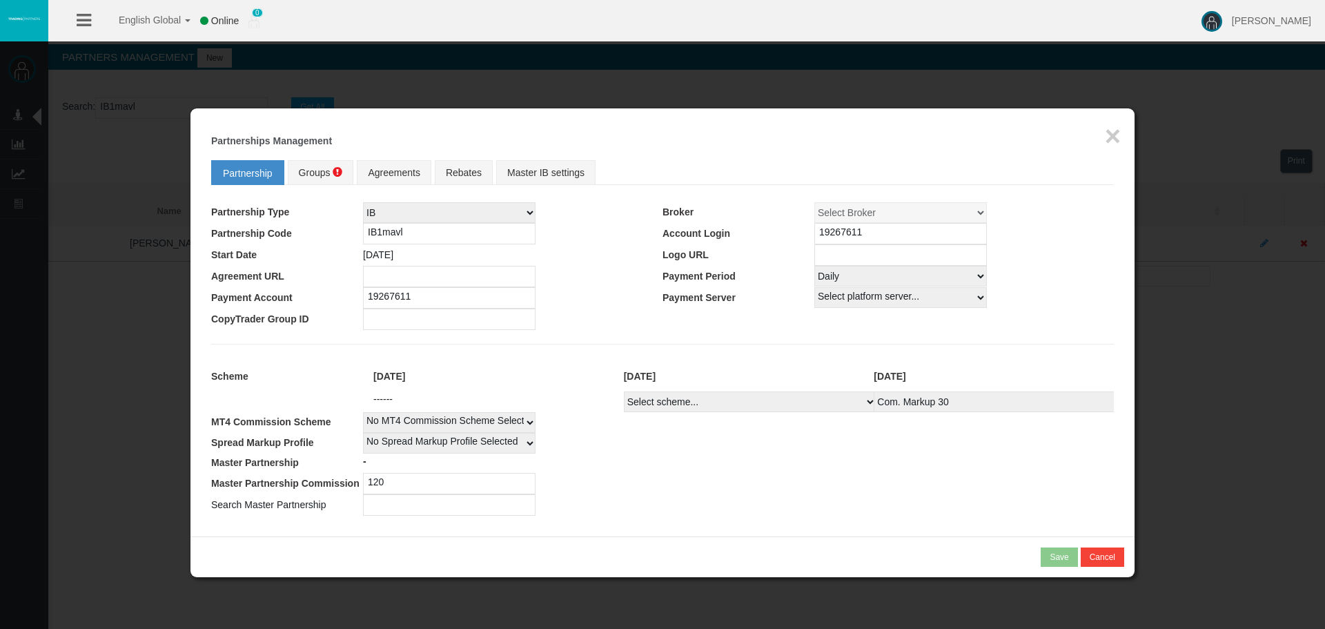
click at [420, 501] on input "text" at bounding box center [449, 504] width 173 height 21
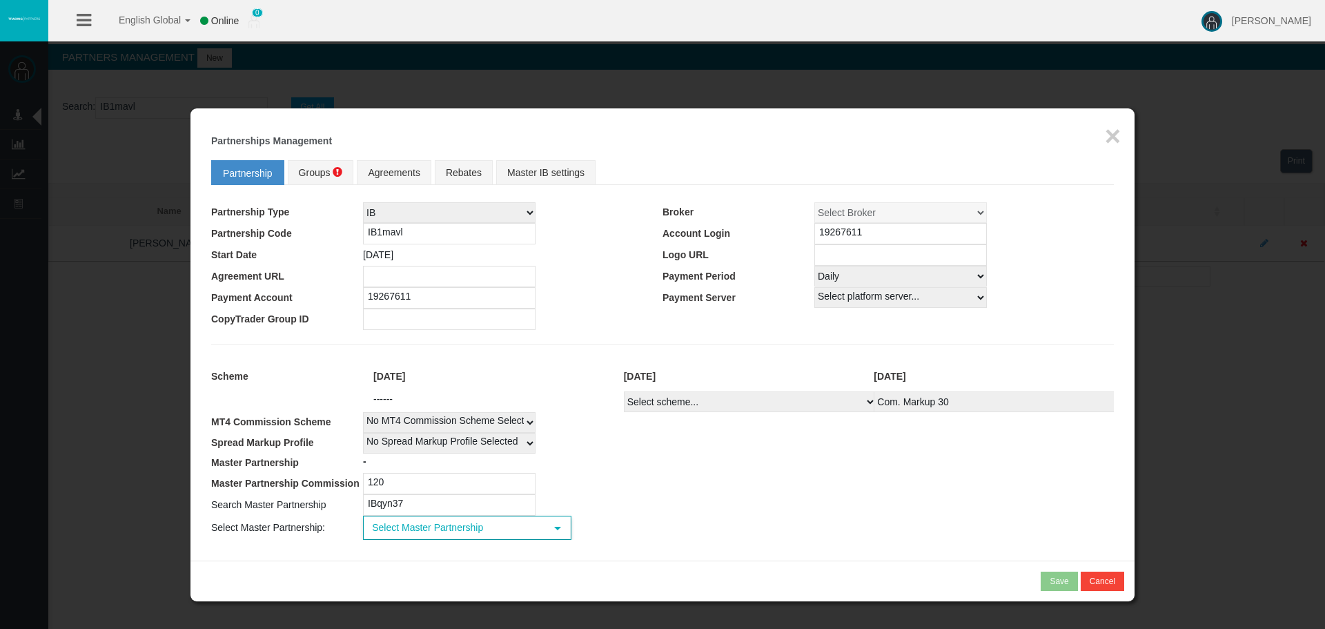
type input "IBqyn37"
click at [411, 529] on span "Select Master Partnership" at bounding box center [454, 527] width 181 height 21
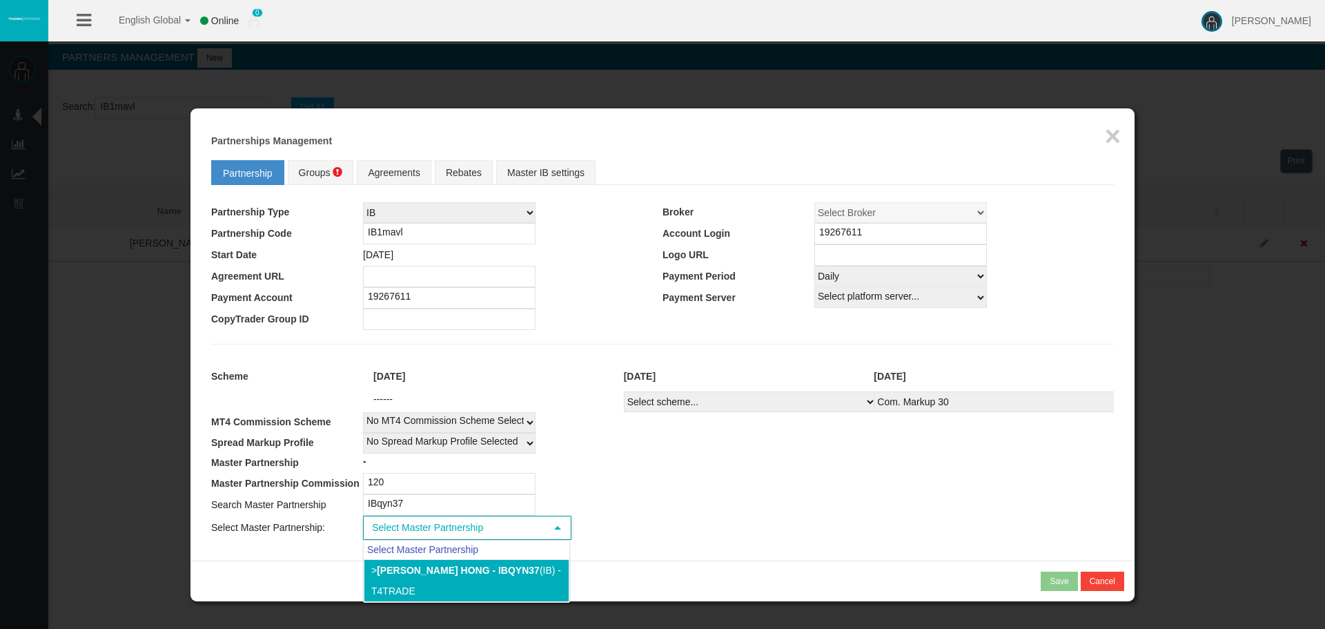
click at [458, 568] on b "[PERSON_NAME] hong - IBqyn37" at bounding box center [458, 569] width 163 height 11
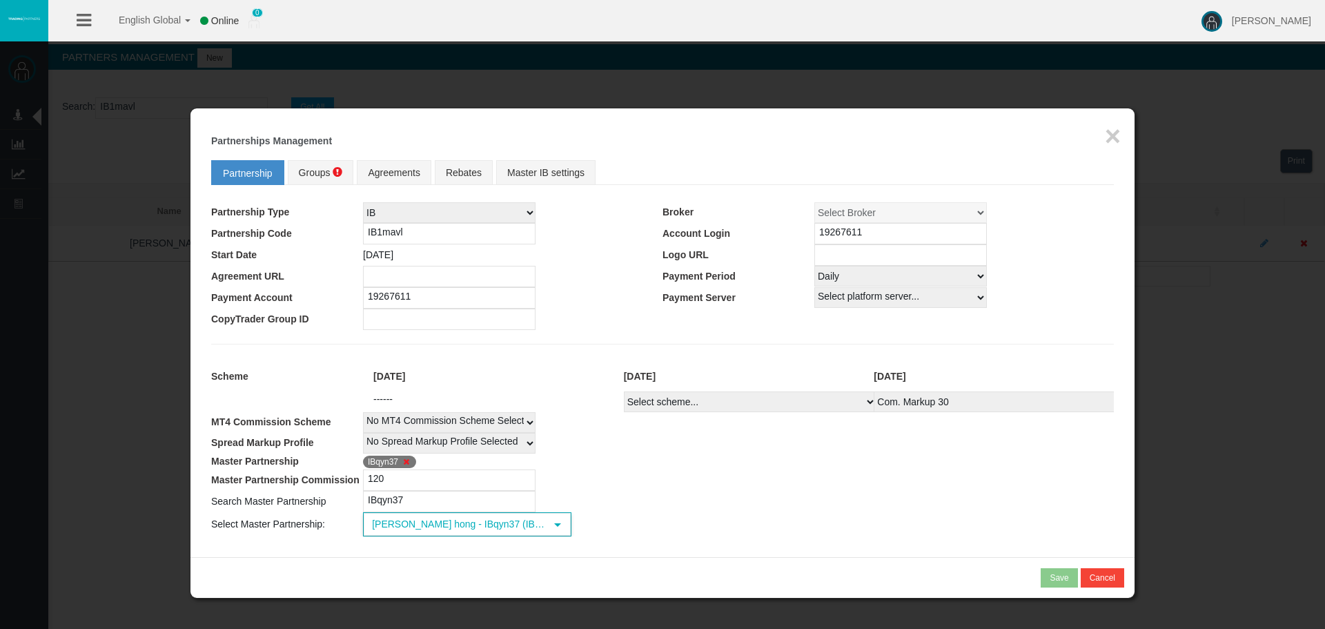
click at [781, 526] on td "Loading... [PERSON_NAME] hong - IBqyn37 (IB) - T4Trade select 42548" at bounding box center [738, 524] width 751 height 24
click at [747, 379] on div "[DATE]" at bounding box center [738, 376] width 250 height 16
click at [747, 404] on select "Select scheme... Com. Markup 30 Master 18.20% Master Standard Spread (T4Trade) …" at bounding box center [750, 401] width 253 height 21
select select
click at [624, 391] on select "Select scheme... Com. Markup 30 Master 18.20% Master Standard Spread (T4Trade) …" at bounding box center [750, 401] width 253 height 21
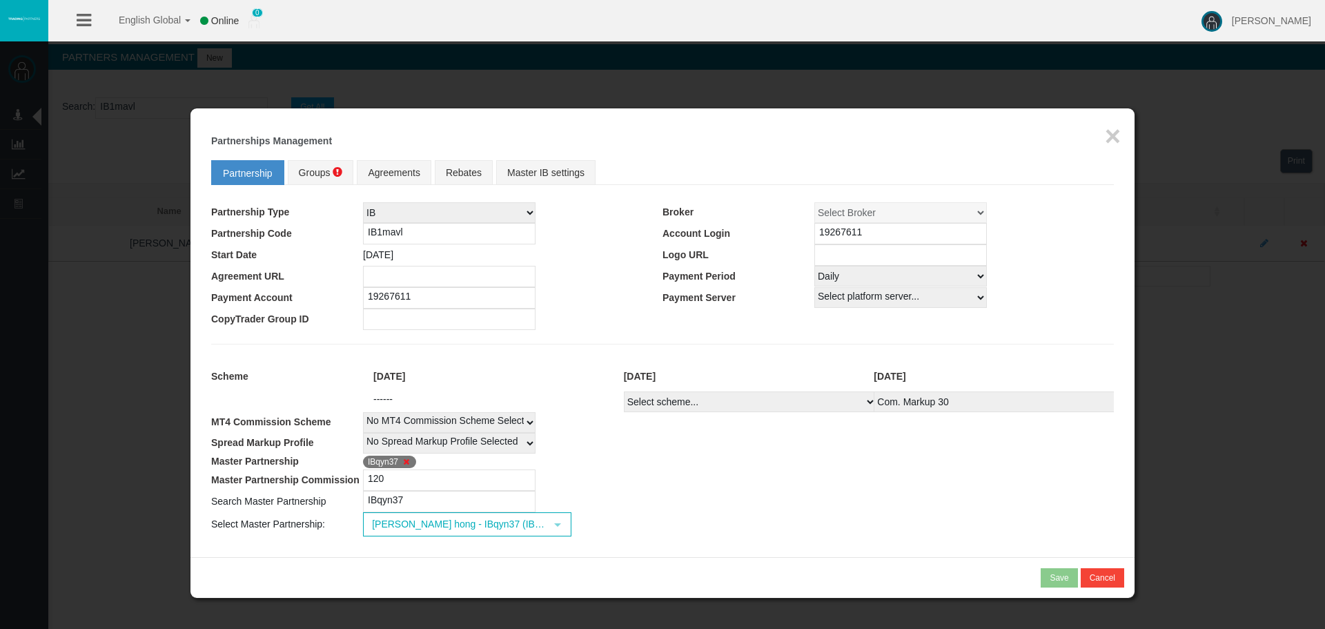
select select
click at [841, 453] on td "IBqyn37" at bounding box center [738, 461] width 751 height 16
click at [854, 286] on select "Select Payment Period... None Daily Weekly Mid-Month Monthly" at bounding box center [900, 276] width 173 height 21
drag, startPoint x: 856, startPoint y: 275, endPoint x: 856, endPoint y: 285, distance: 9.7
click at [856, 275] on select "Select Payment Period... None Daily Weekly Mid-Month Monthly" at bounding box center [900, 276] width 173 height 21
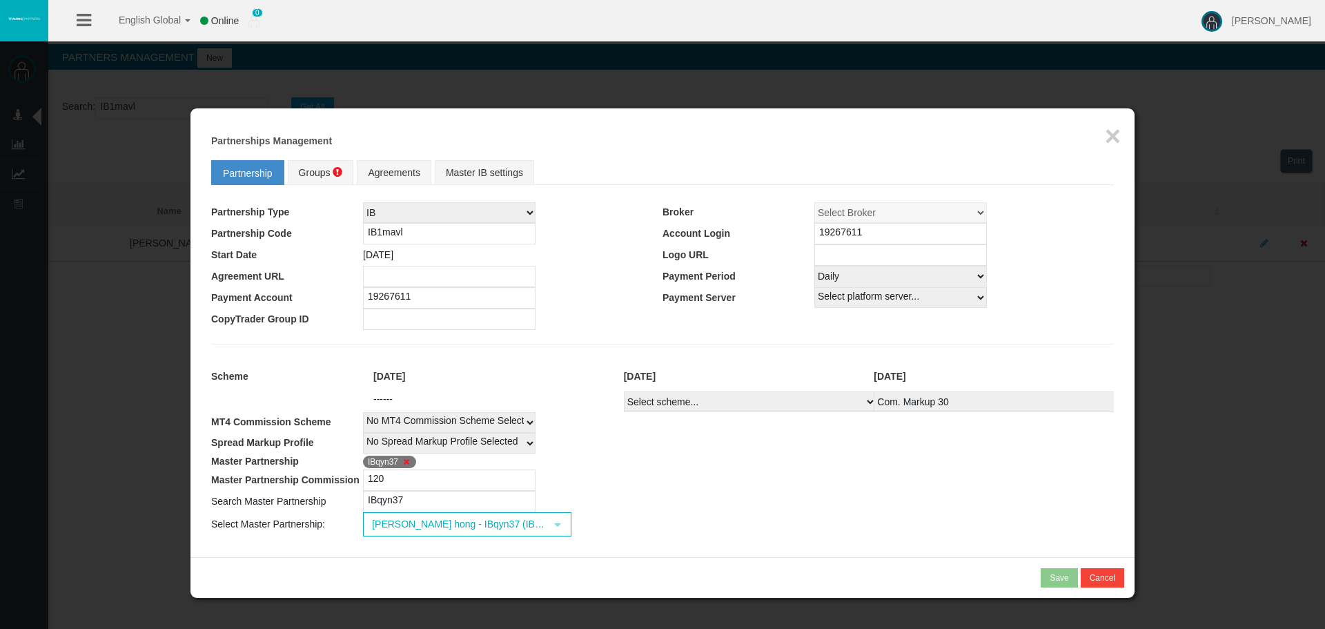
click at [857, 277] on select "Select Payment Period... None Daily Weekly Mid-Month Monthly" at bounding box center [900, 276] width 173 height 21
select select "0"
click at [814, 266] on select "Select Payment Period... None Daily Weekly Mid-Month Monthly" at bounding box center [900, 276] width 173 height 21
click at [856, 477] on td "120" at bounding box center [738, 479] width 751 height 21
click at [941, 491] on td "IBqyn37" at bounding box center [738, 501] width 751 height 21
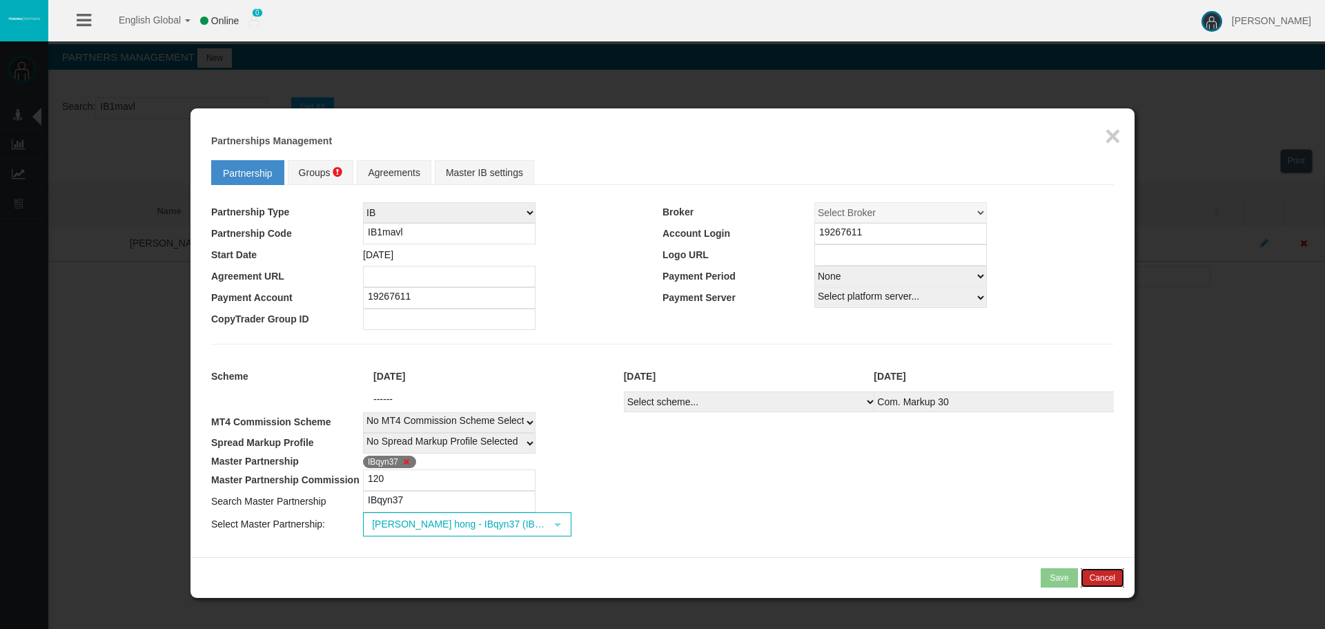
click at [1102, 577] on button "Cancel" at bounding box center [1102, 577] width 43 height 19
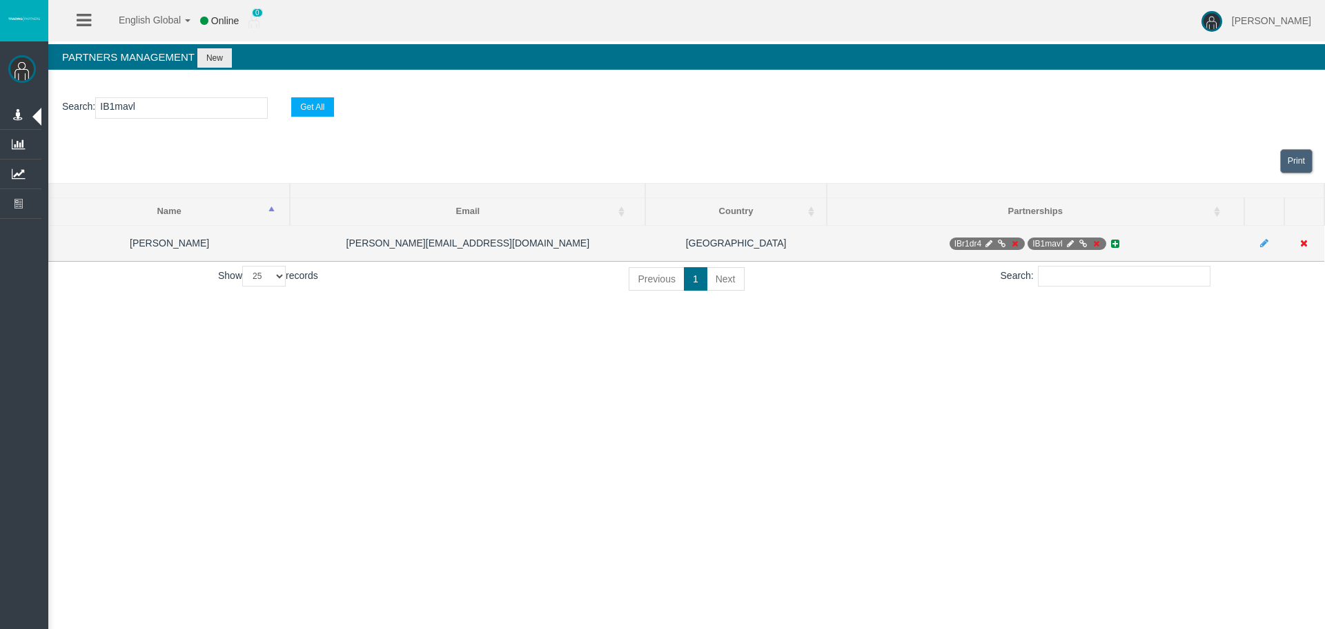
click at [1070, 242] on icon at bounding box center [1070, 243] width 10 height 8
select select "0"
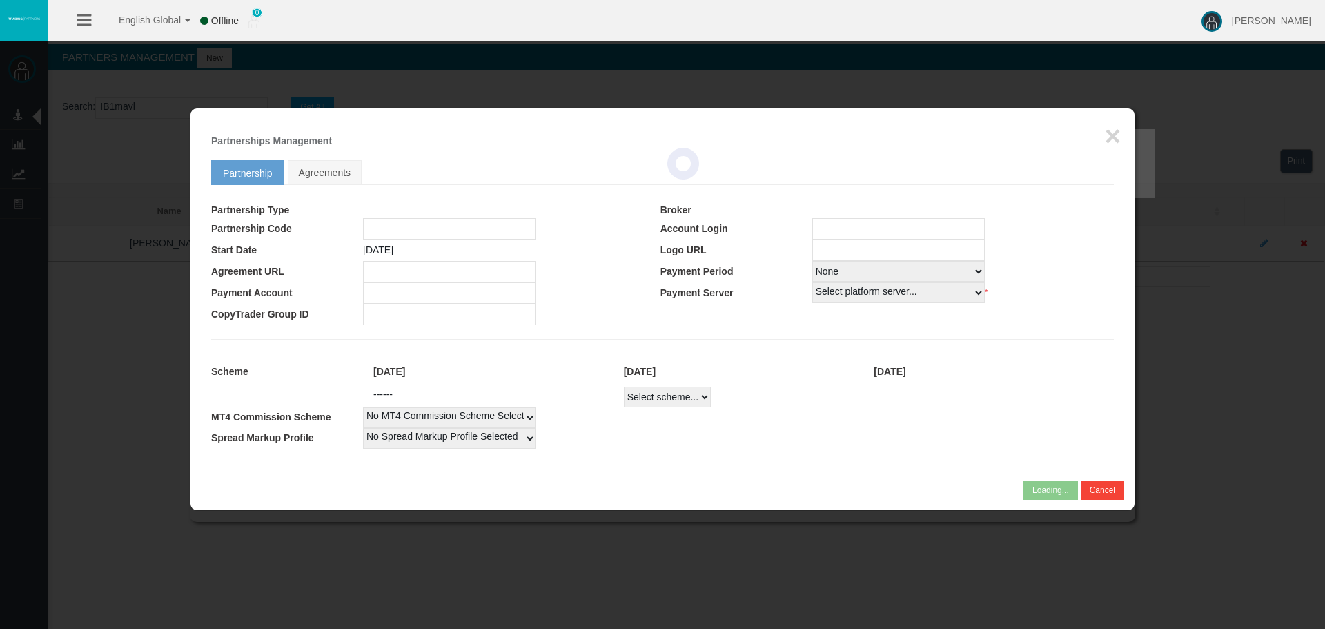
type input "IB1mavl"
type input "19267611"
select select "1"
type input "19267611"
select select "1"
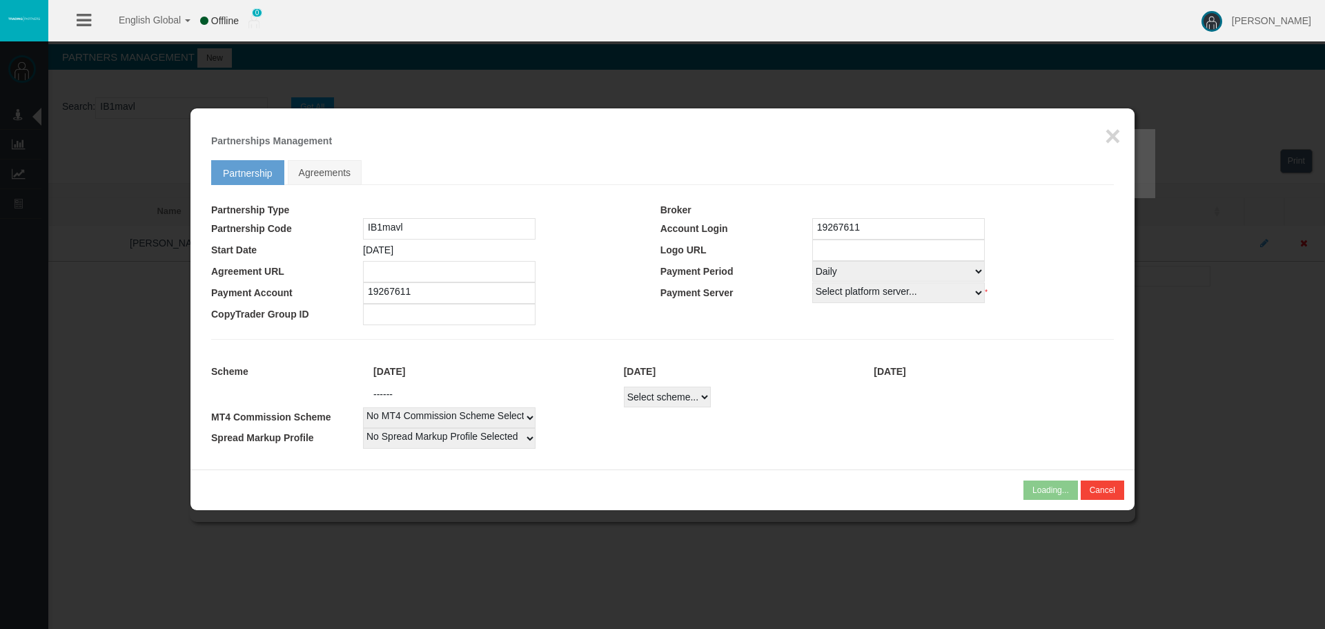
select select
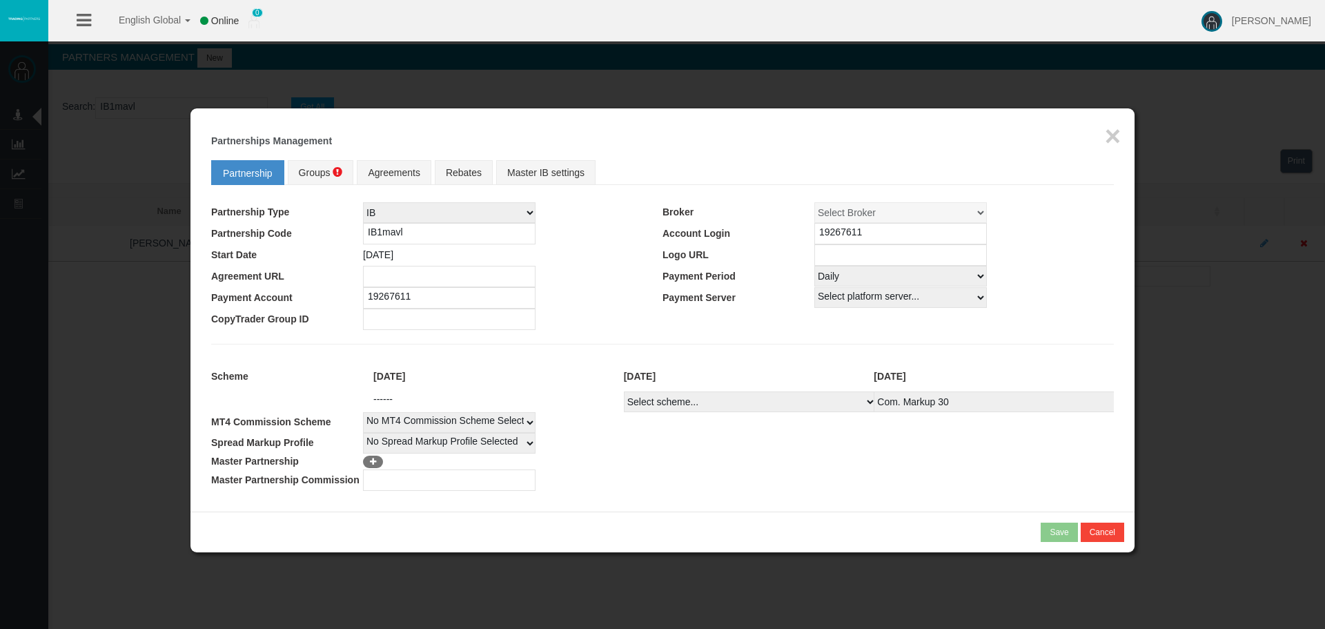
click at [808, 457] on td at bounding box center [738, 461] width 751 height 16
click at [872, 451] on td "No Spread Markup Profile Selected 1" at bounding box center [738, 443] width 751 height 21
click at [791, 390] on div "[DATE] [DATE] [DATE]" at bounding box center [738, 377] width 751 height 30
click at [792, 401] on select "Select scheme... Com. Markup 30 Master 18.20% Master Standard Spread (T4Trade) …" at bounding box center [750, 401] width 253 height 21
select select
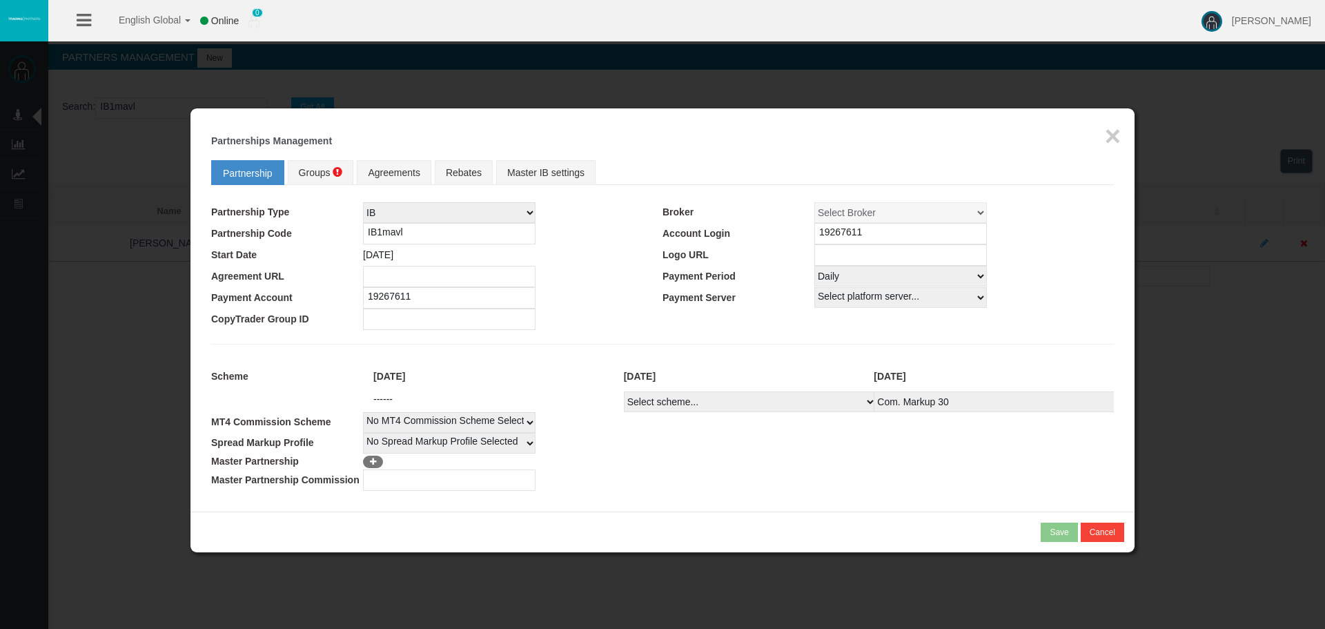
click at [624, 391] on select "Select scheme... Com. Markup 30 Master 18.20% Master Standard Spread (T4Trade) …" at bounding box center [750, 401] width 253 height 21
select select
click at [826, 267] on select "Select Payment Period... None Daily Weekly Mid-Month Monthly" at bounding box center [900, 276] width 173 height 21
select select "0"
click at [814, 266] on select "Select Payment Period... None Daily Weekly Mid-Month Monthly" at bounding box center [900, 276] width 173 height 21
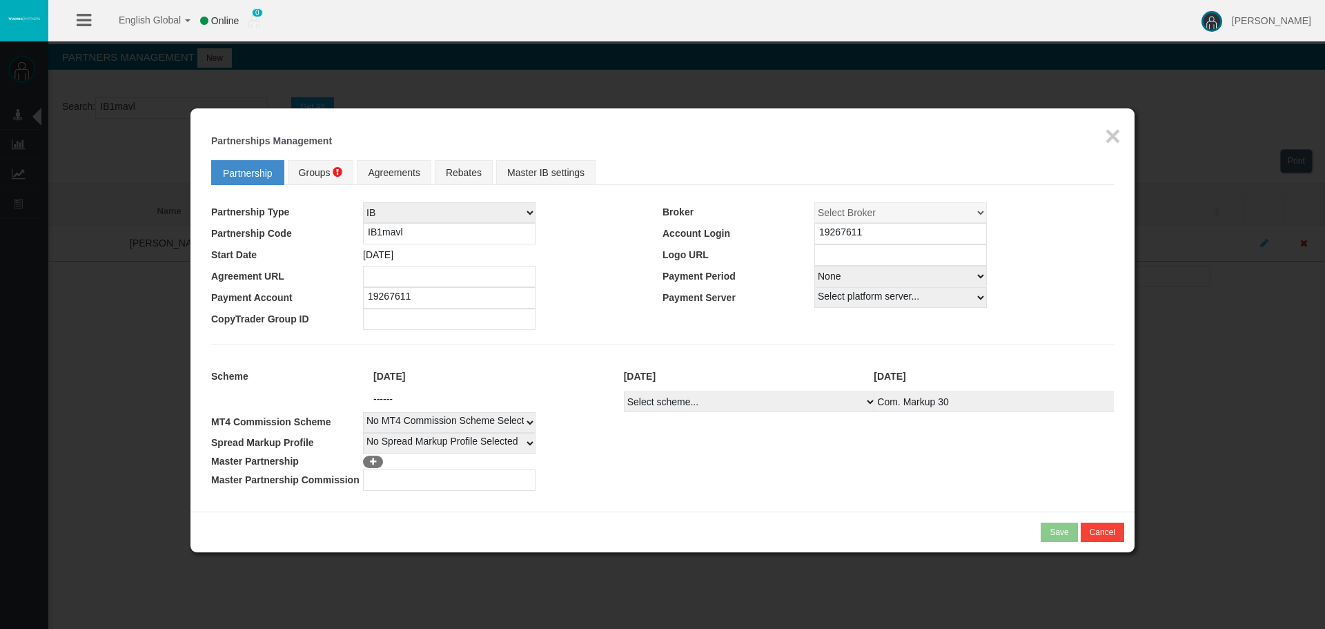
click at [687, 351] on fieldset "Partnership Groups Agreements Rebates Master IB settings Partnership Type IB Af…" at bounding box center [662, 321] width 903 height 337
click at [333, 174] on span at bounding box center [338, 172] width 10 height 10
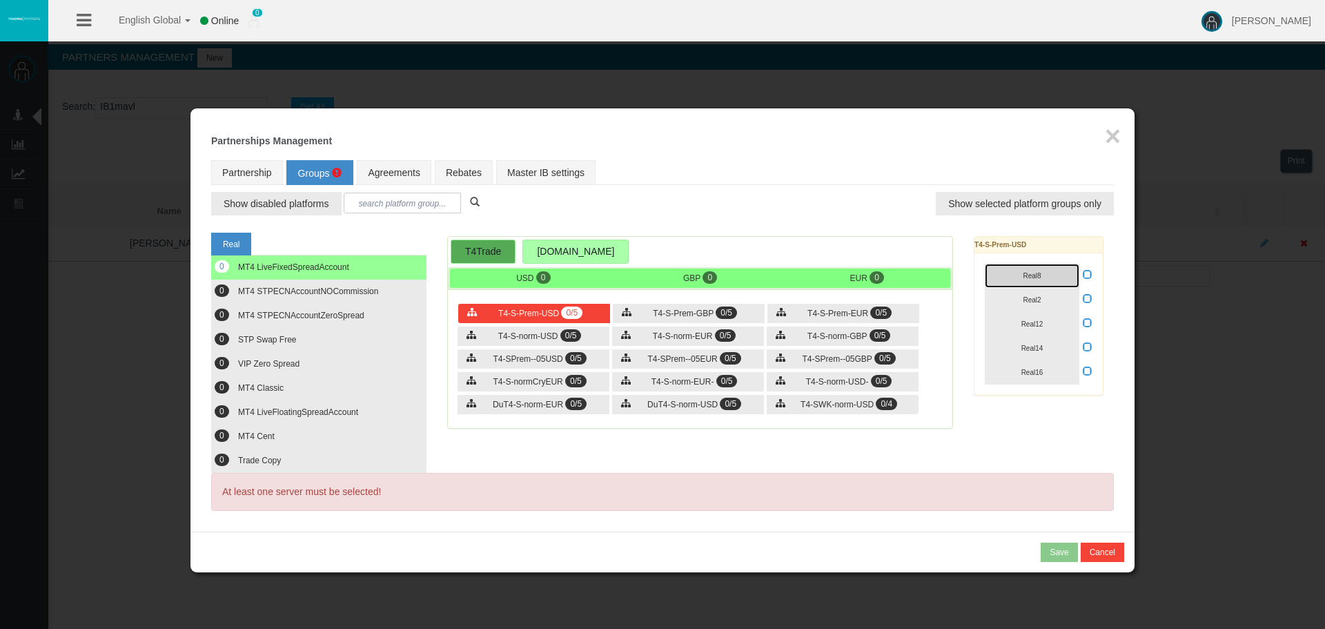
click at [1043, 286] on button "Real8" at bounding box center [1032, 276] width 95 height 24
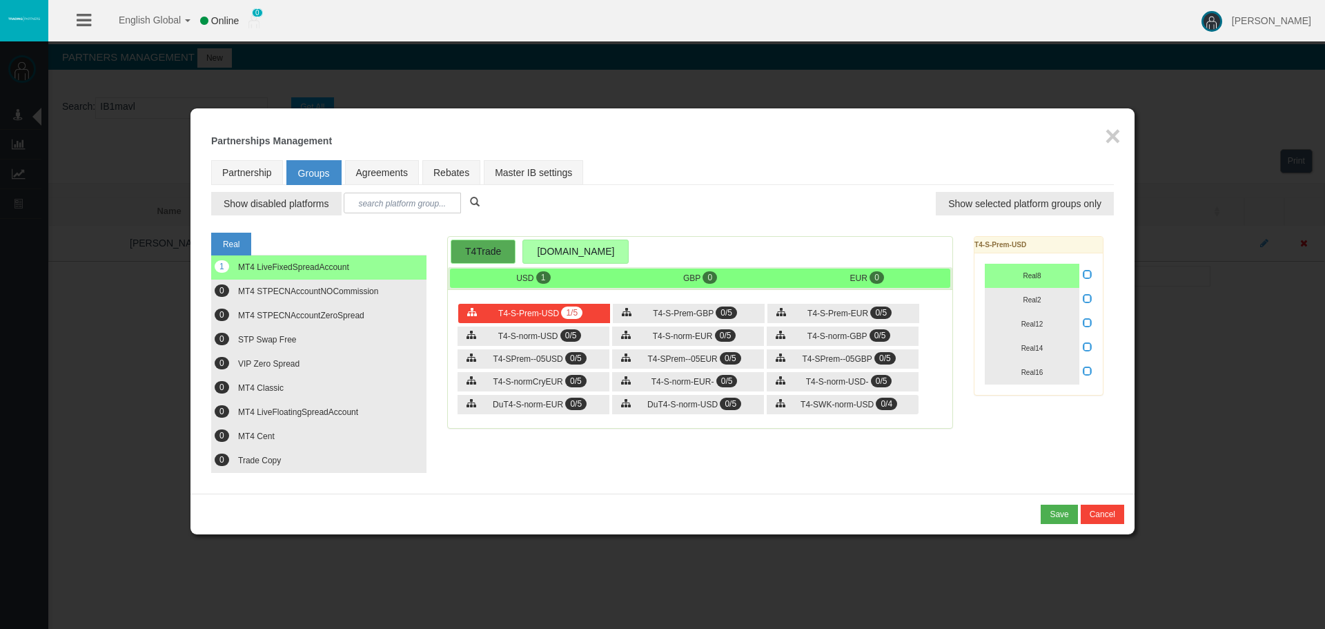
click at [1104, 273] on div "Loading... T4-S-Prem-USD Real8 Real2 Real12 Real14 Real16" at bounding box center [1038, 322] width 150 height 173
click at [1095, 274] on div "Real8 Real2 Real12" at bounding box center [1038, 323] width 128 height 141
drag, startPoint x: 1086, startPoint y: 274, endPoint x: 963, endPoint y: 271, distance: 123.5
click at [1085, 275] on icon at bounding box center [1088, 274] width 10 height 10
click at [0, 0] on input "checkbox" at bounding box center [0, 0] width 0 height 0
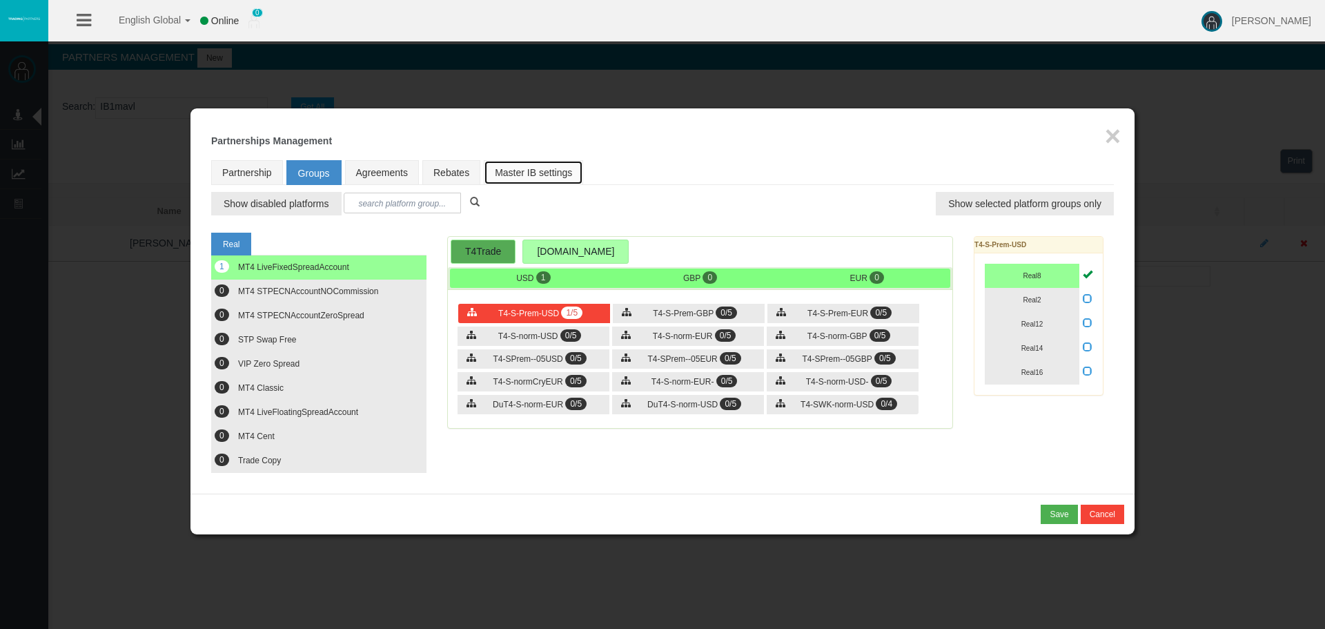
click at [544, 175] on link "Master IB settings" at bounding box center [533, 172] width 99 height 25
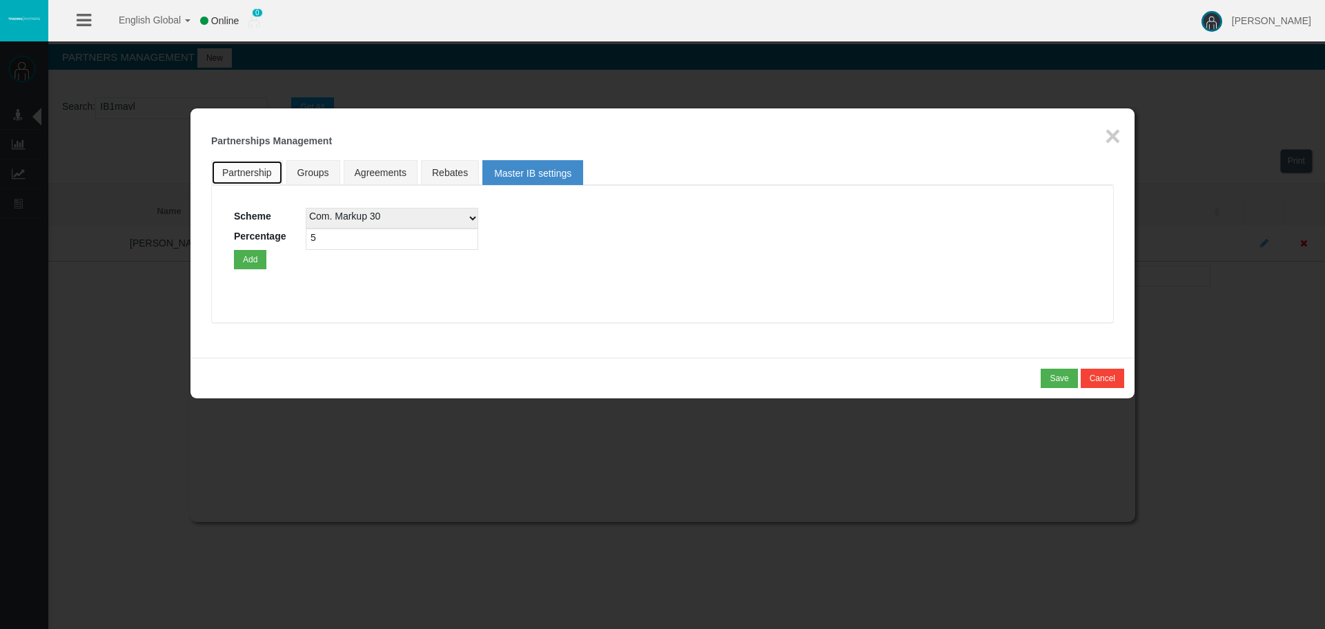
click at [259, 169] on link "Partnership" at bounding box center [247, 172] width 72 height 25
select select "0"
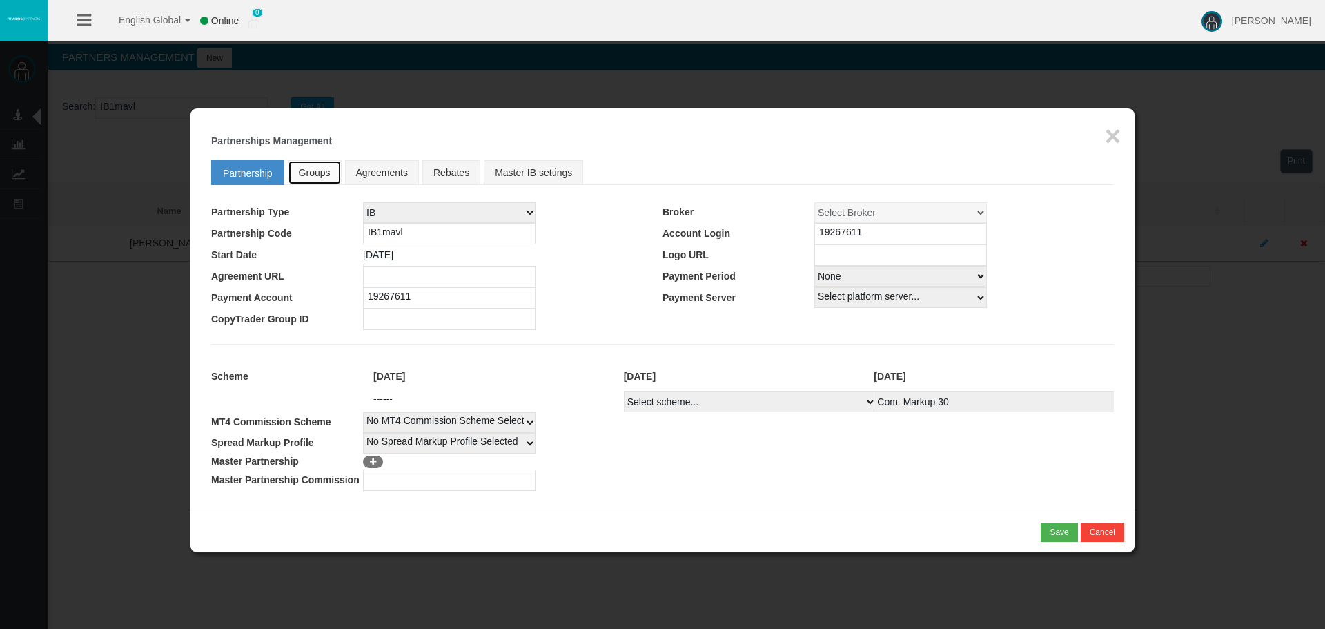
click at [304, 170] on span "Groups" at bounding box center [315, 172] width 32 height 11
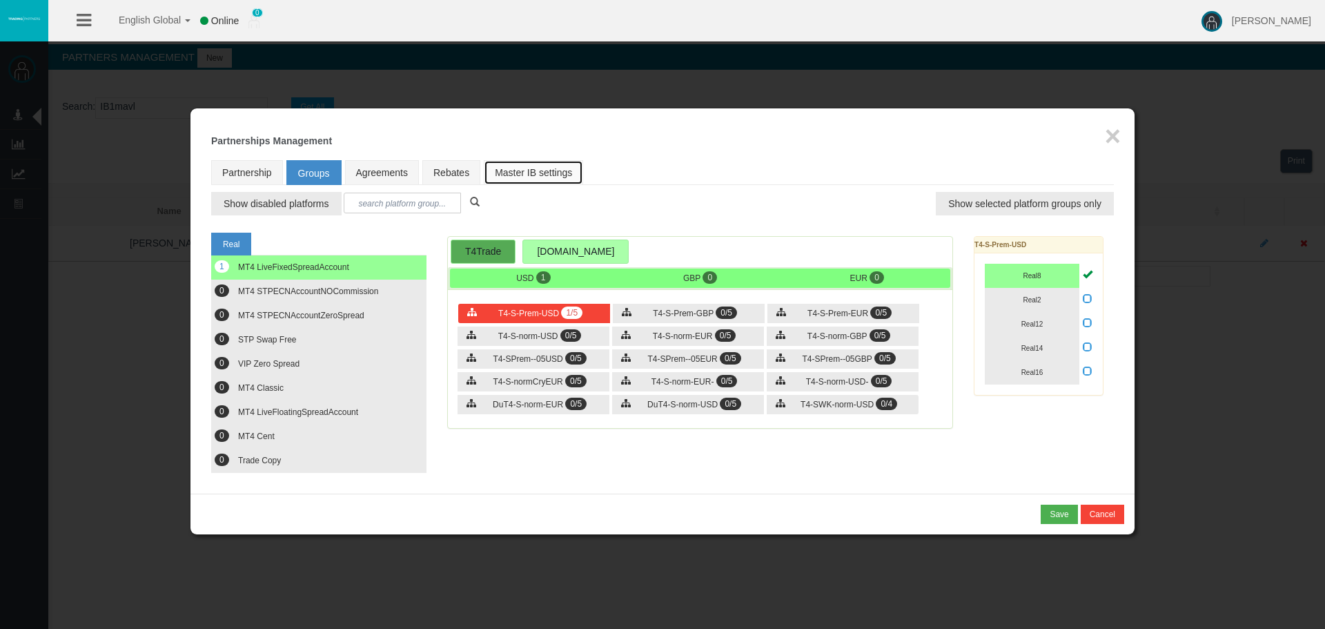
click at [511, 167] on link "Master IB settings" at bounding box center [533, 172] width 99 height 25
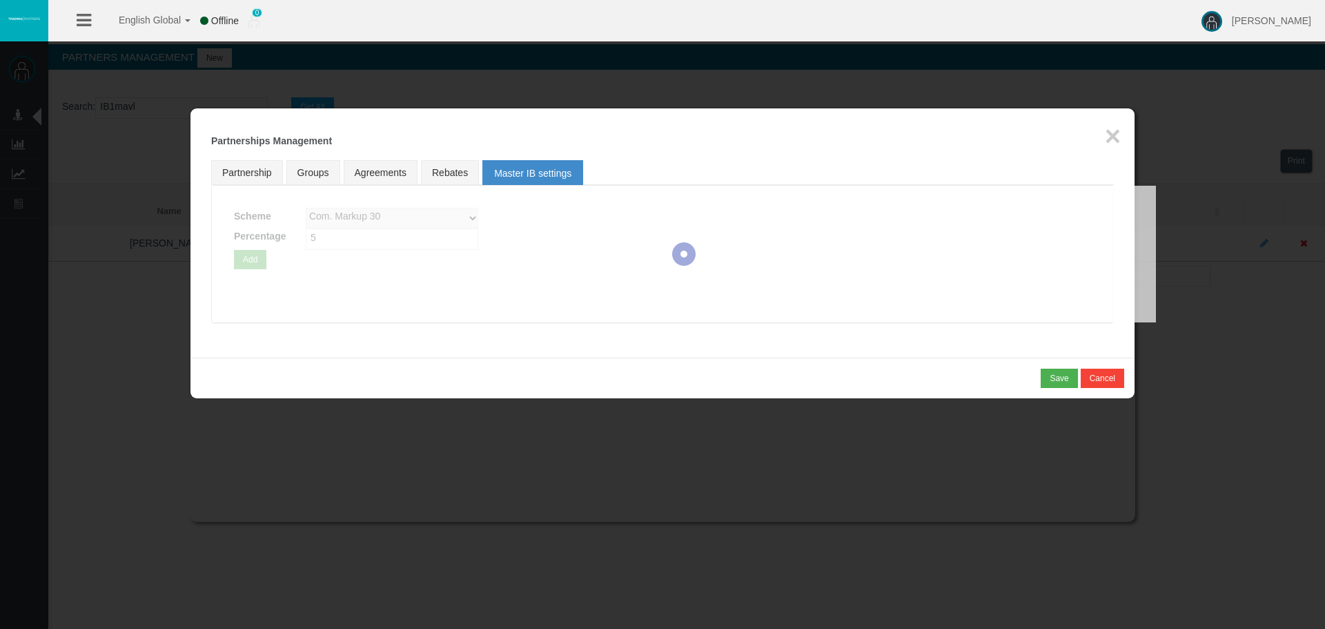
click at [404, 217] on div at bounding box center [684, 254] width 944 height 137
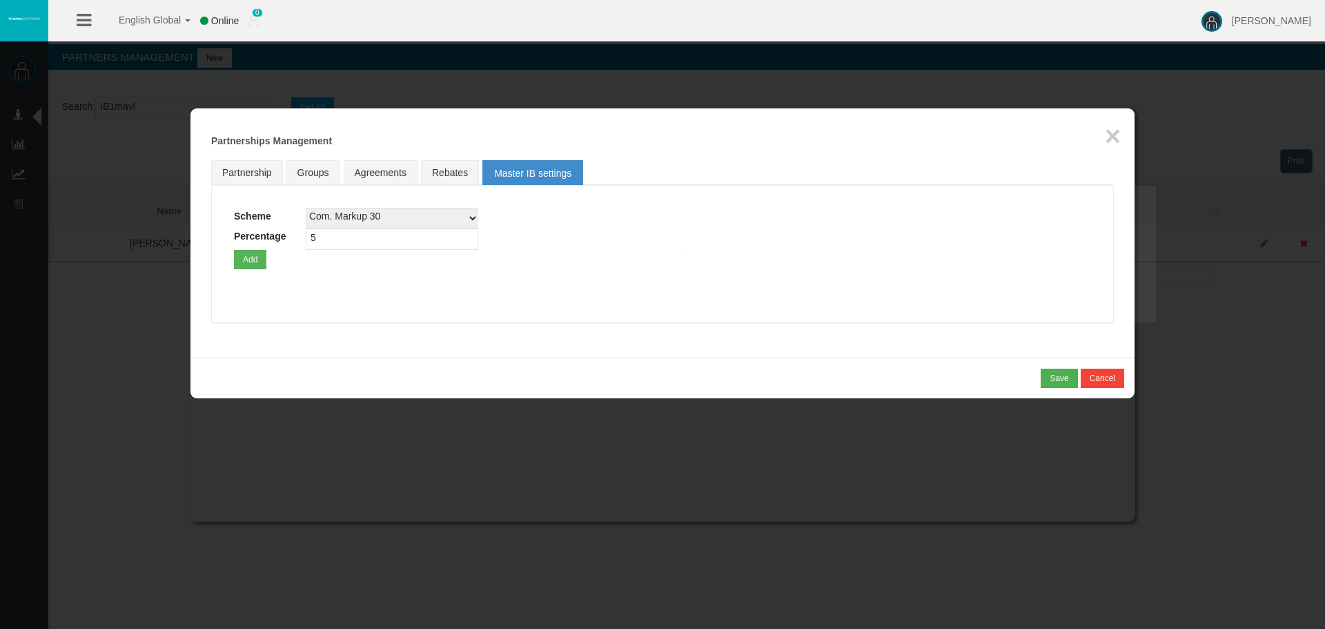
click at [464, 217] on div at bounding box center [684, 254] width 944 height 137
click at [474, 217] on select "Com. Markup 30 Master 18.20% Master Standard Spread (T4Trade) Pro Spread (T4Tra…" at bounding box center [392, 218] width 173 height 21
select select
click at [306, 208] on select "Com. Markup 30 Master 18.20% Master Standard Spread (T4Trade) Pro Spread (T4Tra…" at bounding box center [392, 218] width 173 height 21
drag, startPoint x: 367, startPoint y: 242, endPoint x: 106, endPoint y: 236, distance: 260.9
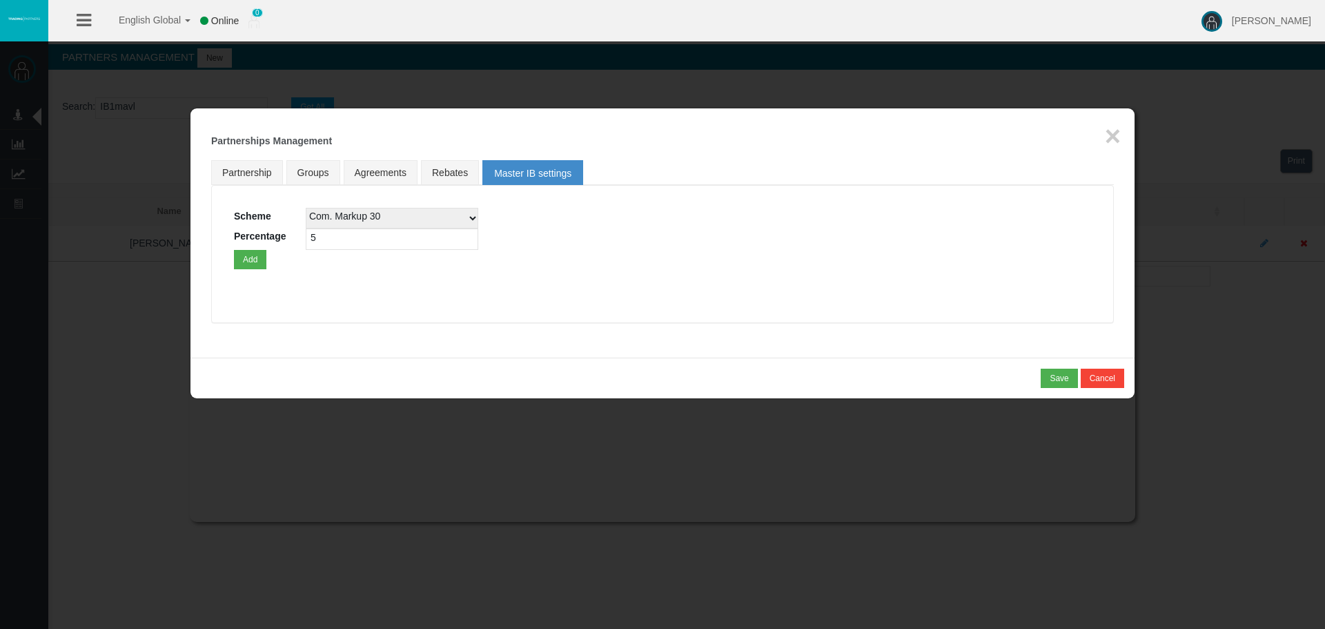
click at [112, 237] on body "English Global 简体中文 English Global 日本語 한국어 Online 0 [PERSON_NAME] Help Log Out …" at bounding box center [662, 314] width 1325 height 629
type input "120"
drag, startPoint x: 236, startPoint y: 251, endPoint x: 259, endPoint y: 217, distance: 40.8
click at [237, 253] on button "Add" at bounding box center [250, 259] width 32 height 19
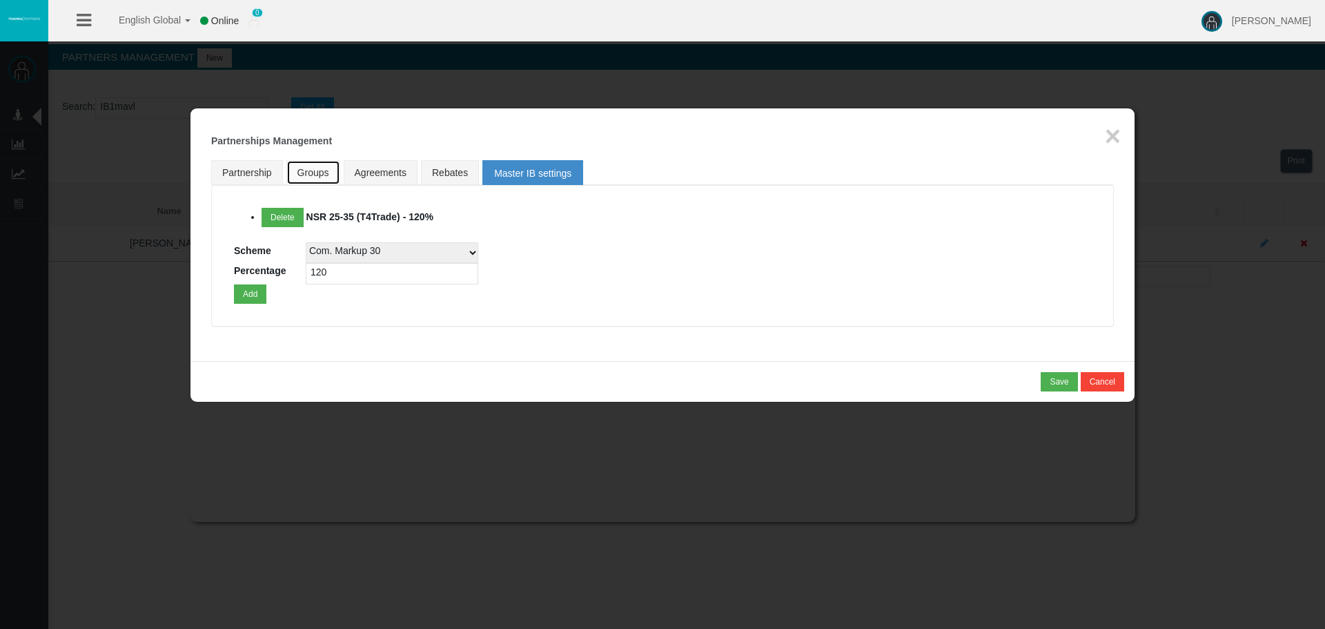
click at [298, 167] on span "Groups" at bounding box center [313, 172] width 32 height 11
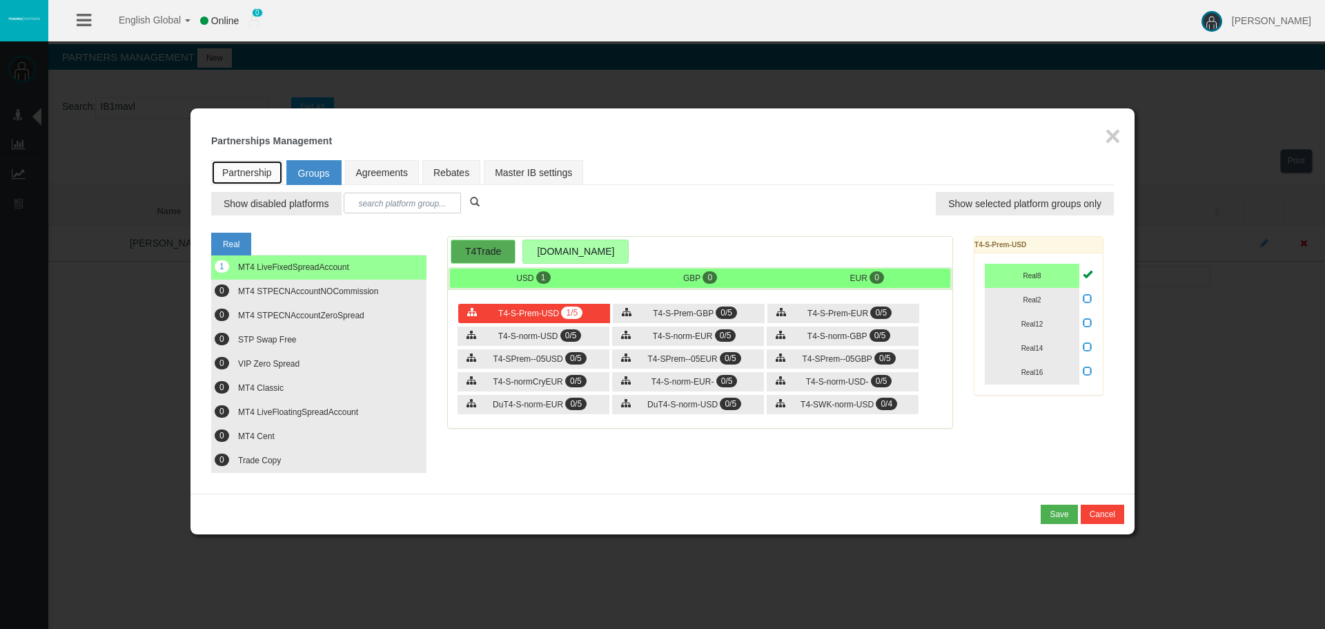
click at [259, 172] on link "Partnership" at bounding box center [247, 172] width 72 height 25
select select "0"
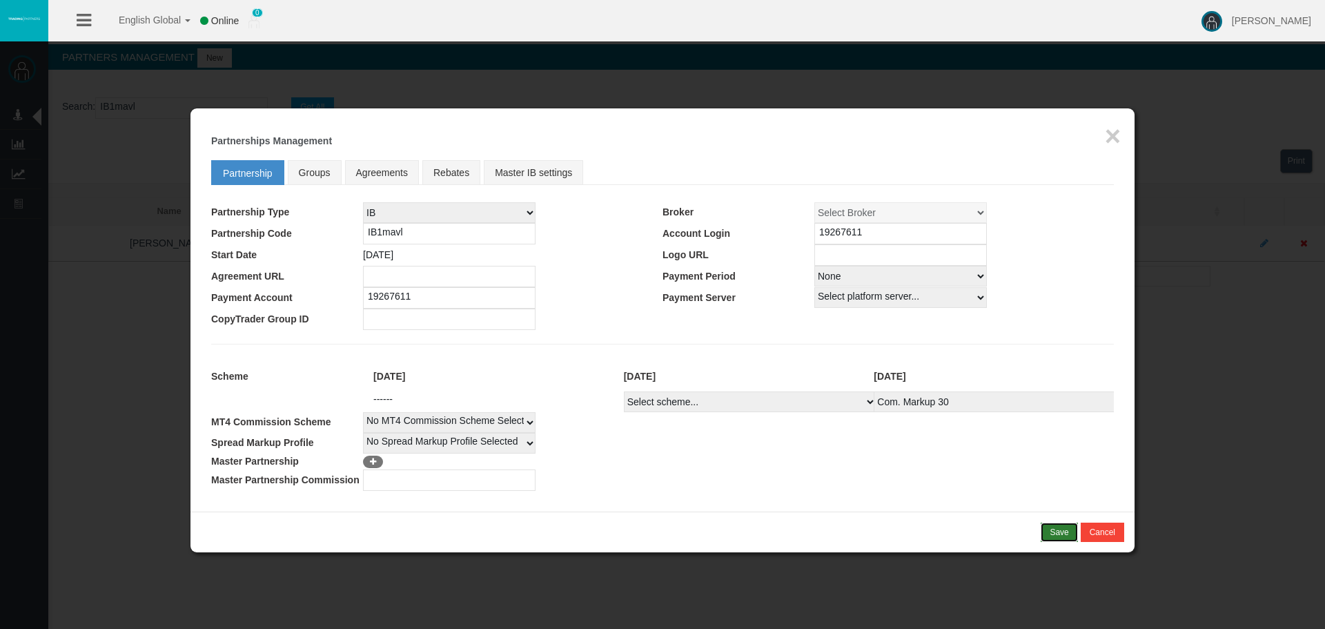
click at [1054, 529] on div "Save" at bounding box center [1059, 532] width 19 height 12
click at [1054, 529] on div "Confirm" at bounding box center [1054, 532] width 29 height 12
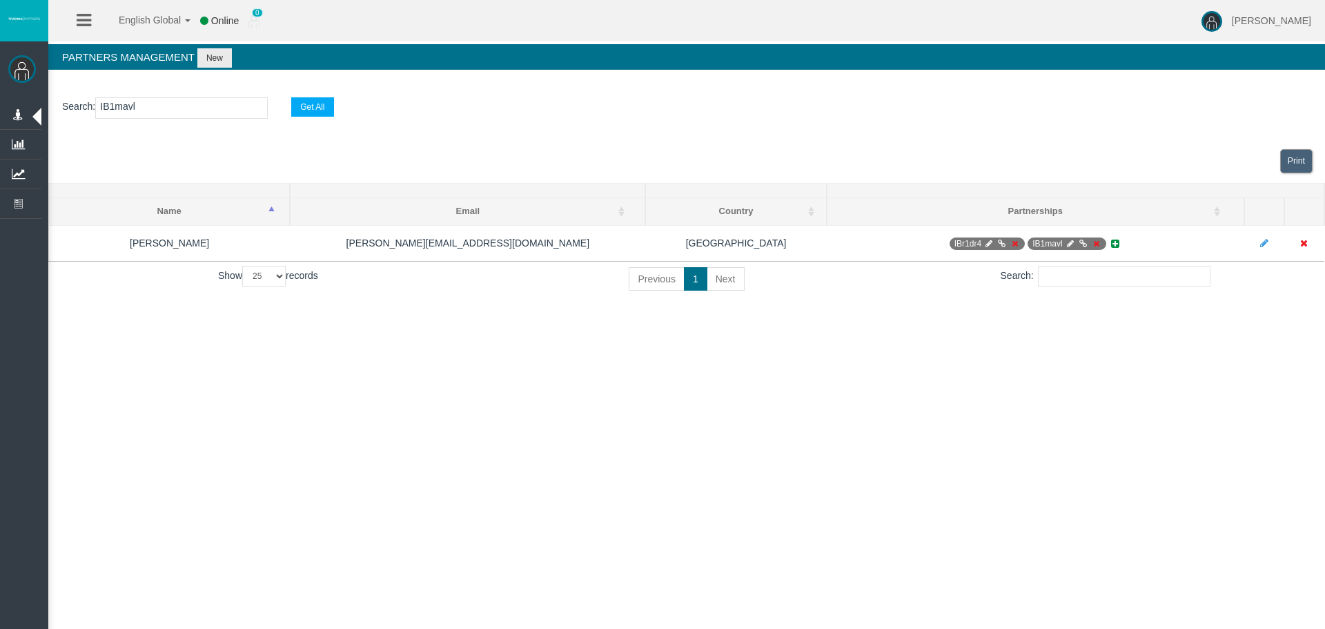
click at [148, 108] on input "IB1mavl" at bounding box center [181, 107] width 173 height 21
paste input "qyn37"
type input "IBqyn37"
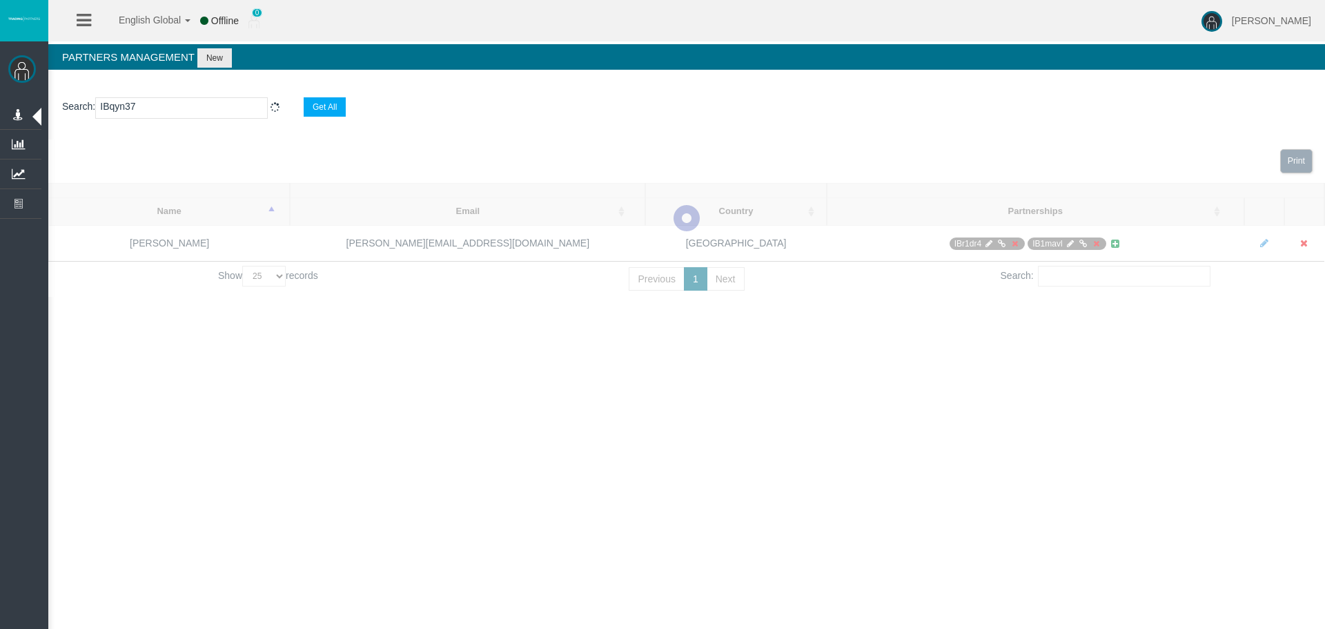
select select "25"
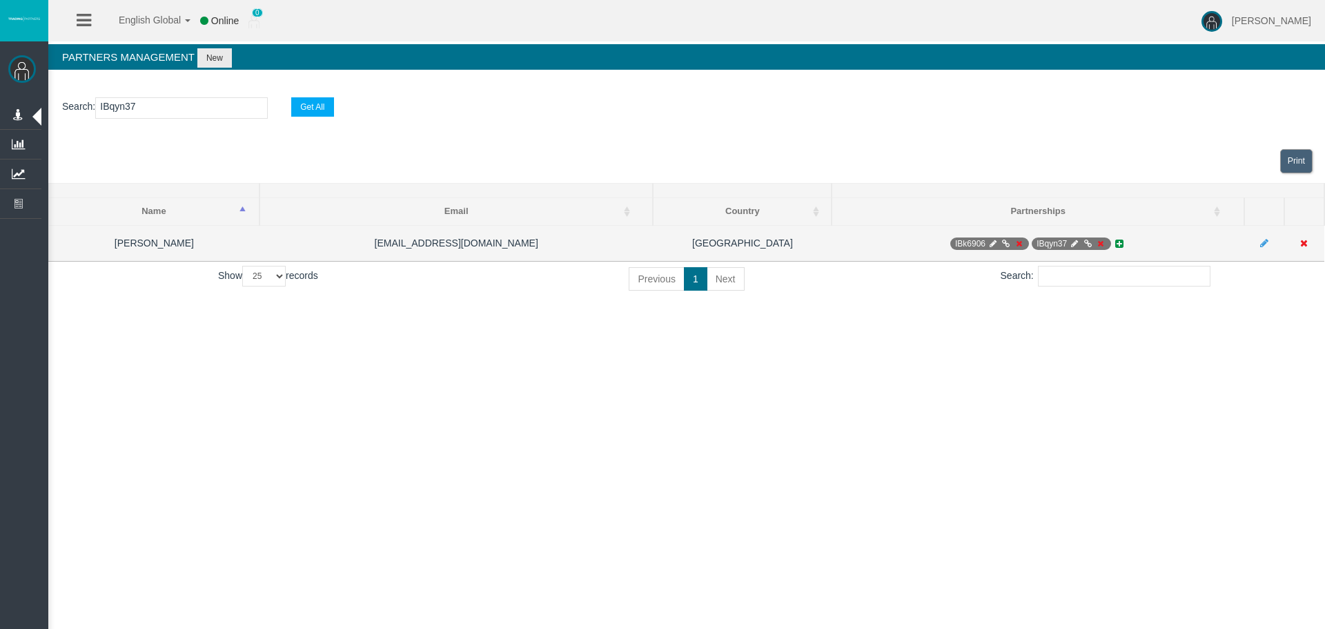
type input "IBqyn37"
click at [1072, 240] on icon at bounding box center [1075, 243] width 10 height 8
select select "0"
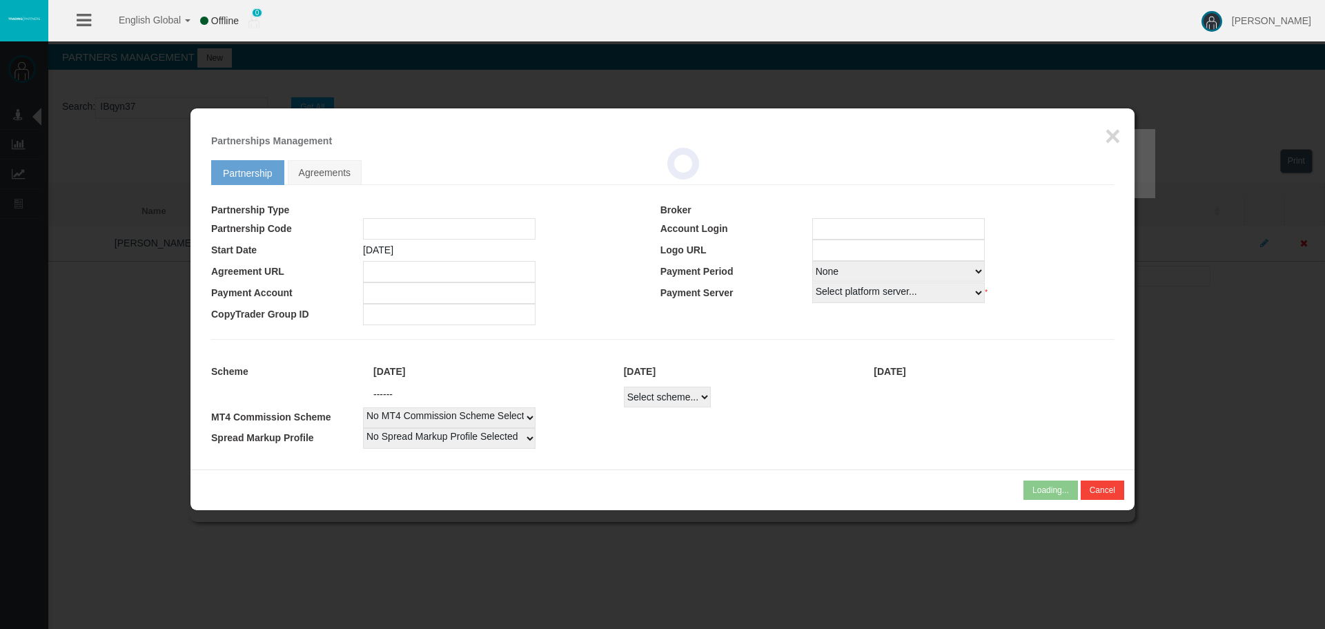
type input "IBqyn37"
type input "19268018"
select select "1"
type input "19268018"
select select "1"
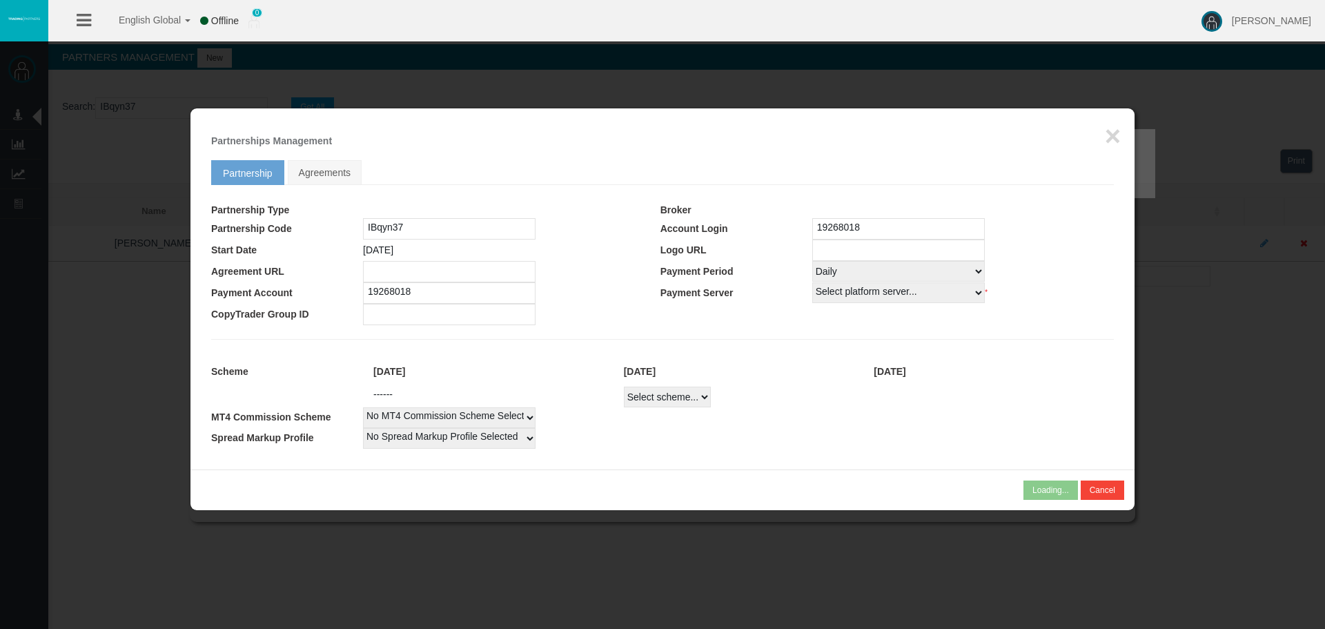
select select
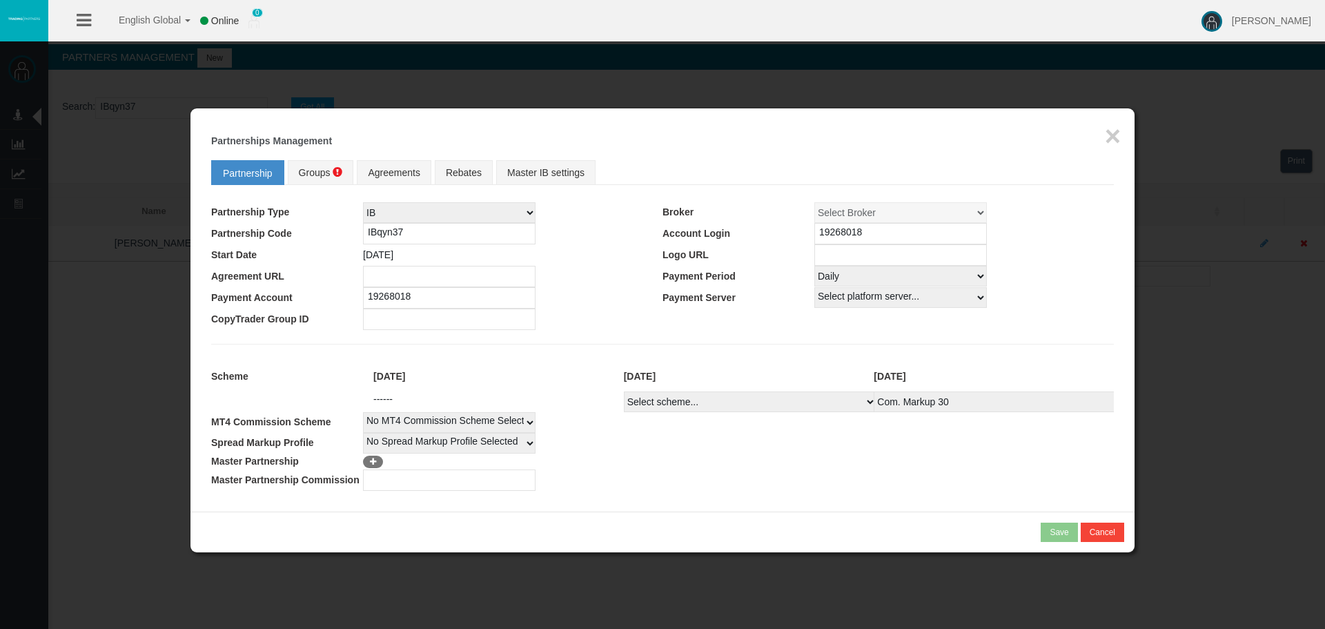
click at [751, 404] on select "Select scheme... Com. Markup 30 Master 18.20% Master Standard Spread (T4Trade) …" at bounding box center [750, 401] width 253 height 21
select select
click at [624, 391] on select "Select scheme... Com. Markup 30 Master 18.20% Master Standard Spread (T4Trade) …" at bounding box center [750, 401] width 253 height 21
select select
click at [406, 480] on input "number" at bounding box center [449, 479] width 173 height 21
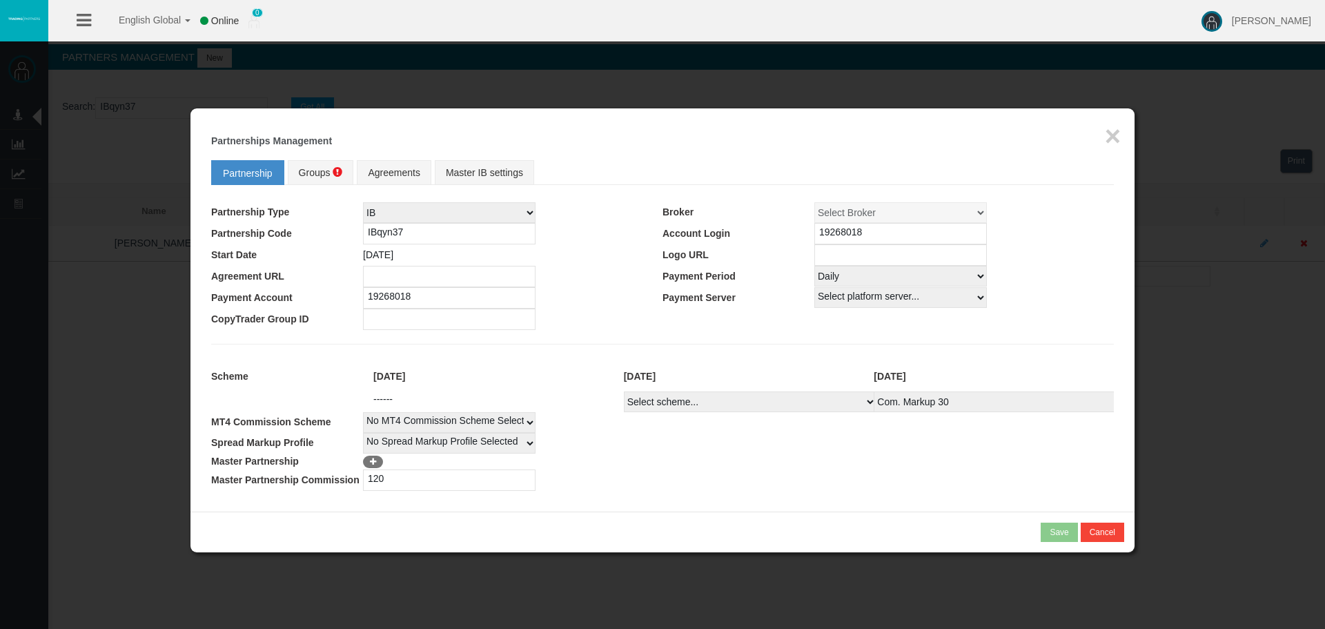
type input "120"
click at [368, 462] on icon at bounding box center [373, 461] width 10 height 8
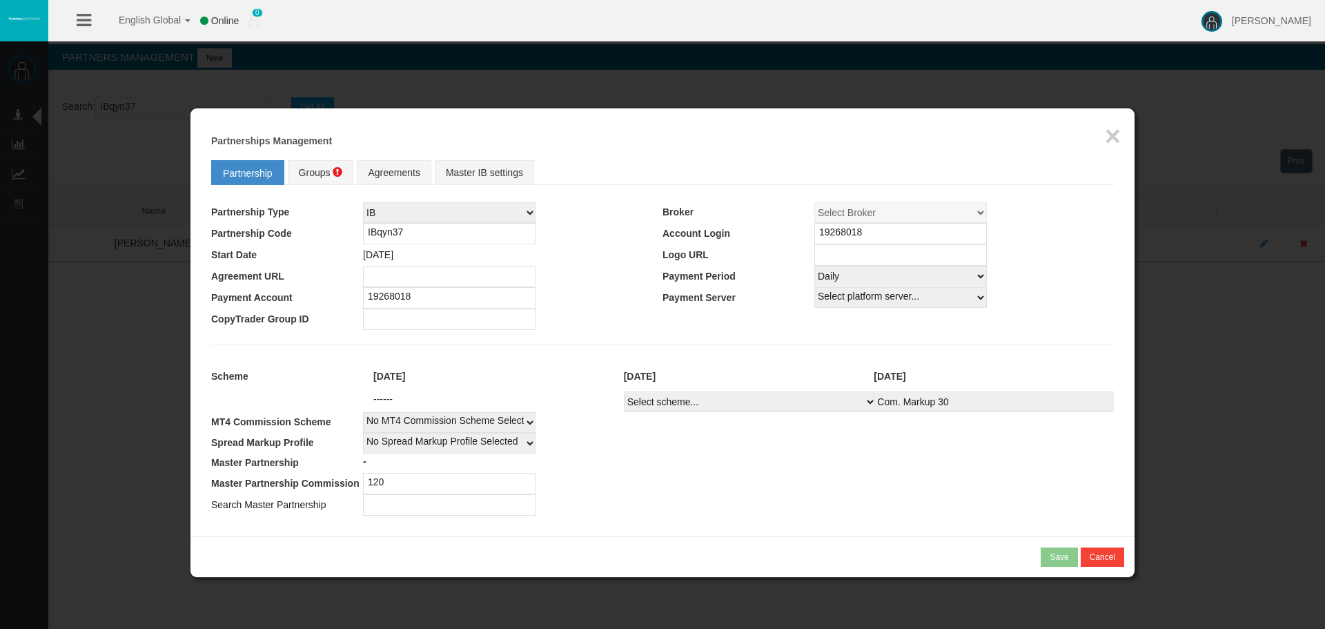
click at [458, 502] on input "text" at bounding box center [449, 504] width 173 height 21
paste input "IB1mavl"
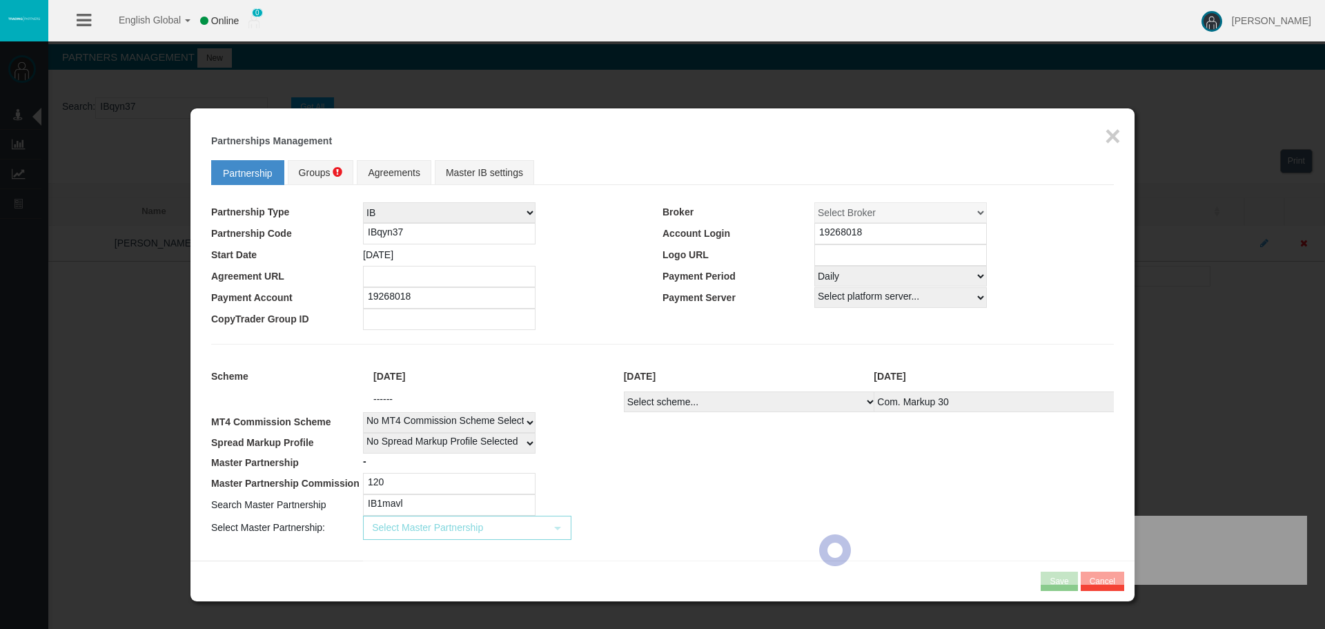
type input "IB1mavl"
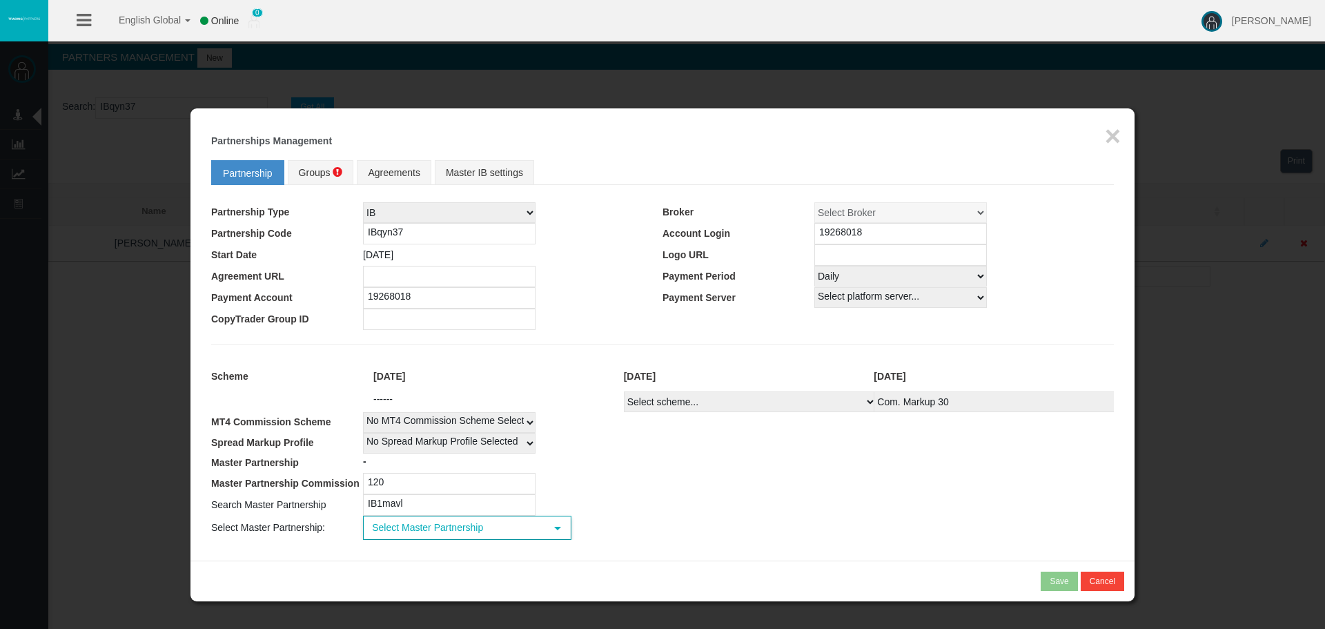
click at [495, 517] on td "Loading... Select Master Partnership select" at bounding box center [738, 527] width 751 height 24
click at [495, 520] on span "Select Master Partnership" at bounding box center [454, 527] width 181 height 21
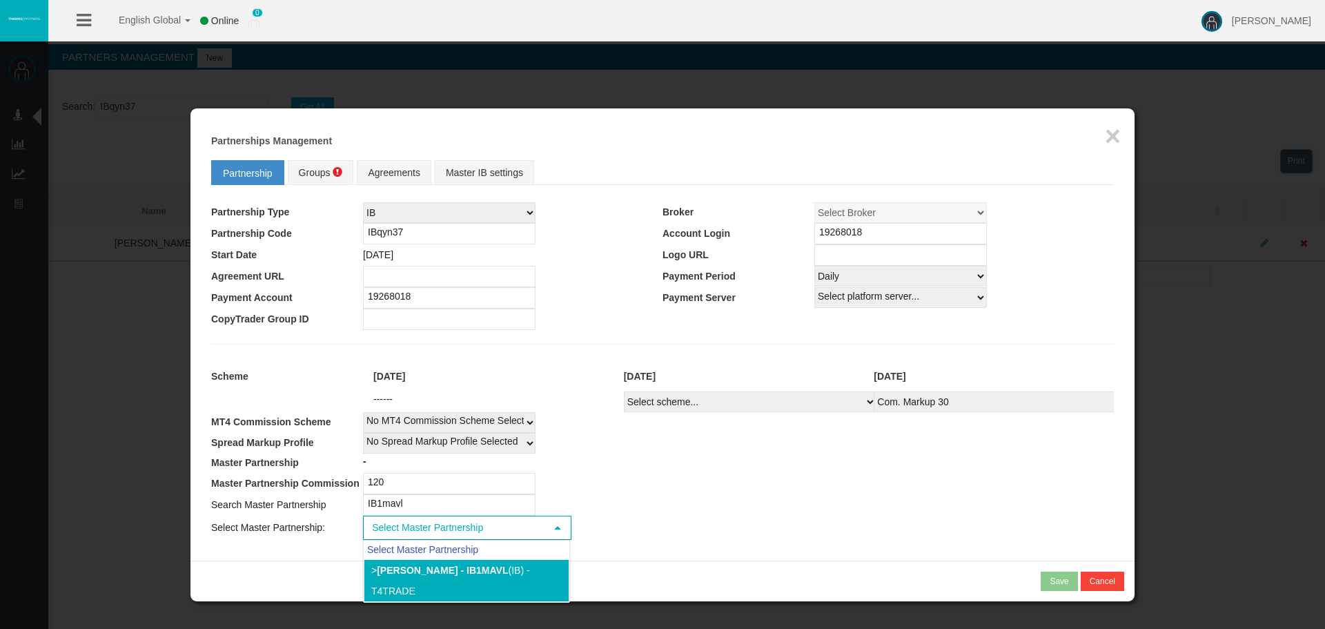
click at [500, 566] on b "[PERSON_NAME] - IB1mavl" at bounding box center [442, 569] width 131 height 11
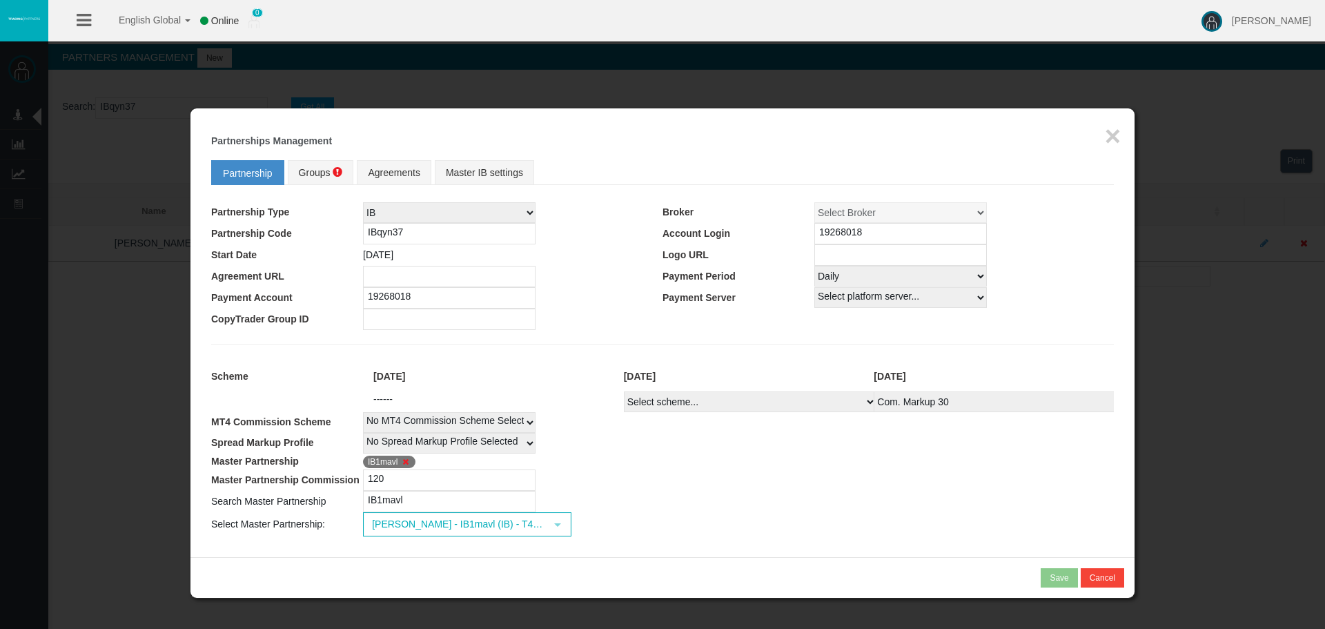
click at [691, 506] on td "IB1mavl" at bounding box center [738, 501] width 751 height 21
click at [731, 515] on td "Loading... [PERSON_NAME] - IB1mavl (IB) - T4Trade select 42506" at bounding box center [738, 524] width 751 height 24
click at [878, 284] on select "Select Payment Period... None Daily Weekly Mid-Month Monthly" at bounding box center [900, 276] width 173 height 21
select select "0"
click at [814, 266] on select "Select Payment Period... None Daily Weekly Mid-Month Monthly" at bounding box center [900, 276] width 173 height 21
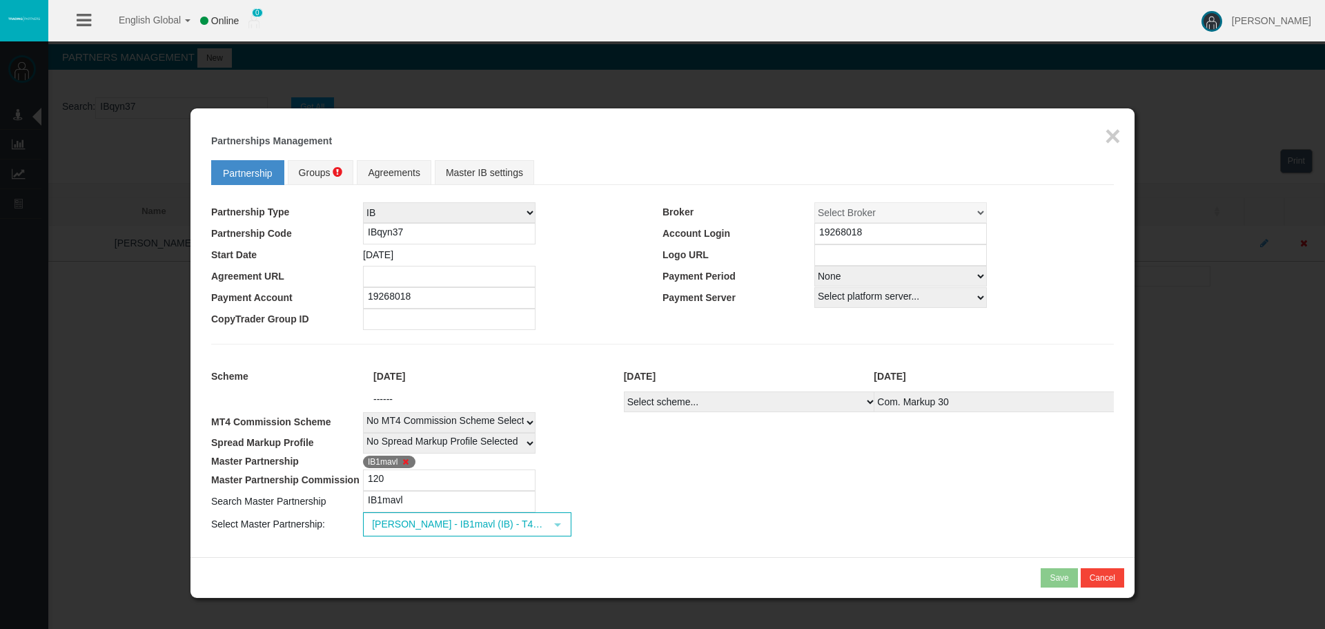
click at [739, 342] on fieldset "Partnership Groups Agreements Master IB settings Partnership Type IB Affiliate …" at bounding box center [662, 344] width 903 height 383
click at [314, 171] on span "Groups" at bounding box center [315, 172] width 32 height 11
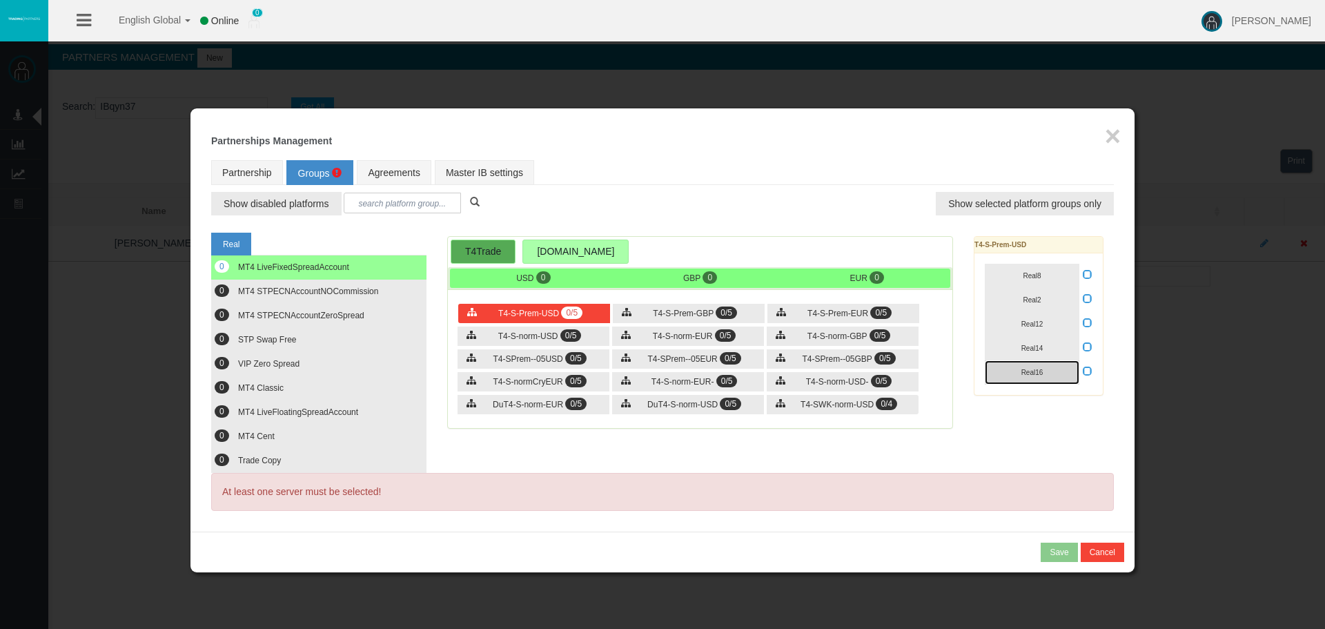
click at [1045, 369] on button "Real16" at bounding box center [1032, 372] width 95 height 24
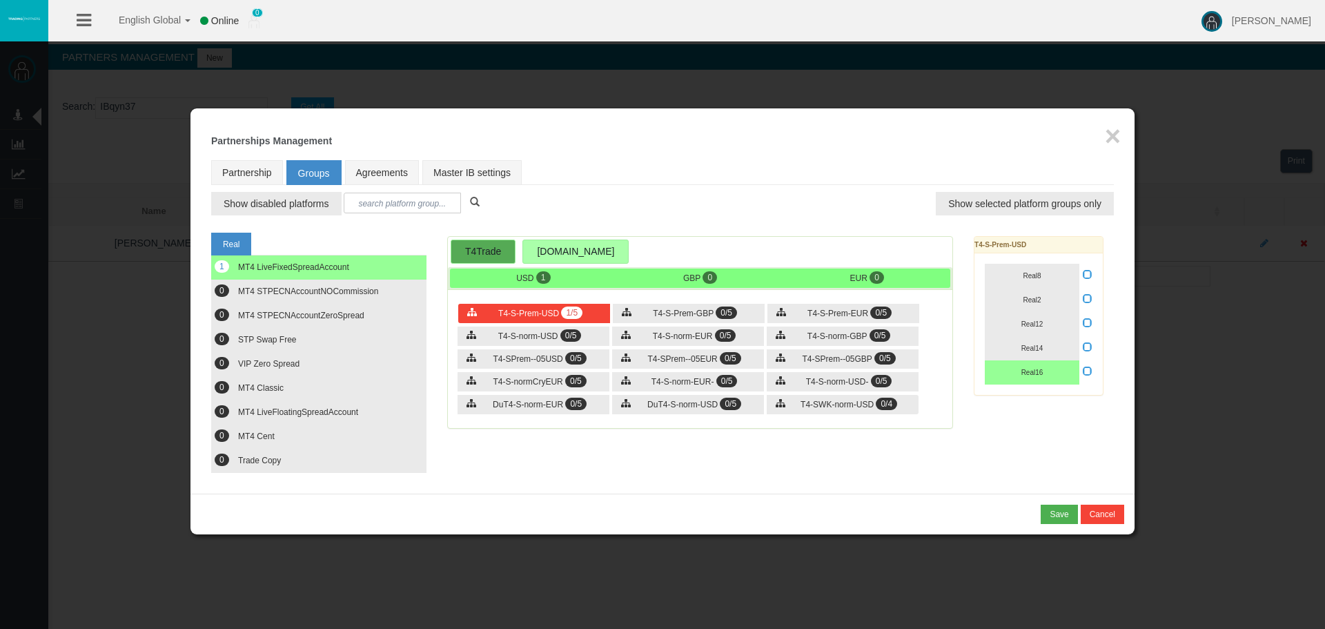
click at [765, 309] on div "T4-S-Prem-USD 1/5 T4-S-Prem-GBP 0/5 T4-S-Prem-EUR 0/5 0/5" at bounding box center [700, 360] width 504 height 135
drag, startPoint x: 787, startPoint y: 315, endPoint x: 967, endPoint y: 363, distance: 186.5
click at [788, 315] on div "T4-S-Prem-EUR 0/5" at bounding box center [843, 313] width 152 height 19
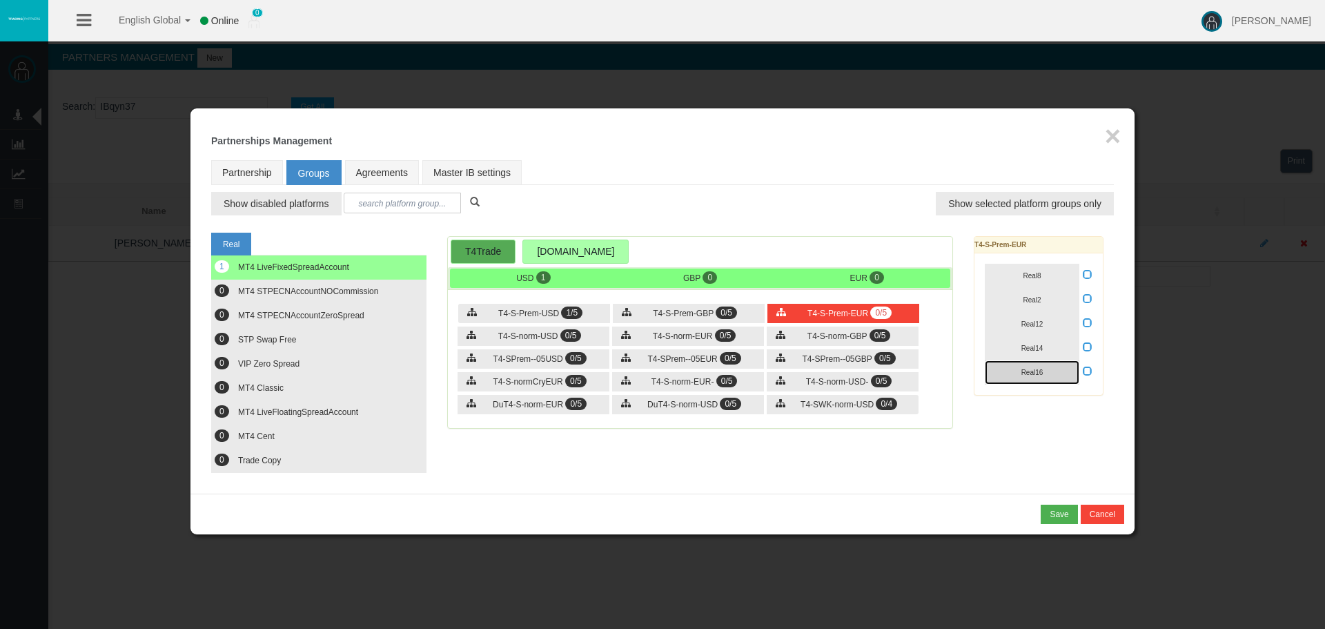
click at [1065, 377] on button "Real16" at bounding box center [1032, 372] width 95 height 24
drag, startPoint x: 717, startPoint y: 322, endPoint x: 817, endPoint y: 339, distance: 101.5
click at [717, 321] on div "T4-S-Prem-GBP 0/5" at bounding box center [689, 313] width 152 height 19
click at [1045, 373] on button "Real16" at bounding box center [1032, 372] width 95 height 24
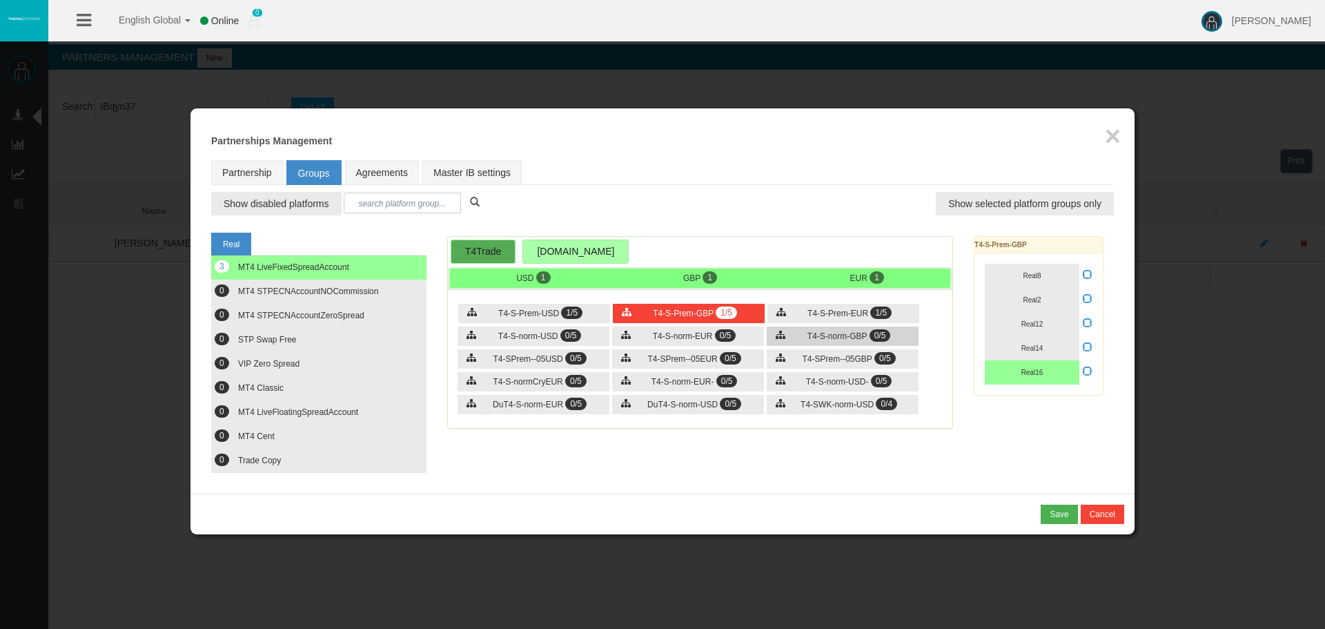
click at [881, 341] on span "0/5" at bounding box center [879, 335] width 21 height 12
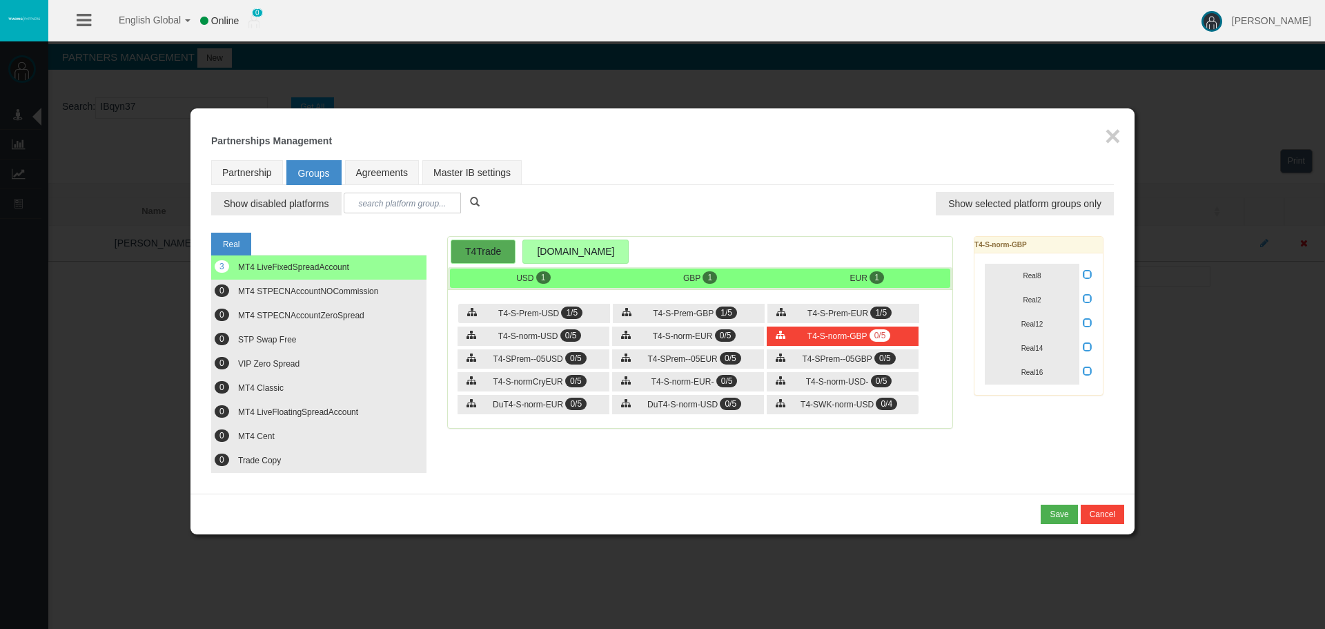
click at [1087, 369] on icon at bounding box center [1088, 371] width 10 height 10
click at [0, 0] on input "checkbox" at bounding box center [0, 0] width 0 height 0
click at [1061, 371] on button "Real16" at bounding box center [1032, 372] width 95 height 24
click at [733, 337] on span "0/5" at bounding box center [725, 335] width 21 height 12
click at [1086, 372] on icon at bounding box center [1088, 371] width 10 height 10
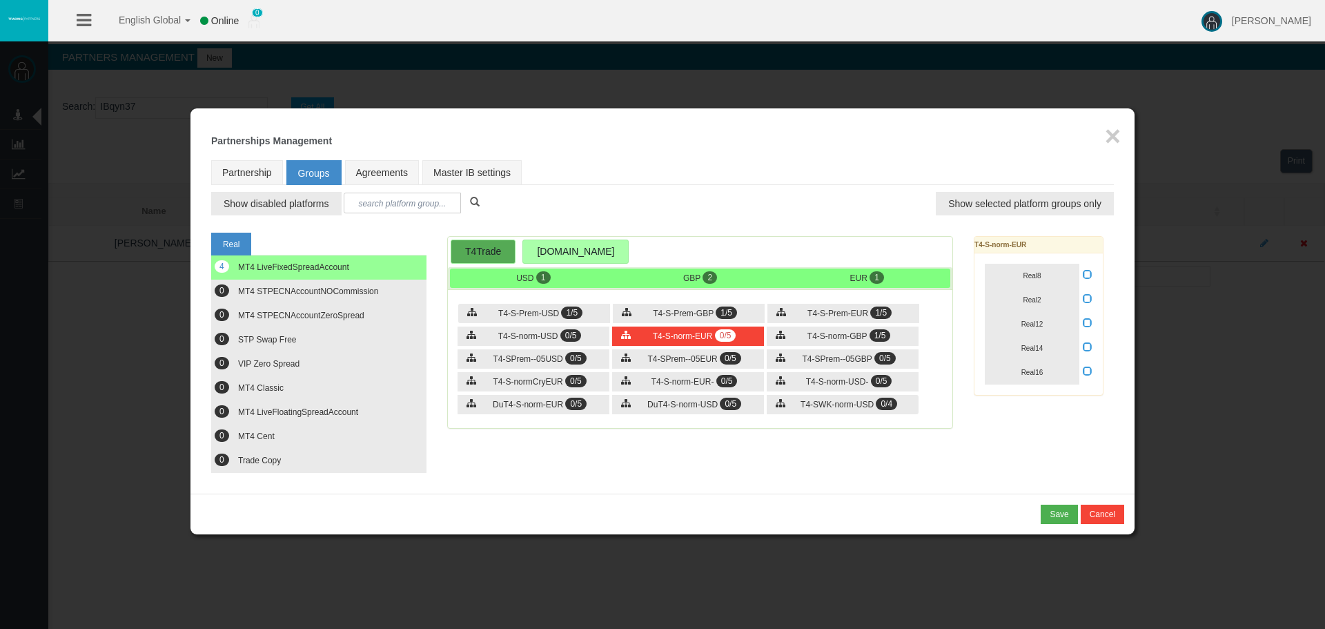
click at [0, 0] on input "checkbox" at bounding box center [0, 0] width 0 height 0
click at [1060, 375] on button "Real16" at bounding box center [1032, 372] width 95 height 24
drag, startPoint x: 584, startPoint y: 334, endPoint x: 627, endPoint y: 337, distance: 42.2
click at [584, 334] on div "T4-S-norm-USD 0/5" at bounding box center [533, 335] width 152 height 19
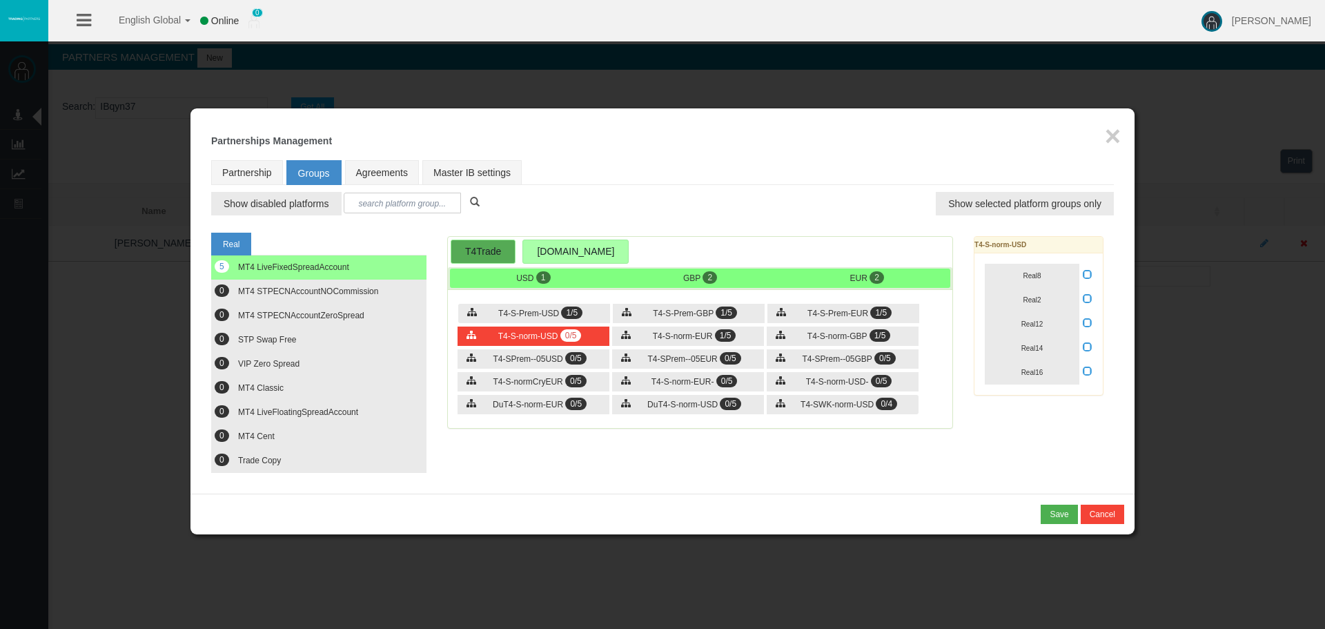
click at [1088, 369] on icon at bounding box center [1088, 371] width 10 height 10
click at [0, 0] on input "checkbox" at bounding box center [0, 0] width 0 height 0
click at [1056, 373] on button "Real16" at bounding box center [1032, 372] width 95 height 24
click at [899, 373] on div "T4-S-norm-USD- 0/5" at bounding box center [843, 381] width 152 height 19
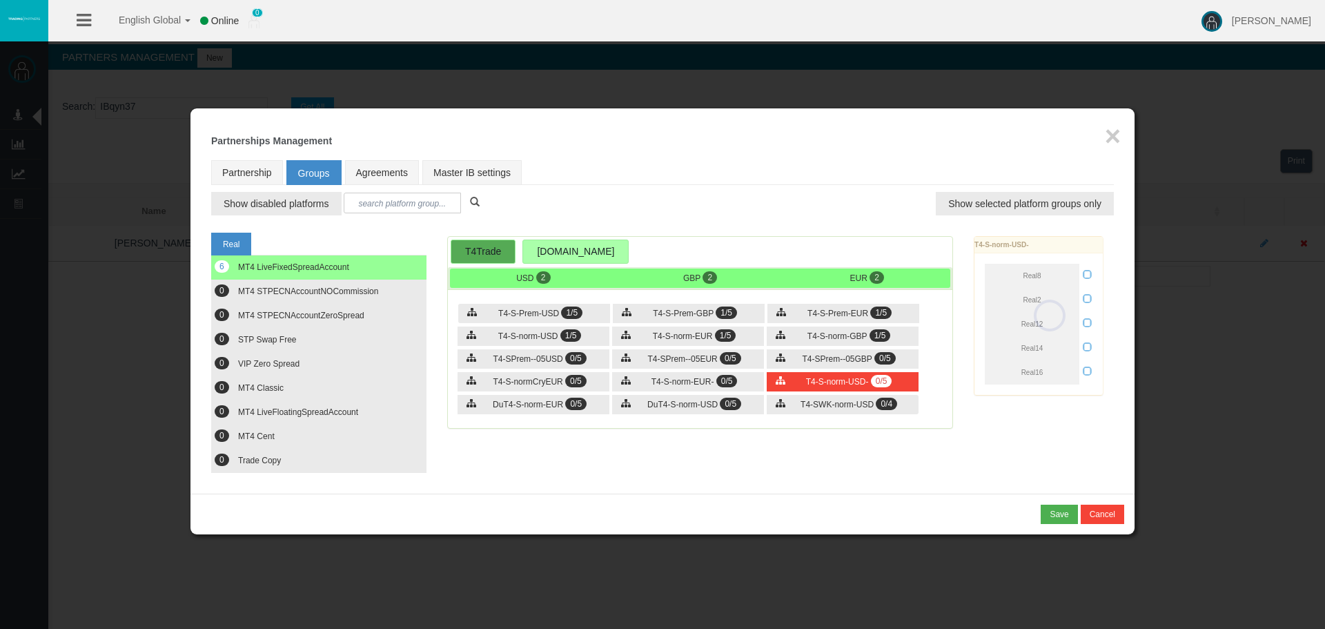
click at [1072, 370] on div at bounding box center [1049, 316] width 150 height 158
click at [1072, 370] on button "Real16" at bounding box center [1032, 372] width 95 height 24
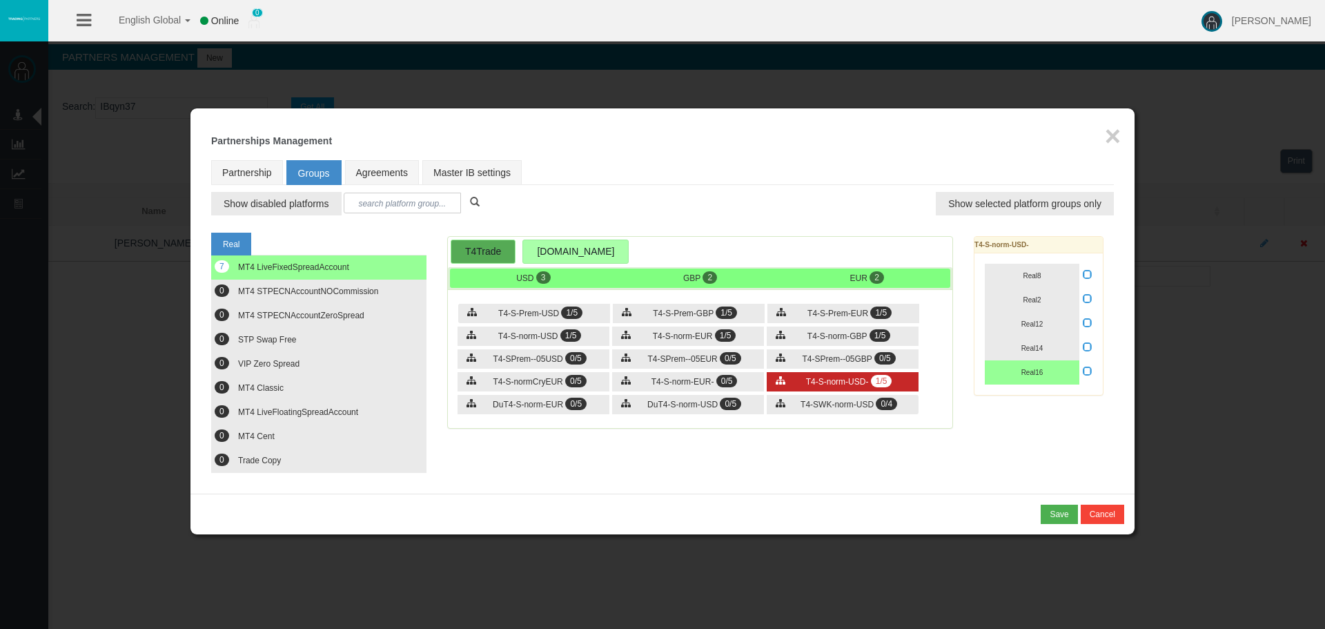
click at [771, 373] on div "T4-S-norm-USD- 1/5" at bounding box center [843, 381] width 152 height 19
click at [712, 373] on div "T4-S-norm-EUR- 0/5" at bounding box center [688, 381] width 152 height 19
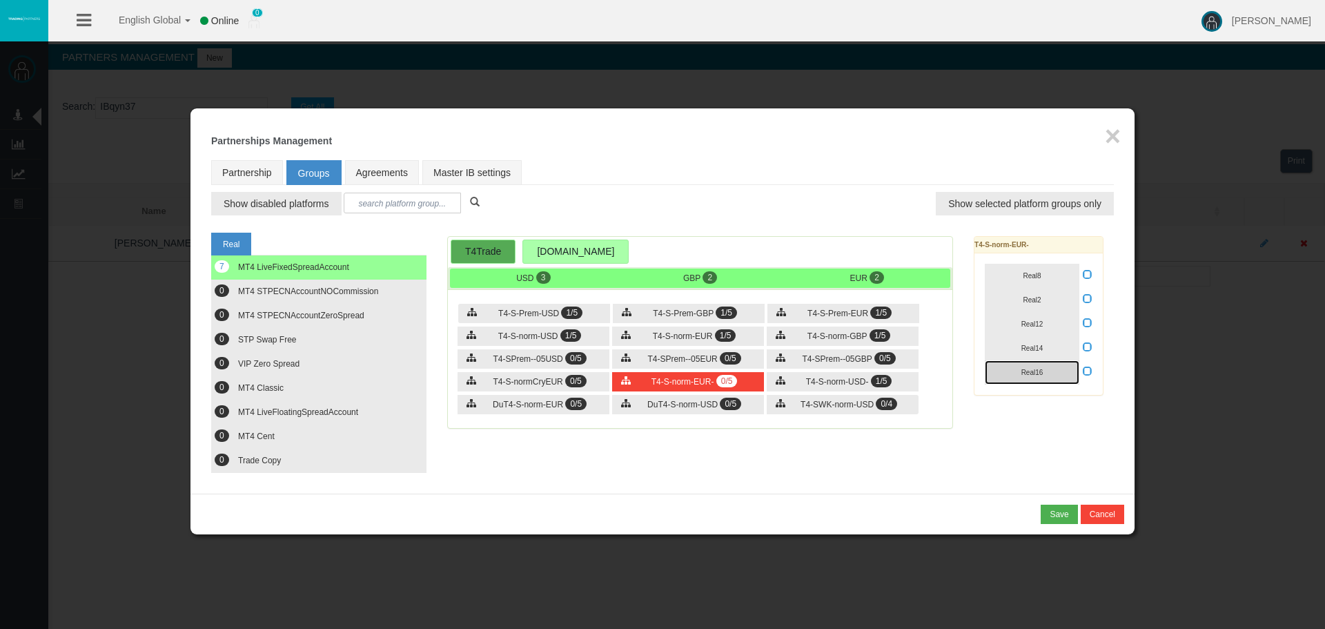
click at [1037, 373] on span "Real16" at bounding box center [1032, 372] width 22 height 8
click at [350, 413] on span "MT4 LiveFloatingSpreadAccount" at bounding box center [298, 412] width 120 height 10
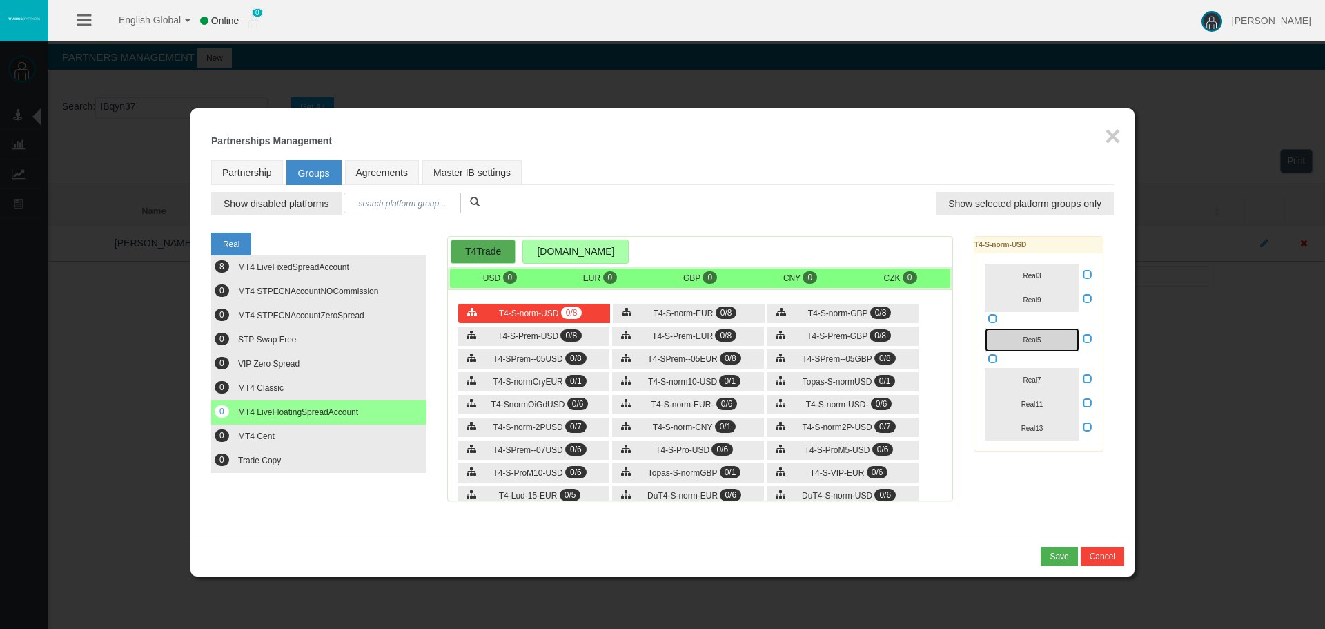
click at [1067, 328] on button "Real5" at bounding box center [1032, 340] width 95 height 24
click at [1085, 335] on icon at bounding box center [1088, 338] width 10 height 10
click at [0, 0] on input "checkbox" at bounding box center [0, 0] width 0 height 0
click at [729, 318] on span "0/8" at bounding box center [726, 312] width 21 height 12
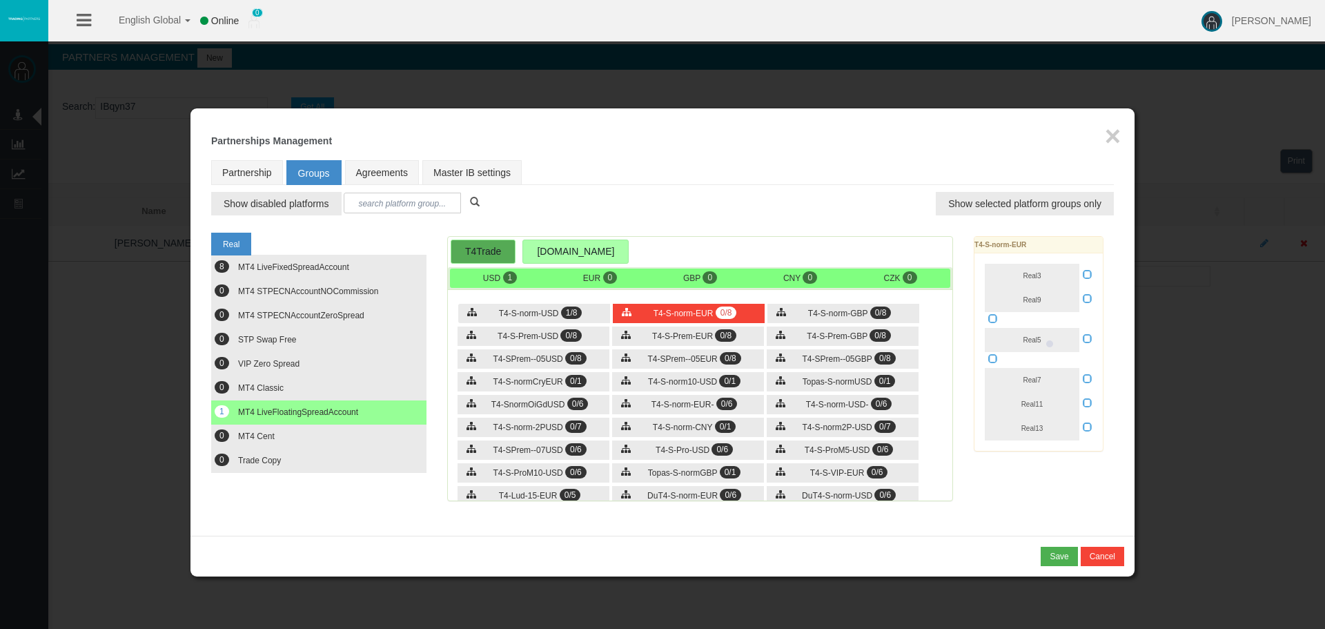
click at [1081, 337] on div "Real5" at bounding box center [1039, 340] width 108 height 24
click at [1046, 337] on button "Real5" at bounding box center [1032, 340] width 95 height 24
click at [1084, 339] on icon at bounding box center [1088, 338] width 10 height 10
click at [0, 0] on input "checkbox" at bounding box center [0, 0] width 0 height 0
click at [829, 328] on div "T4-S-Prem-GBP 0/8" at bounding box center [843, 335] width 152 height 19
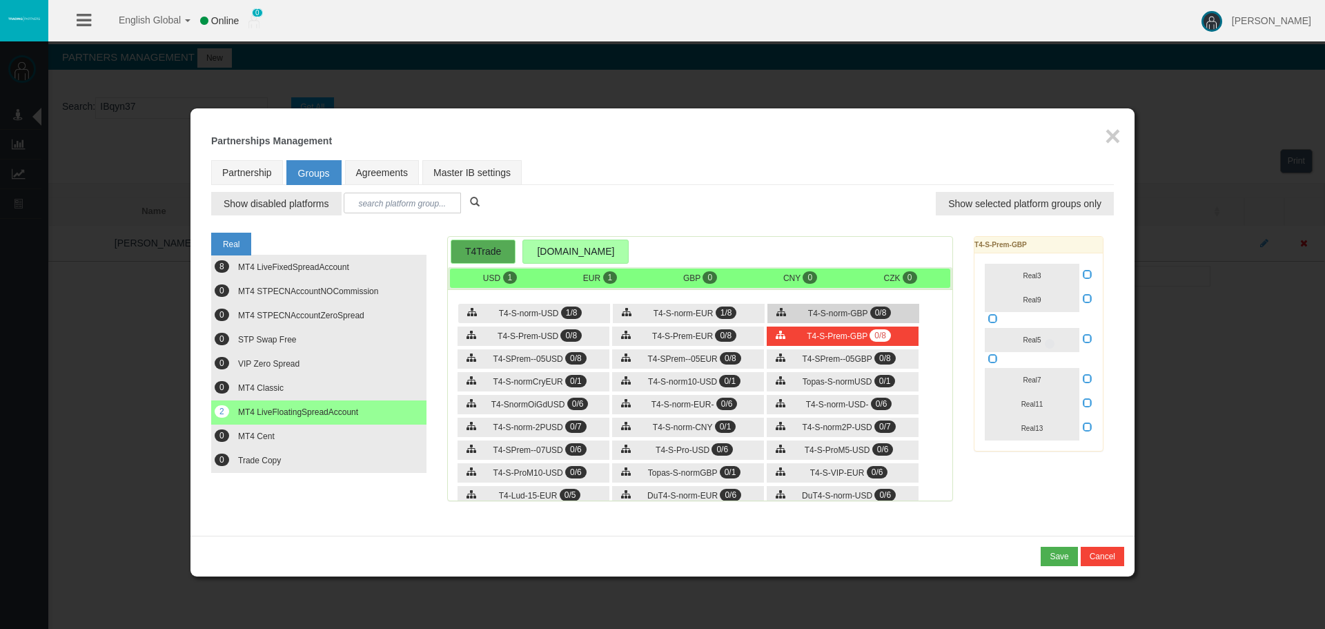
click at [845, 316] on span "T4-S-norm-GBP" at bounding box center [837, 313] width 59 height 10
click at [1081, 338] on div "Real5" at bounding box center [1039, 340] width 108 height 24
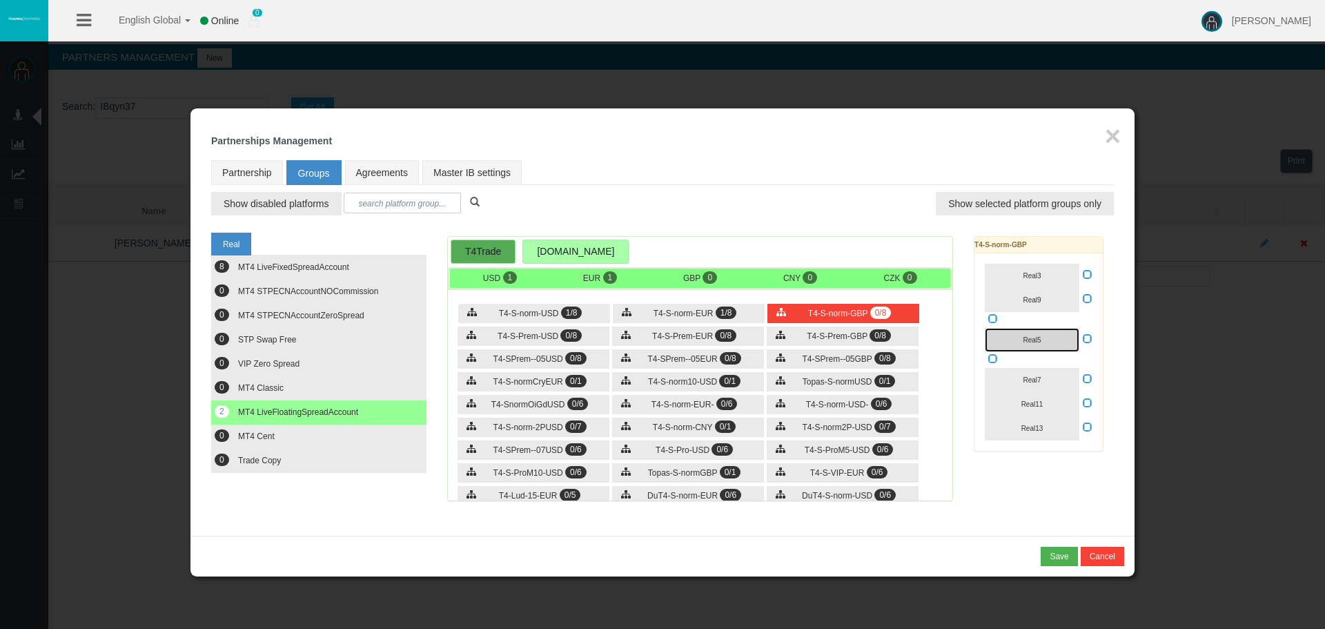
click at [1027, 342] on span "Real5" at bounding box center [1032, 340] width 18 height 8
click at [1083, 339] on icon at bounding box center [1088, 338] width 10 height 10
click at [0, 0] on input "checkbox" at bounding box center [0, 0] width 0 height 0
click at [911, 342] on div "T4-S-Prem-GBP 0/8" at bounding box center [843, 335] width 152 height 19
click at [1044, 339] on button "Real5" at bounding box center [1032, 340] width 95 height 24
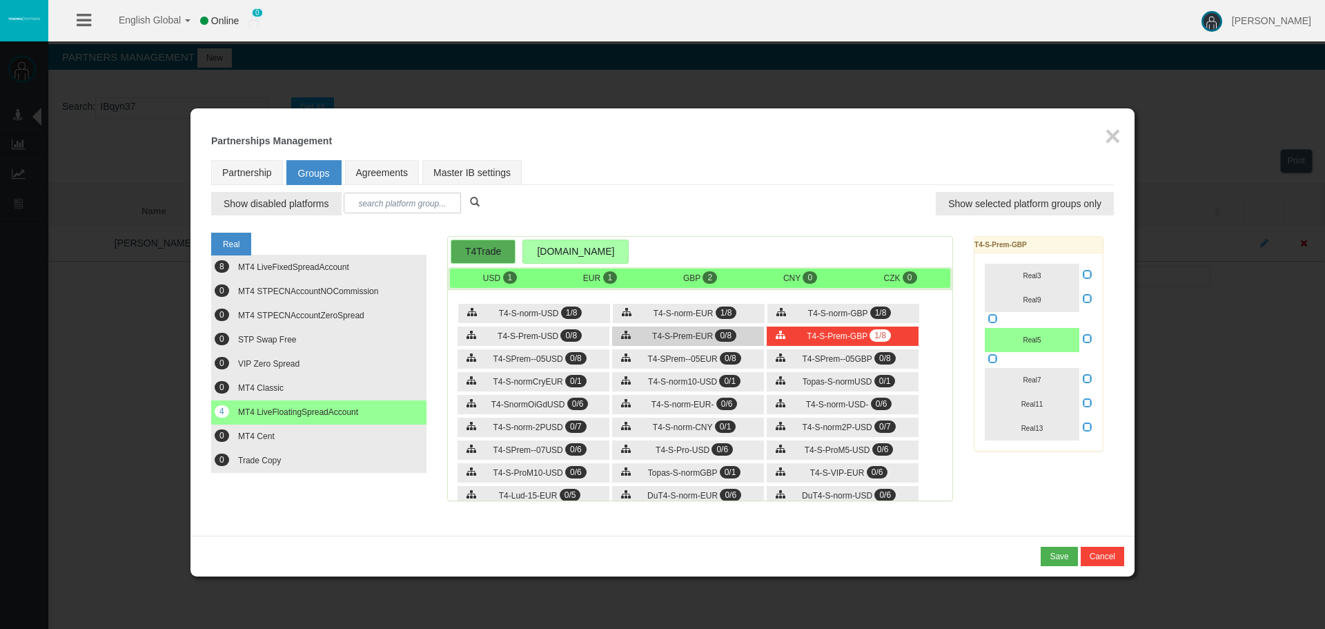
click at [685, 333] on span "T4-S-Prem-EUR" at bounding box center [682, 336] width 61 height 10
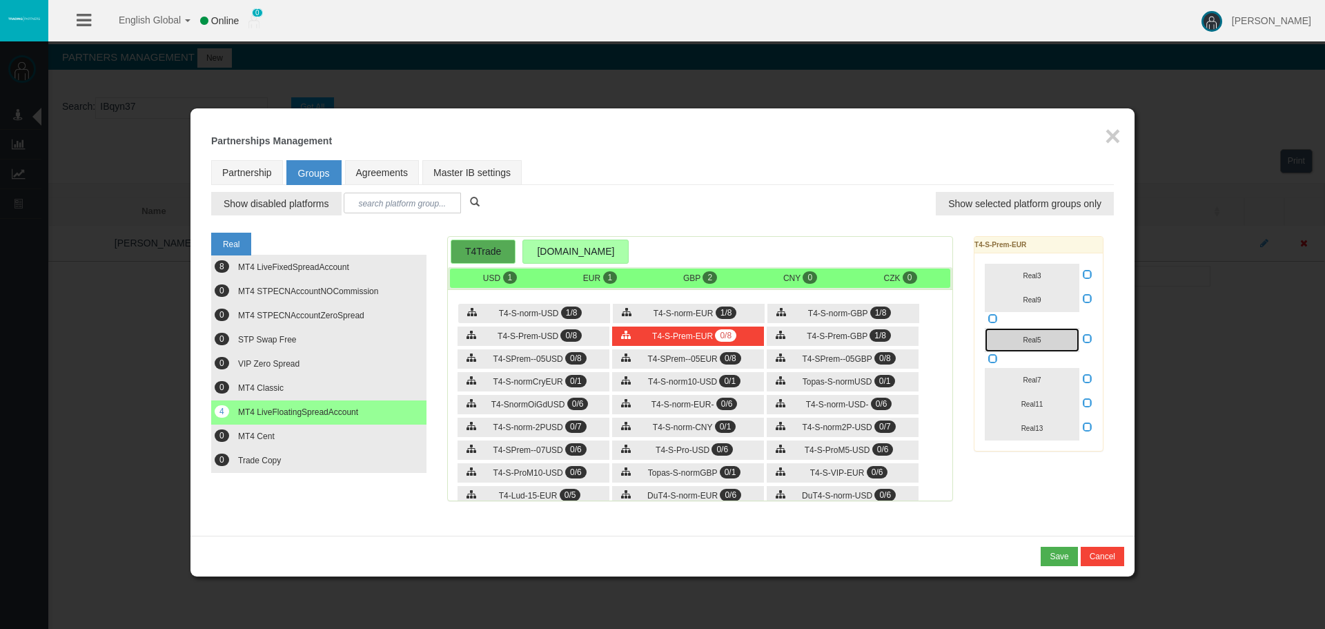
click at [1052, 339] on button "Real5" at bounding box center [1032, 340] width 95 height 24
click at [526, 342] on div "T4-S-Prem-USD 0/8" at bounding box center [533, 335] width 152 height 19
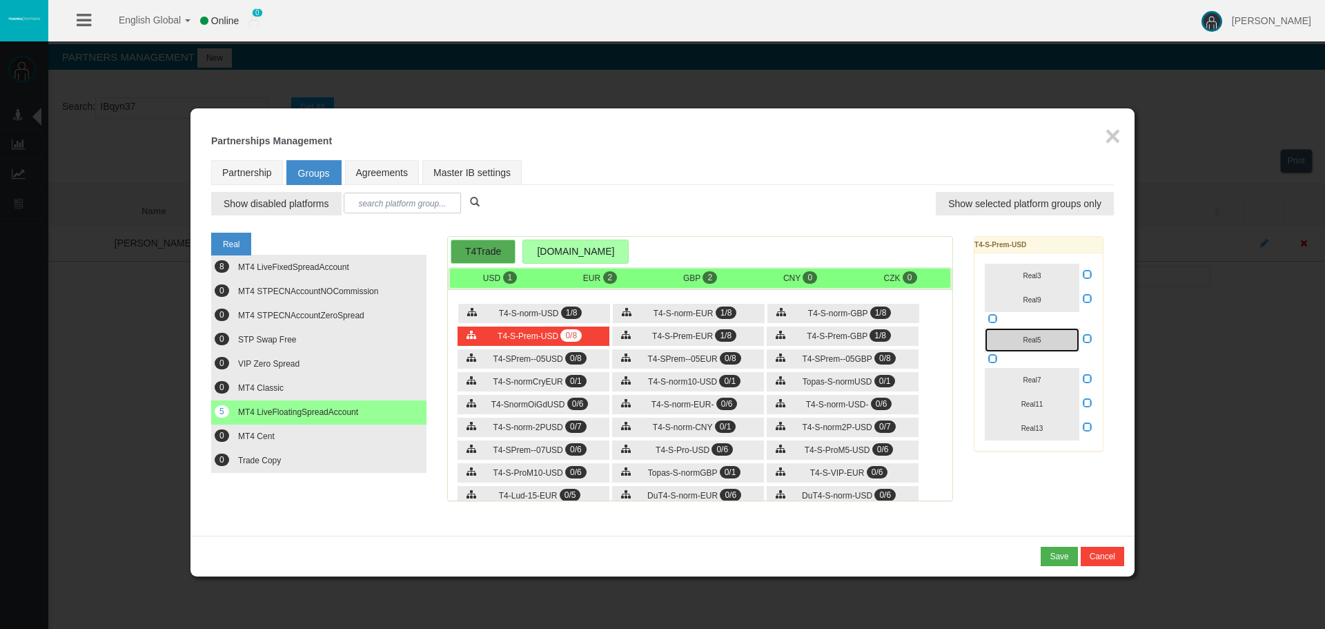
click at [1032, 340] on span "Real5" at bounding box center [1032, 340] width 18 height 8
click at [843, 401] on span "T4-S-norm-USD-" at bounding box center [837, 405] width 63 height 10
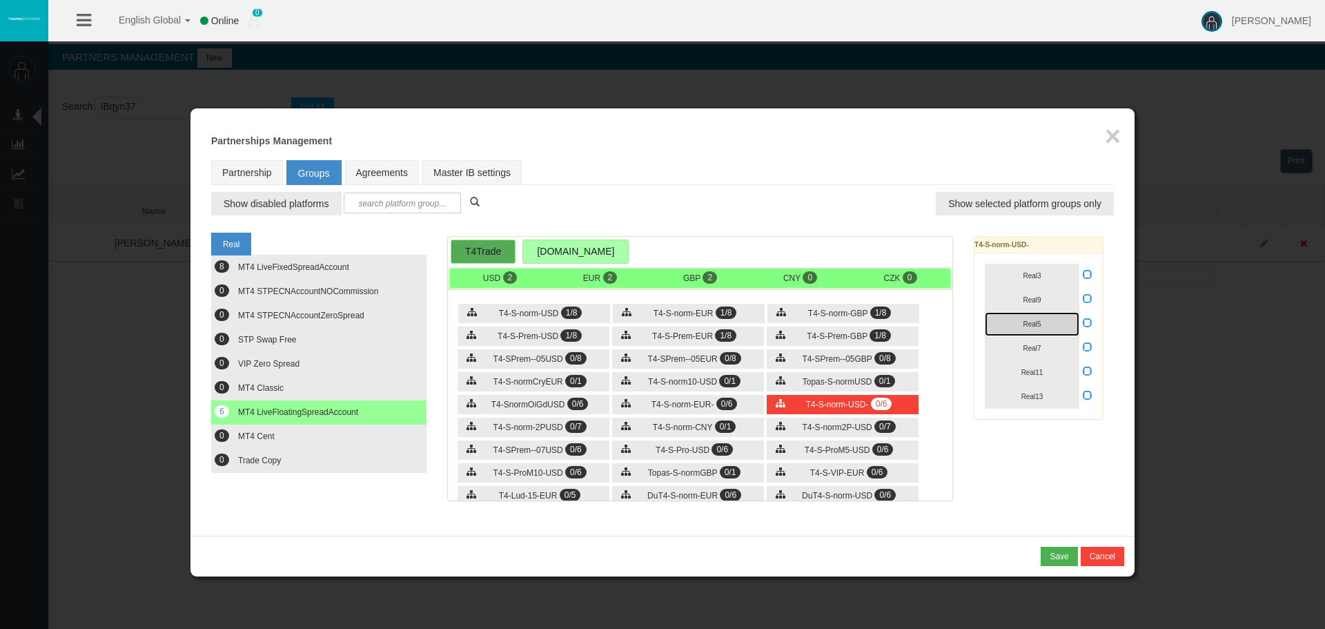
click at [1018, 328] on button "Real5" at bounding box center [1032, 324] width 95 height 24
click at [727, 397] on div "T4-S-norm-EUR- 0/6" at bounding box center [688, 404] width 152 height 19
click at [1045, 322] on button "Real5" at bounding box center [1032, 324] width 95 height 24
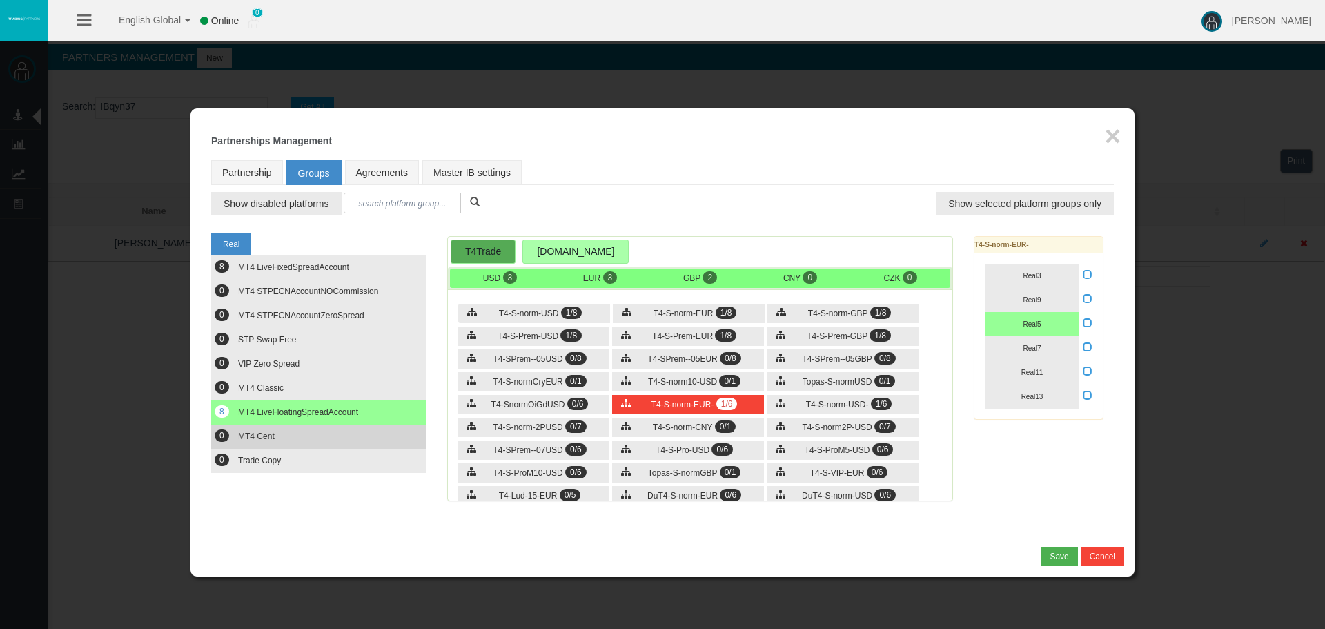
click at [293, 436] on button "0 MT4 Cent" at bounding box center [318, 436] width 215 height 24
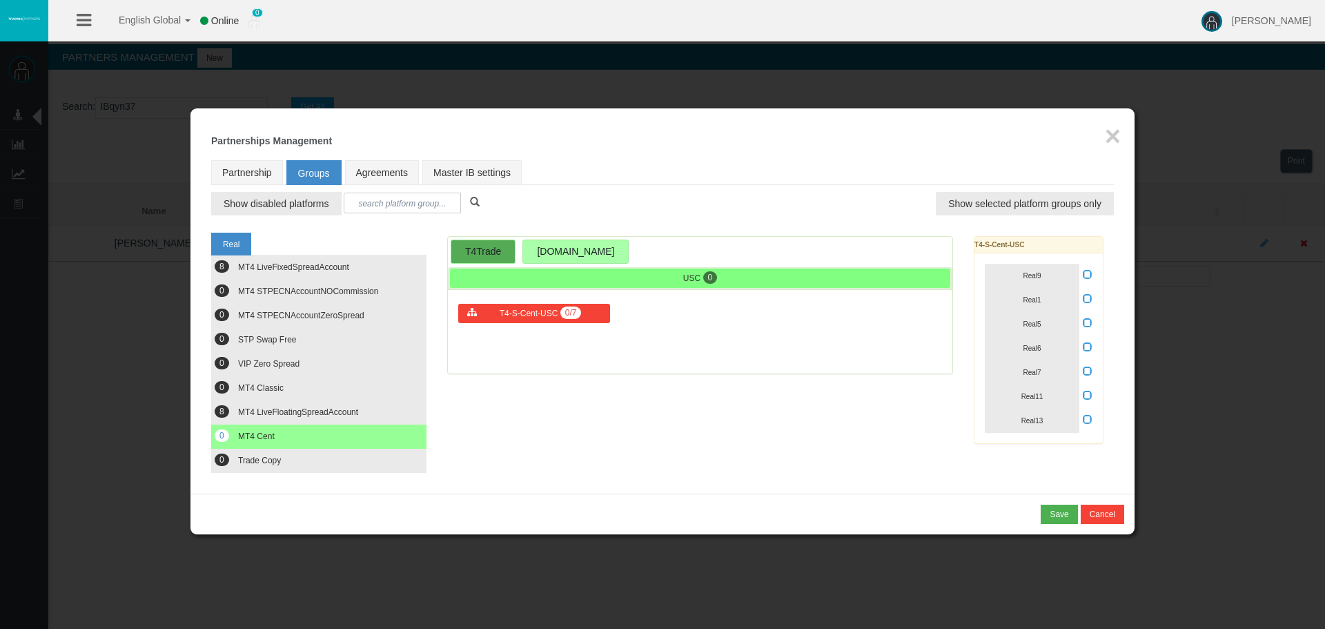
click at [1083, 321] on icon at bounding box center [1088, 322] width 10 height 10
click at [0, 0] on input "checkbox" at bounding box center [0, 0] width 0 height 0
click at [1056, 324] on button "Real5" at bounding box center [1032, 324] width 95 height 24
drag, startPoint x: 1066, startPoint y: 495, endPoint x: 1065, endPoint y: 504, distance: 8.3
click at [1066, 496] on div "* You cannot combine MLM type of partnership with NSR type of scheme! Save Canc…" at bounding box center [662, 513] width 944 height 41
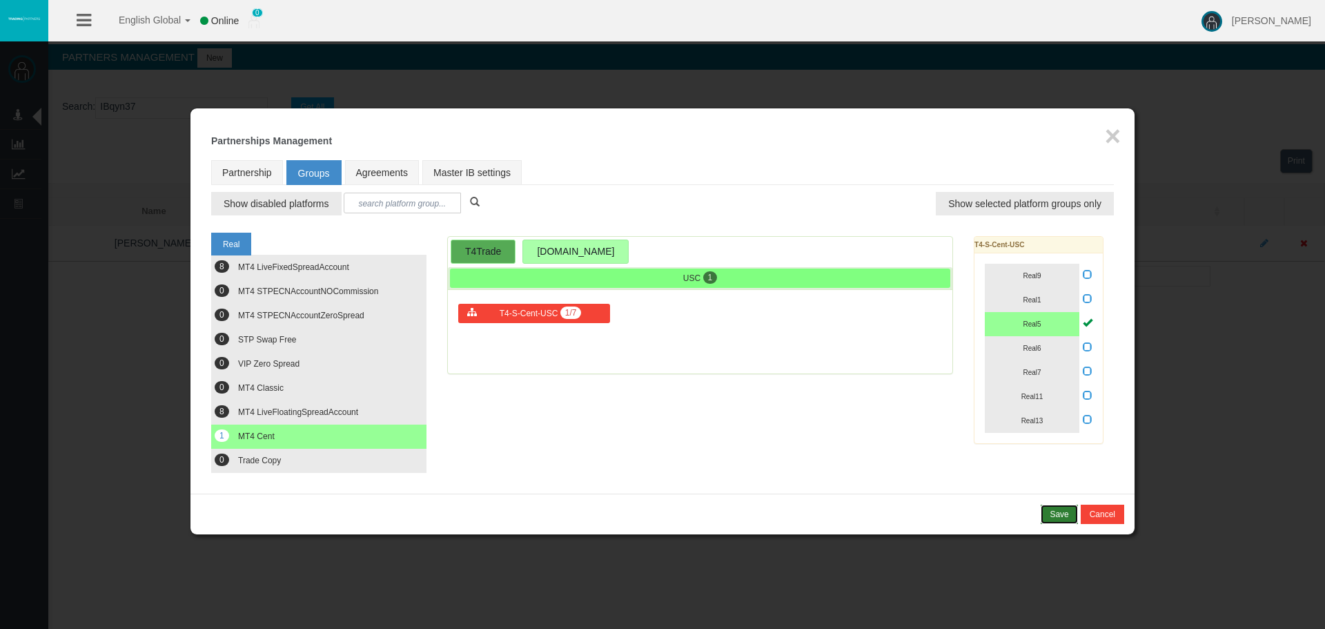
click at [1065, 504] on button "Save" at bounding box center [1059, 513] width 37 height 19
click at [261, 170] on link "Partnership" at bounding box center [247, 172] width 72 height 25
select select "0"
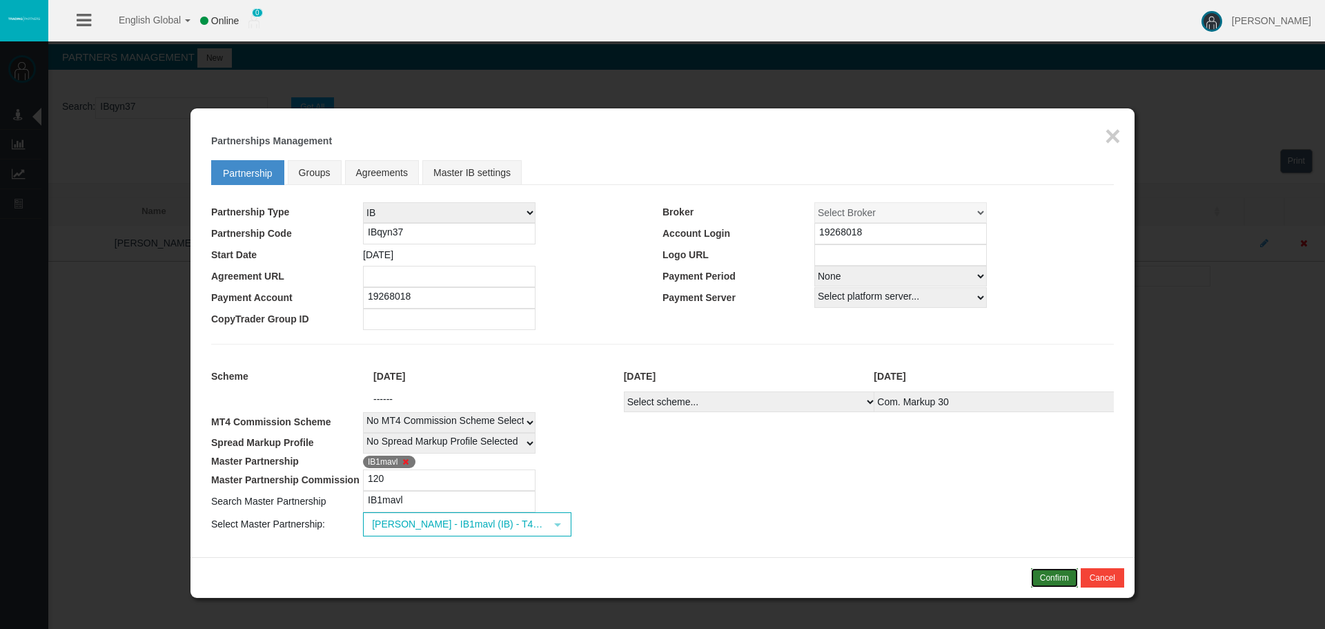
click at [1061, 569] on button "Confirm" at bounding box center [1054, 577] width 47 height 19
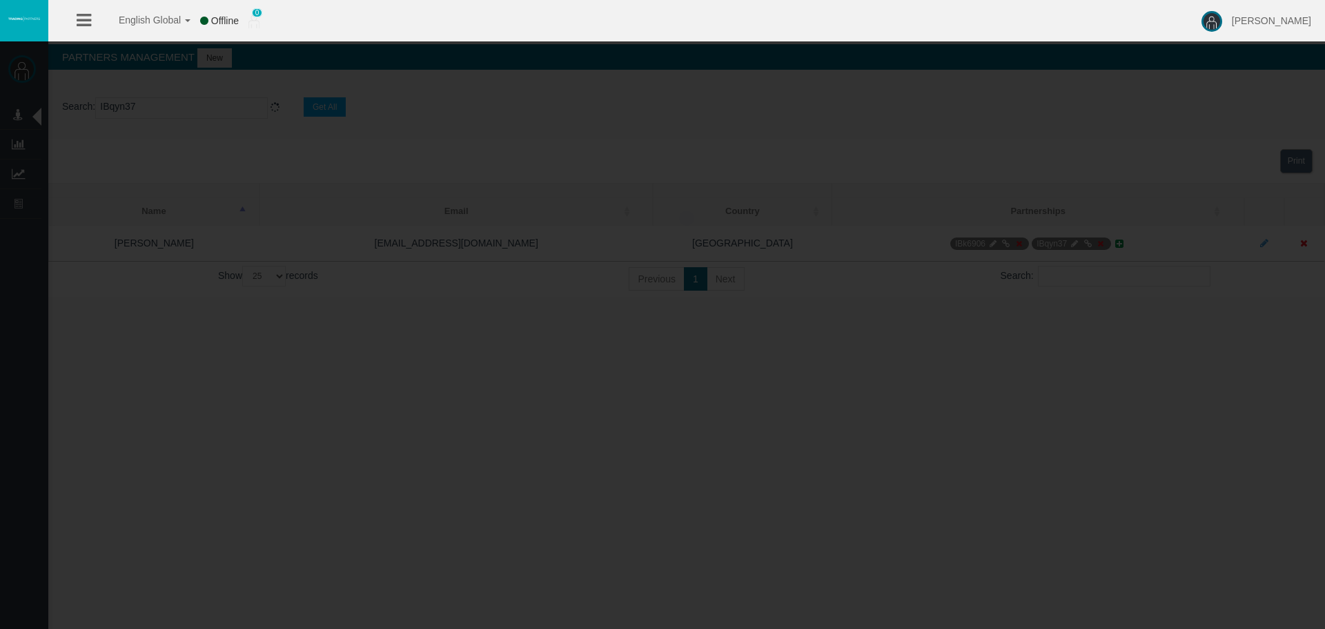
click at [1061, 569] on button "Confirm" at bounding box center [1054, 577] width 47 height 19
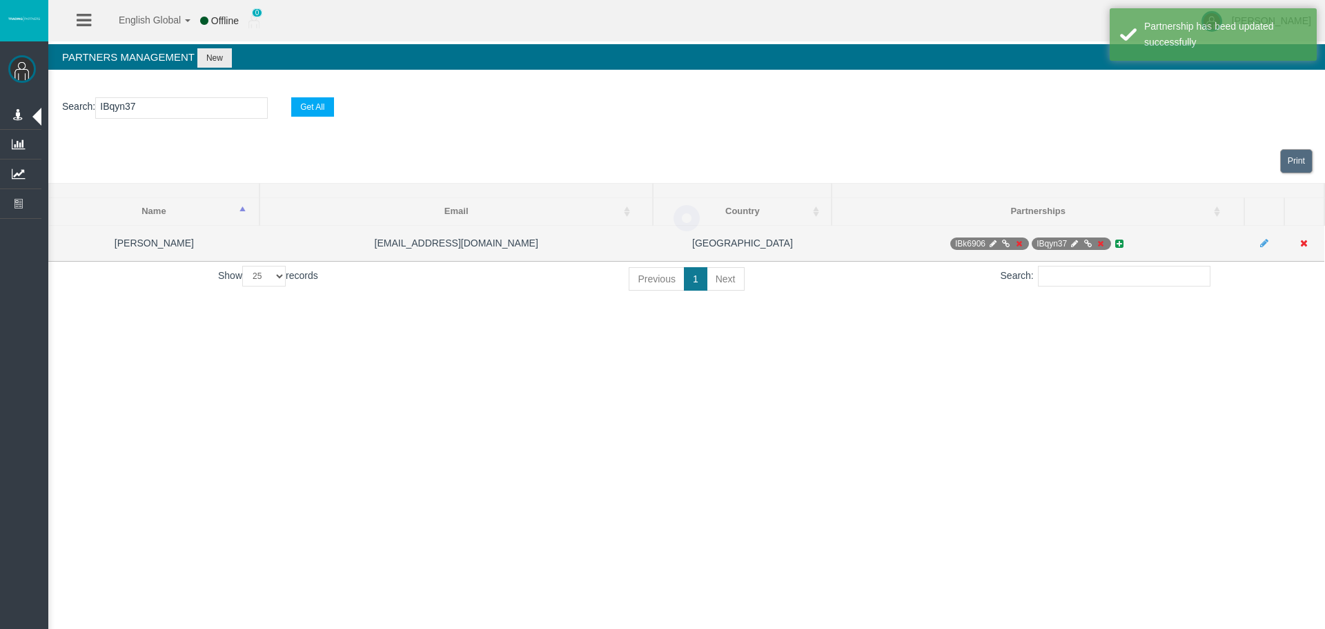
click at [1081, 242] on span "IBqyn37" at bounding box center [1071, 243] width 79 height 12
click at [1076, 242] on icon at bounding box center [1075, 243] width 10 height 8
select select "0"
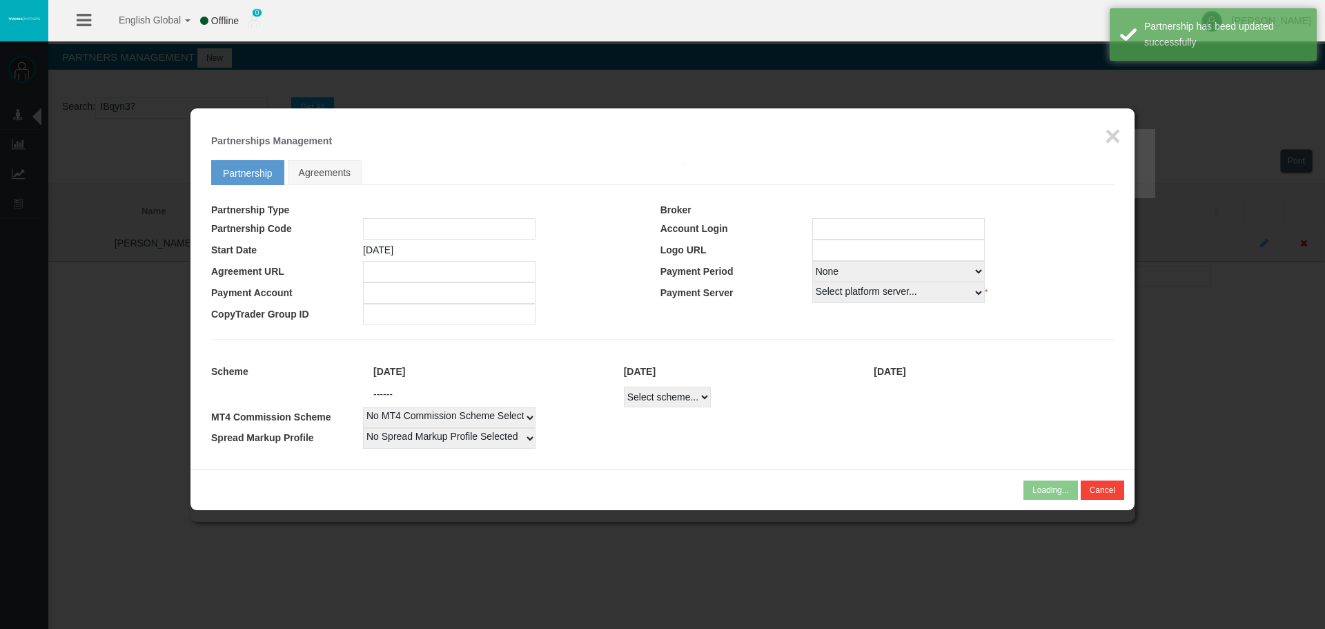
type input "IBqyn37"
type input "19268018"
select select
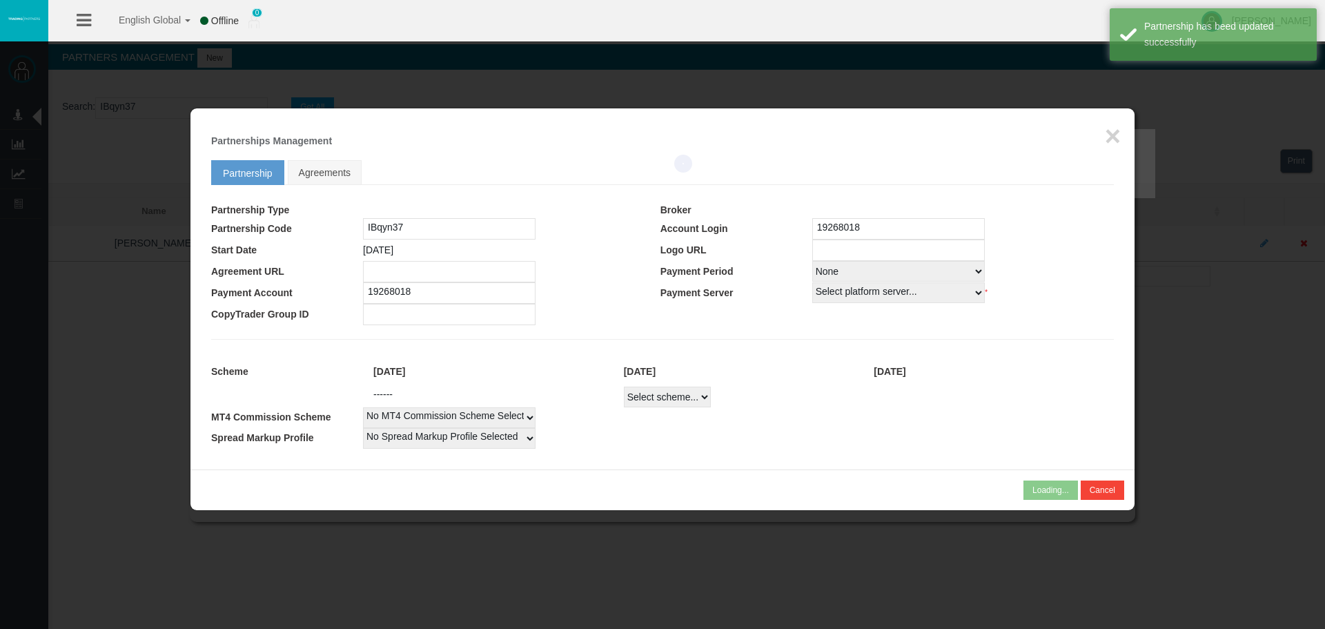
select select
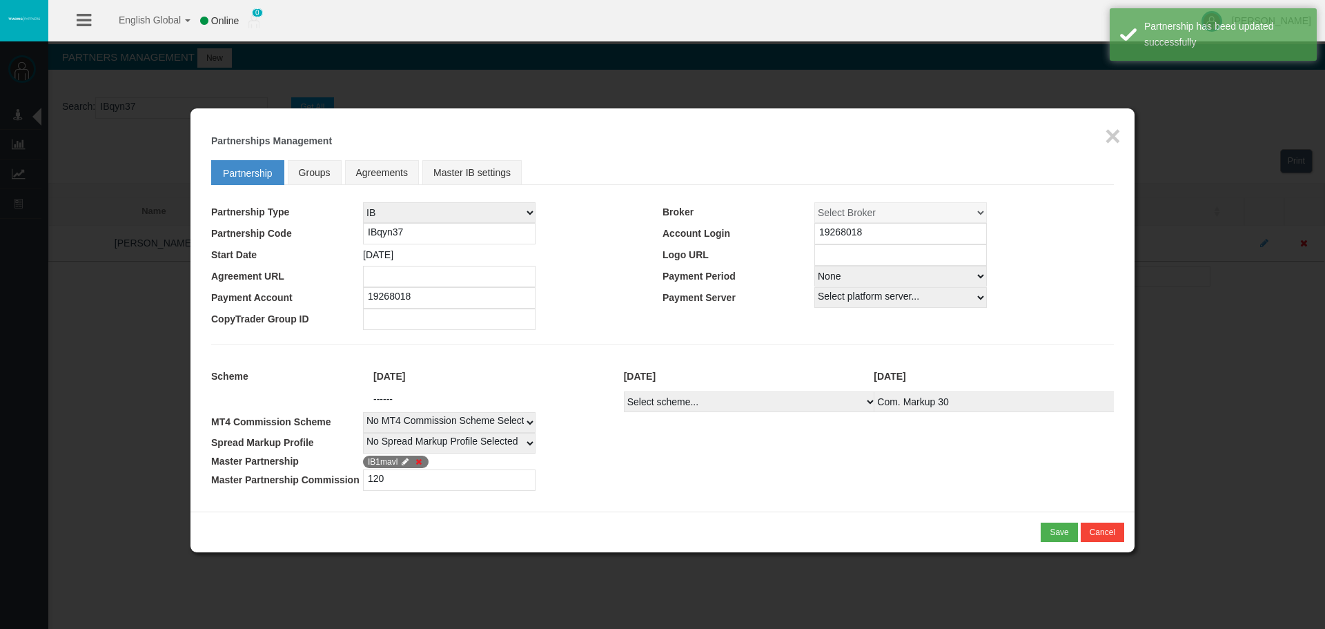
click at [1094, 148] on div "Loading... × Partnerships Management Partnership Groups Agreements Master IB se…" at bounding box center [662, 309] width 944 height 403
click at [366, 462] on span "IB1mavl" at bounding box center [396, 461] width 66 height 12
copy span "IB1mavl"
click at [1121, 126] on div "Loading... × Partnerships Management Partnership Groups Agreements Master IB se…" at bounding box center [662, 309] width 944 height 403
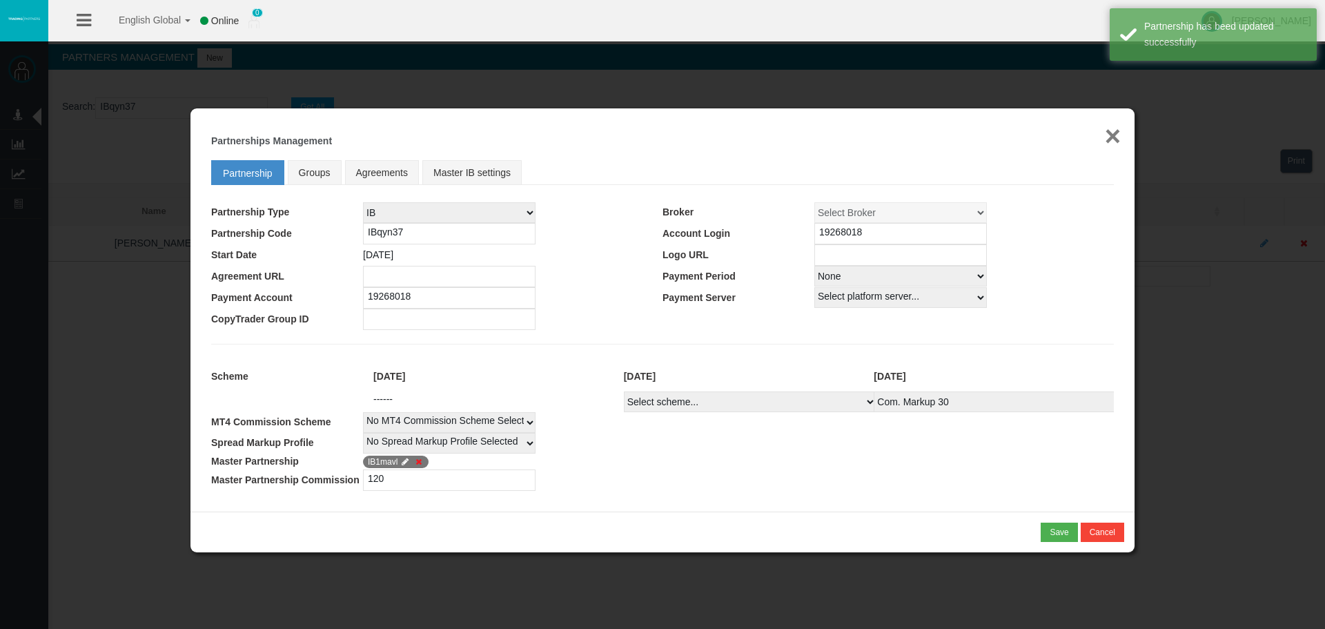
click at [1117, 128] on button "×" at bounding box center [1113, 136] width 16 height 28
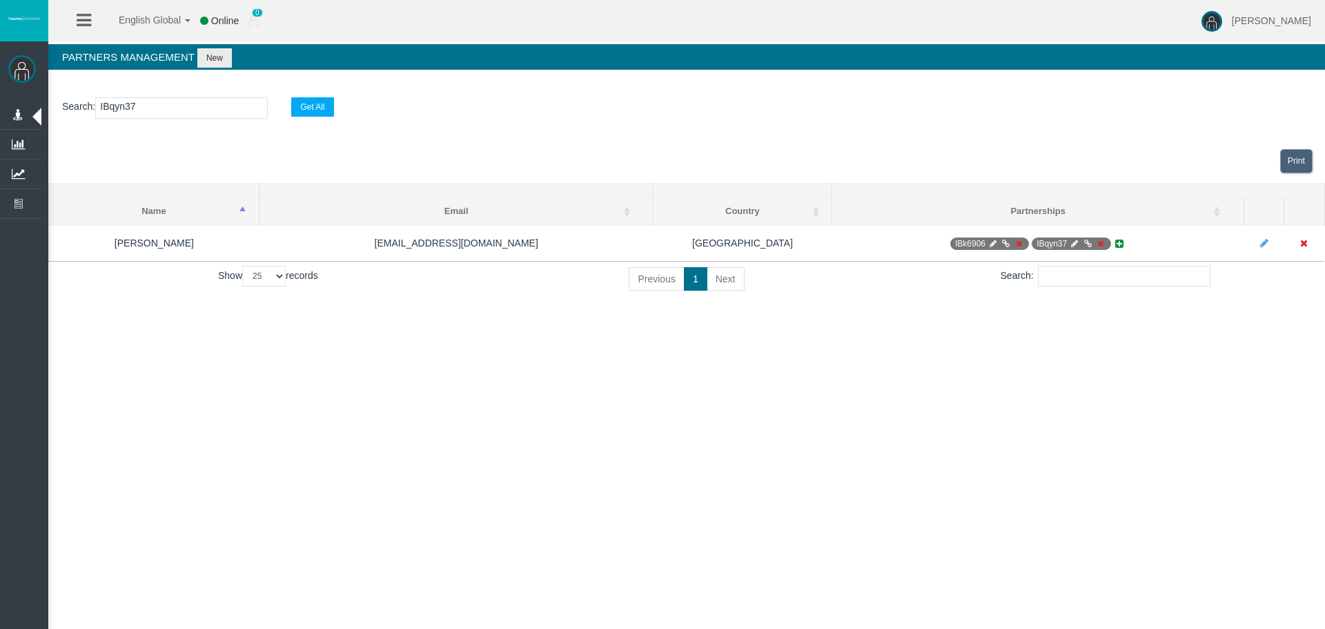
click at [197, 97] on input "IBqyn37" at bounding box center [181, 107] width 173 height 21
paste input "1mavl"
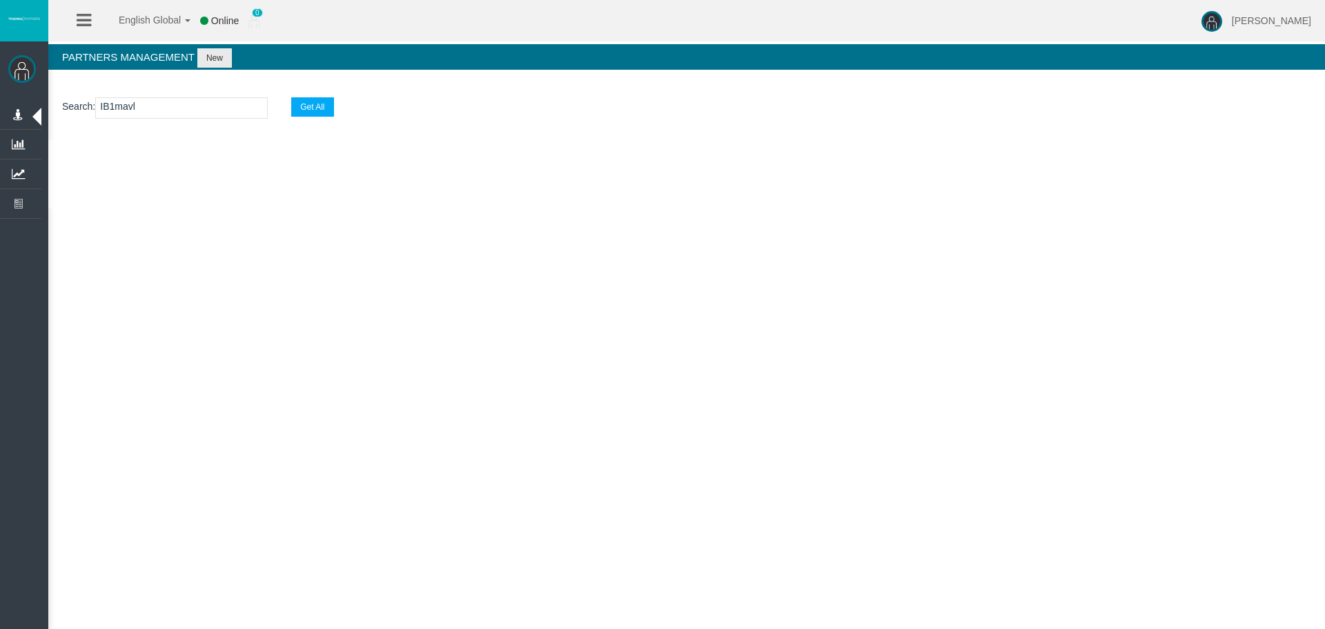
type input "IB1mavl"
select select "25"
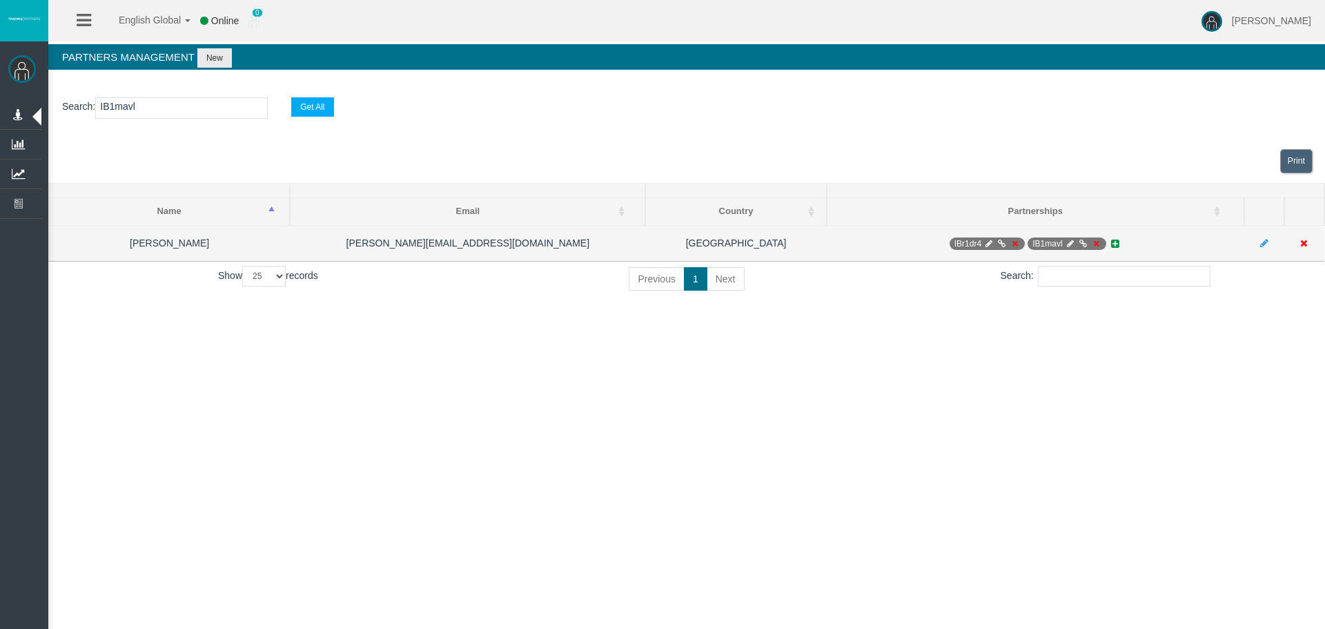
type input "IB1mavl"
click at [1065, 242] on icon at bounding box center [1070, 243] width 10 height 8
select select "0"
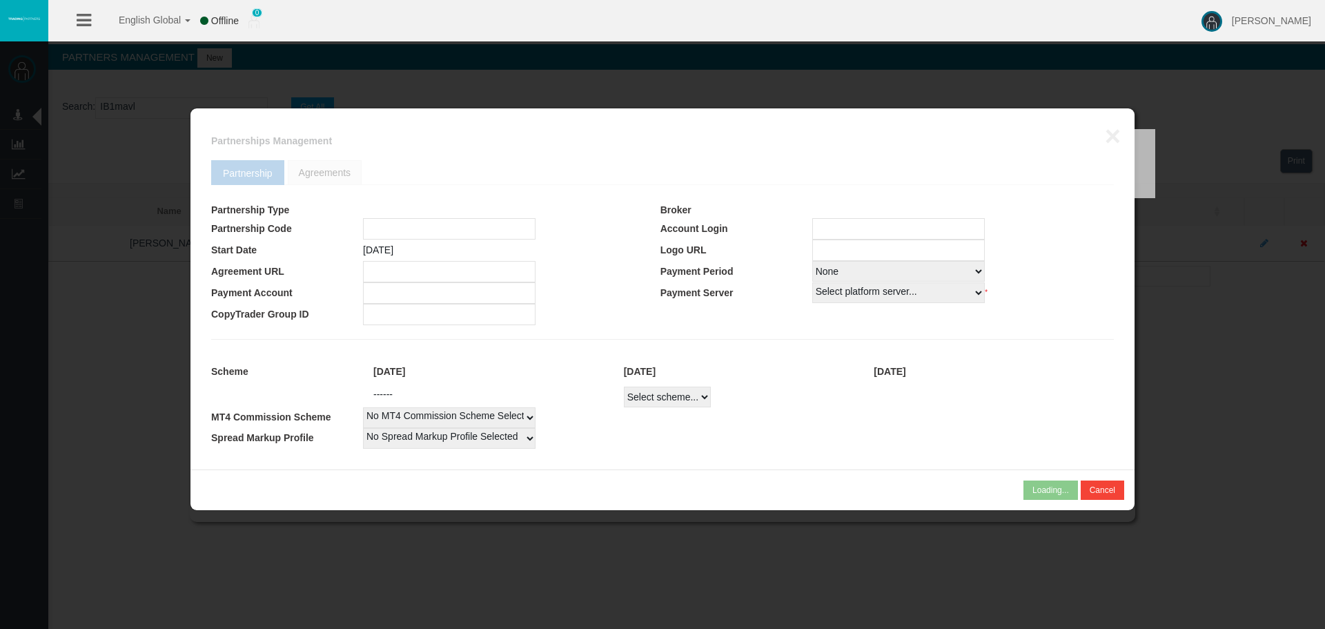
type input "IB1mavl"
type input "19267611"
select select
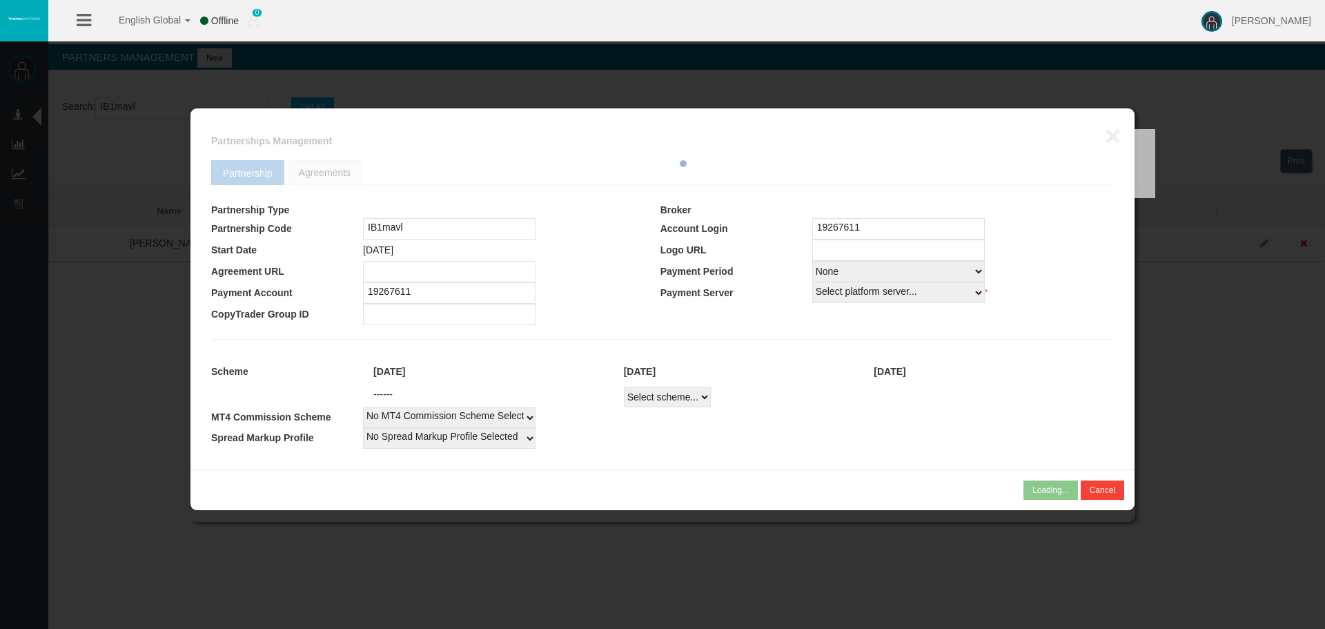
select select
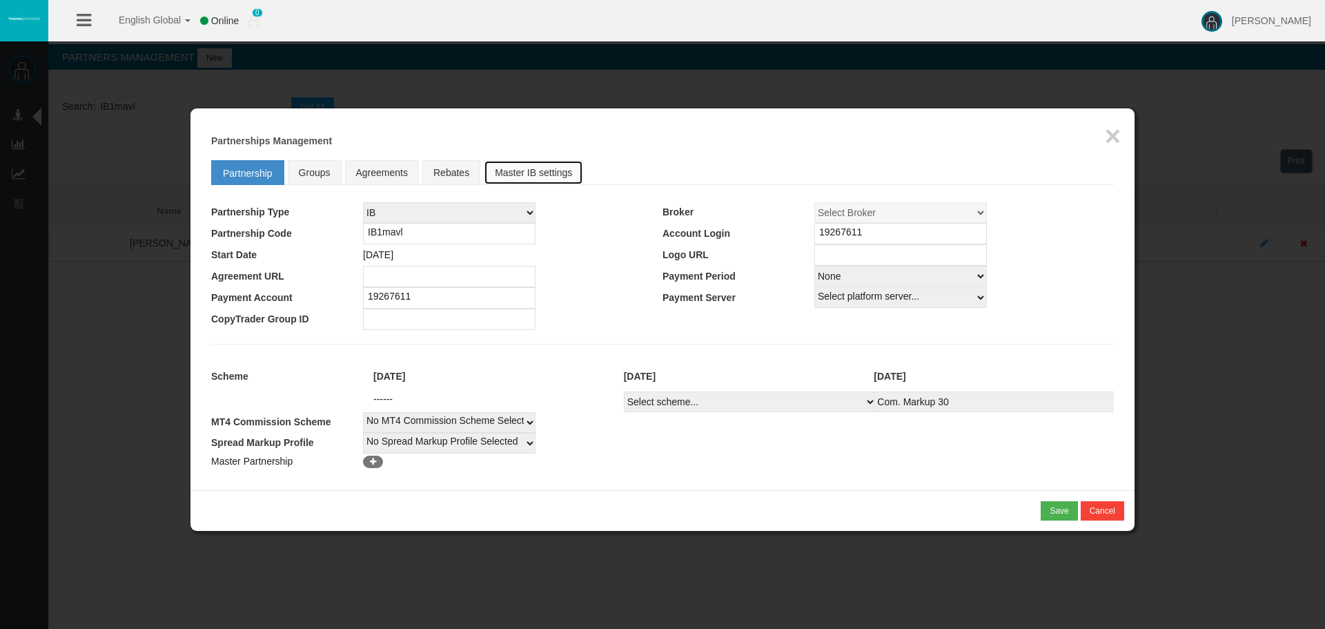
click at [557, 170] on link "Master IB settings" at bounding box center [533, 172] width 99 height 25
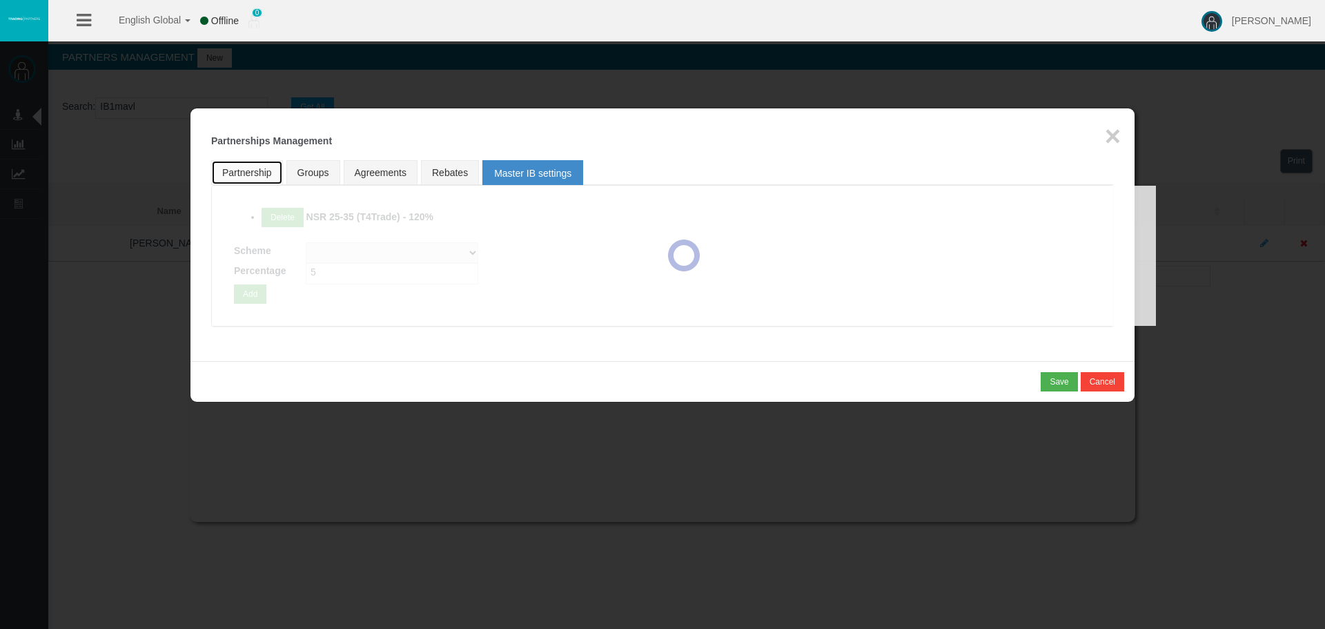
click at [255, 164] on link "Partnership" at bounding box center [247, 172] width 72 height 25
select select "0"
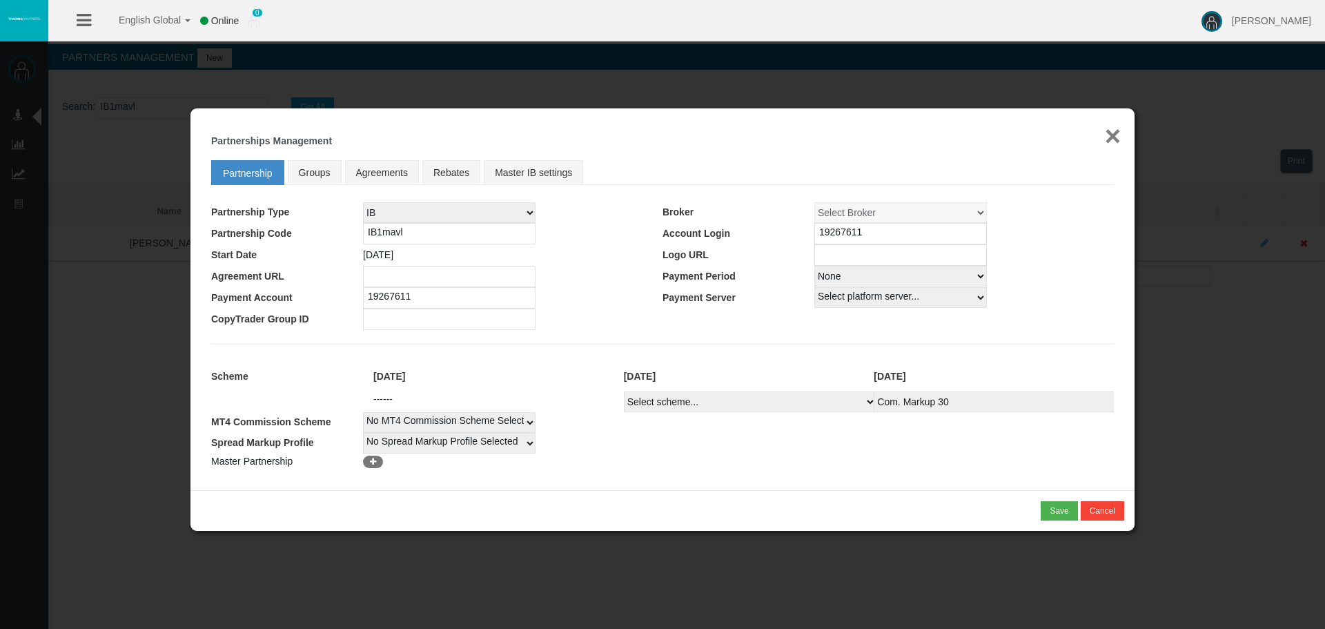
click at [1099, 130] on div "Loading... × Partnerships Management Partnership Groups Agreements Rebates Mast…" at bounding box center [662, 299] width 944 height 382
click at [1108, 130] on button "×" at bounding box center [1113, 136] width 16 height 28
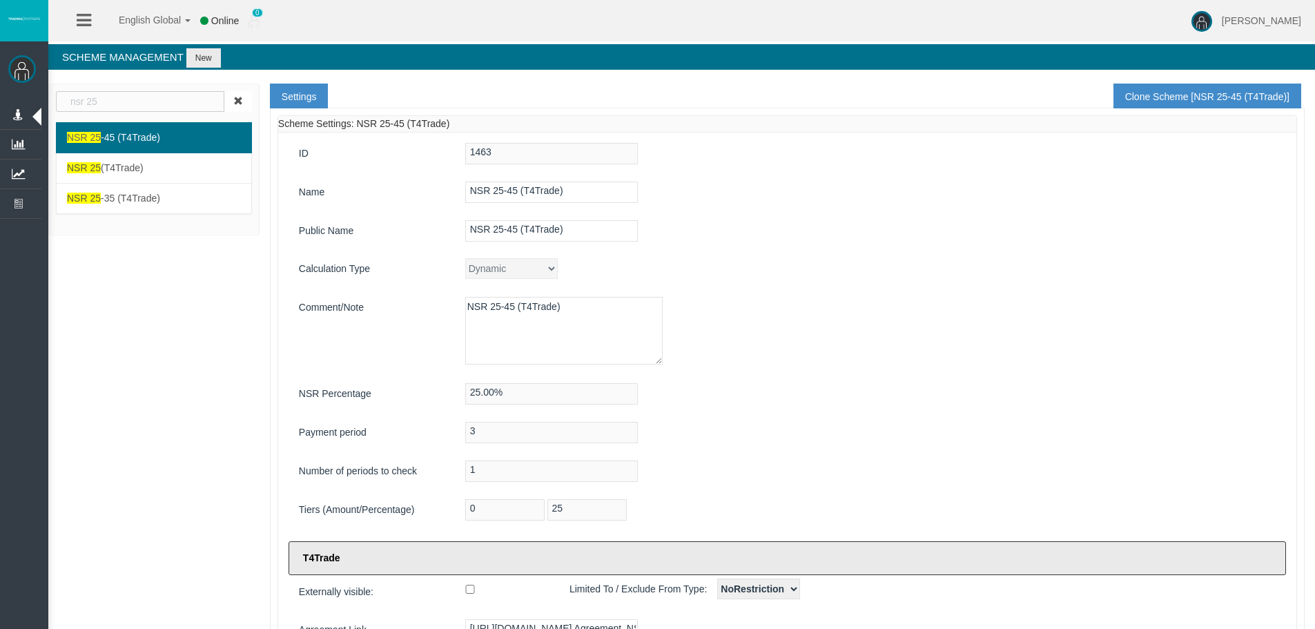
click at [807, 237] on div "NSR 25-45 (T4Trade)" at bounding box center [870, 230] width 831 height 21
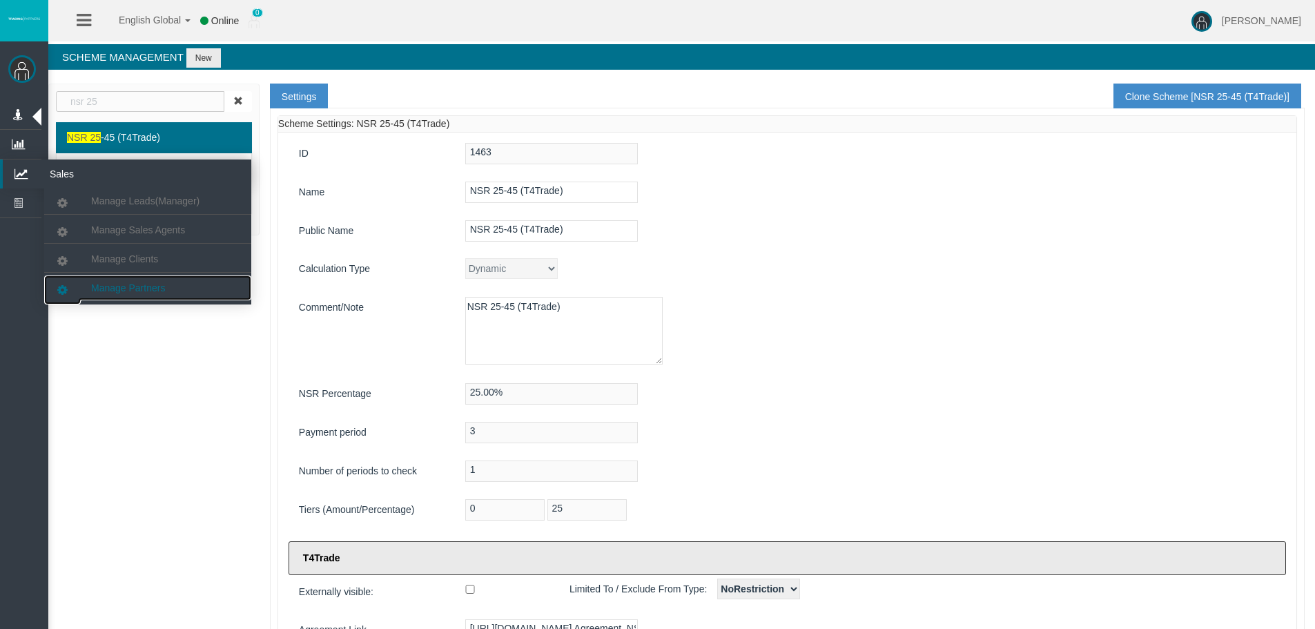
click at [130, 279] on link "Manage Partners" at bounding box center [147, 287] width 207 height 25
